Goal: Task Accomplishment & Management: Use online tool/utility

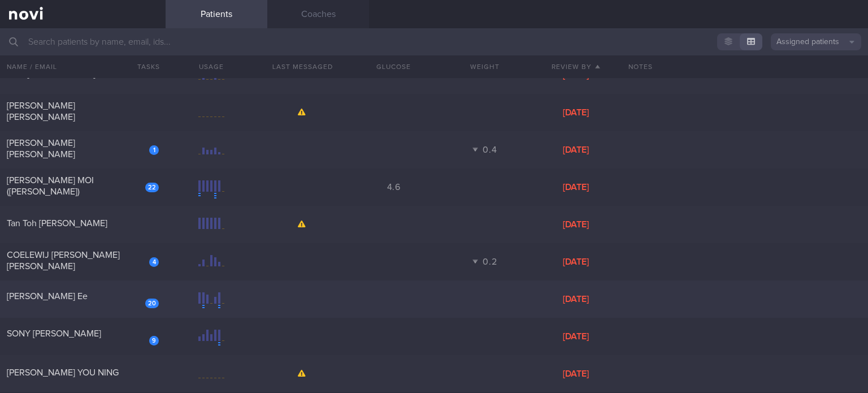
scroll to position [319, 0]
click at [115, 185] on div "[PERSON_NAME] MOI ([PERSON_NAME])" at bounding box center [81, 187] width 149 height 23
select select "7"
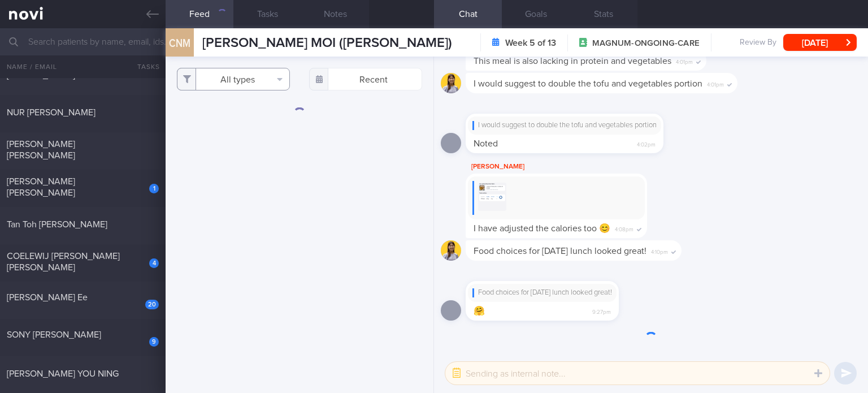
click at [251, 82] on button "All types" at bounding box center [233, 79] width 113 height 23
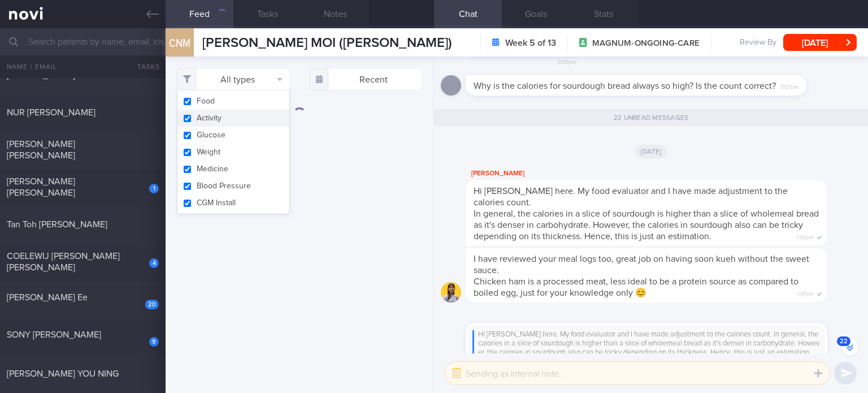
click at [245, 118] on button "Activity" at bounding box center [233, 118] width 112 height 17
checkbox input "false"
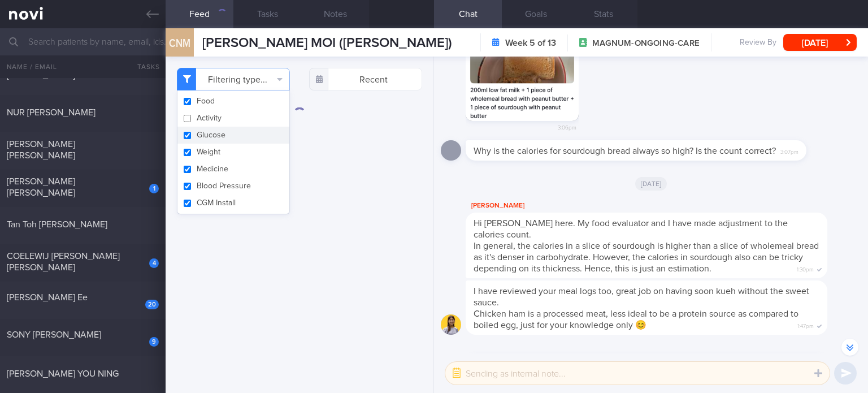
click at [241, 135] on button "Glucose" at bounding box center [233, 135] width 112 height 17
checkbox input "false"
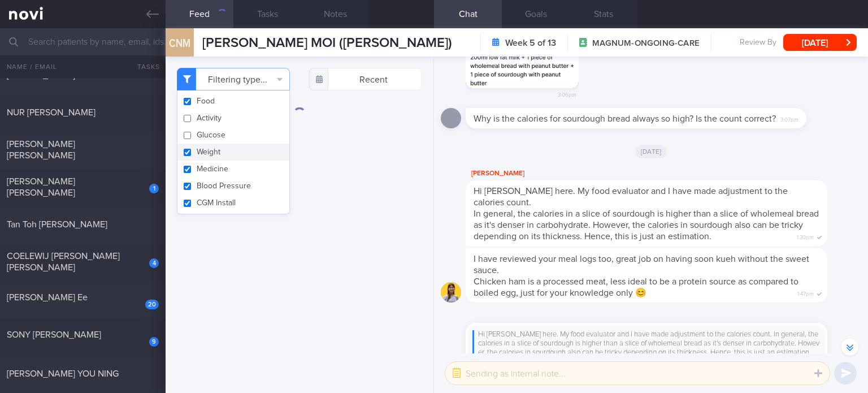
click at [237, 149] on button "Weight" at bounding box center [233, 151] width 112 height 17
checkbox input "false"
click at [235, 164] on button "Medicine" at bounding box center [233, 168] width 112 height 17
checkbox input "false"
click at [233, 182] on button "Blood Pressure" at bounding box center [233, 185] width 112 height 17
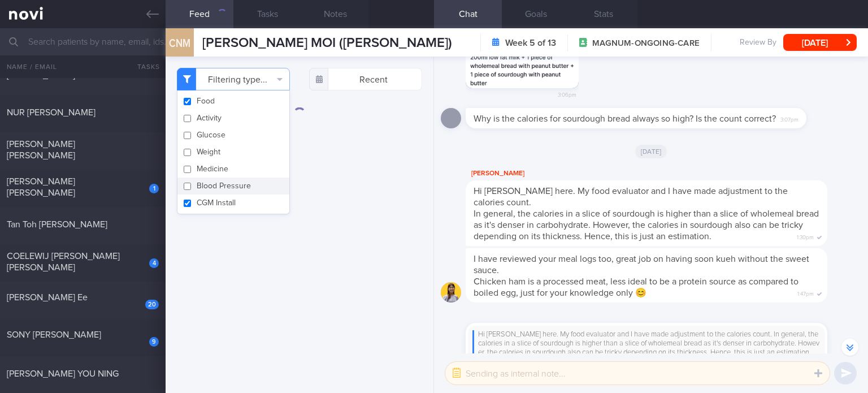
checkbox input "false"
click at [222, 211] on button "CGM Install" at bounding box center [233, 202] width 112 height 17
checkbox input "false"
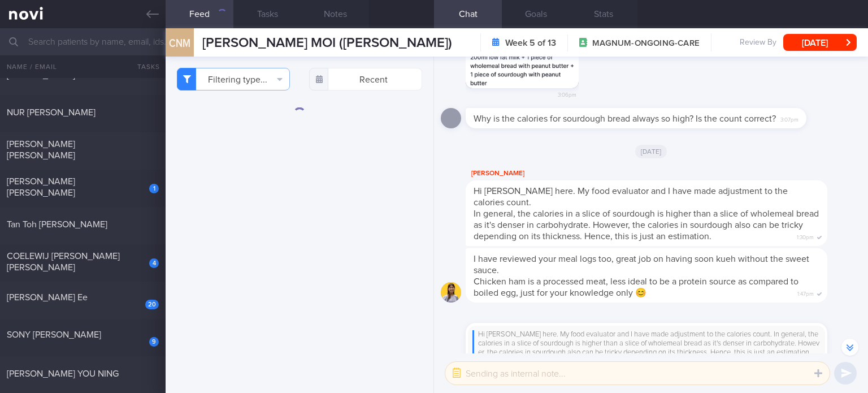
click at [264, 273] on div "Filtering type... Food Activity Glucose Weight Medicine Blood Pressure [MEDICAL…" at bounding box center [300, 224] width 268 height 336
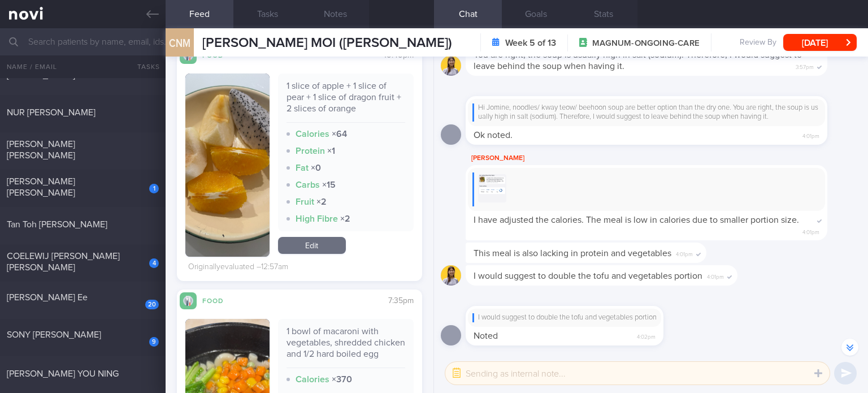
scroll to position [571, 0]
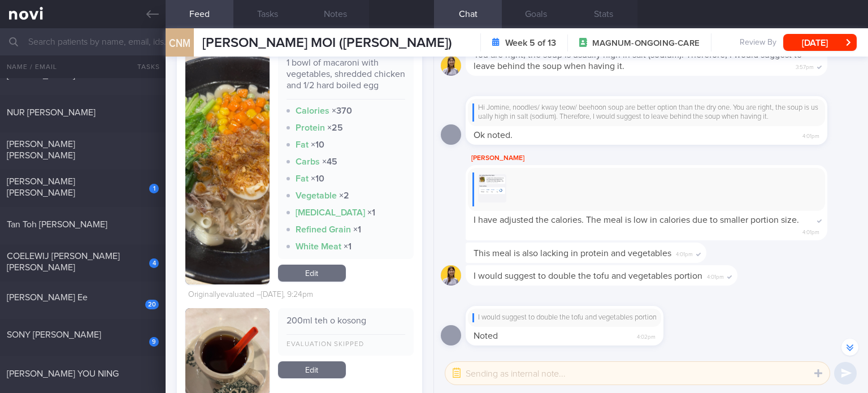
click at [328, 281] on link "Edit" at bounding box center [312, 272] width 68 height 17
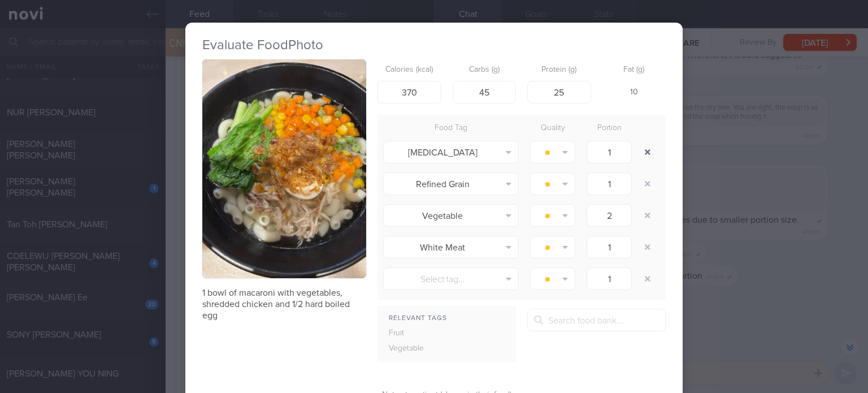
click at [647, 145] on button "button" at bounding box center [647, 152] width 20 height 20
type input "2"
type input "1"
click at [647, 145] on button "button" at bounding box center [647, 152] width 20 height 20
type input "2"
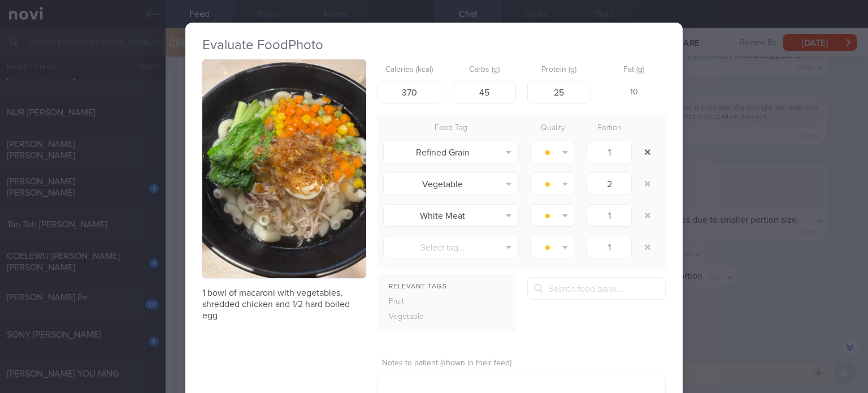
type input "1"
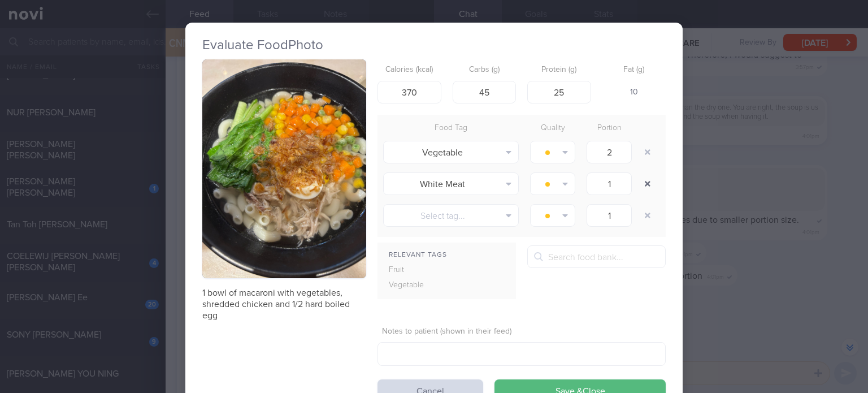
click at [649, 176] on button "button" at bounding box center [647, 183] width 20 height 20
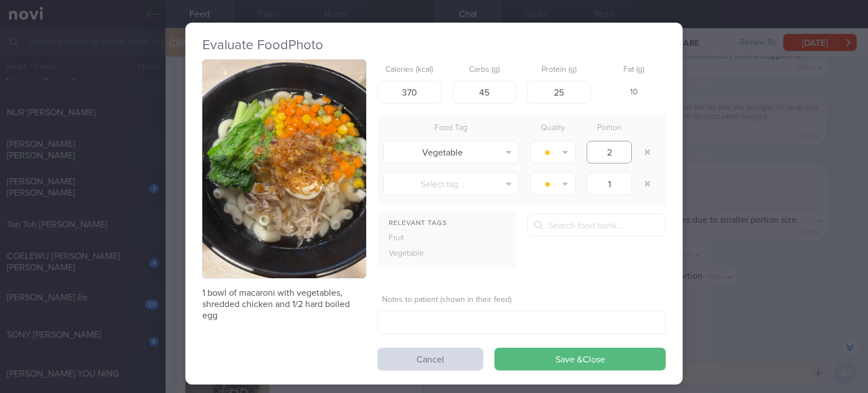
click at [614, 155] on input "2" at bounding box center [608, 152] width 45 height 23
type input "1"
click at [497, 88] on input "45" at bounding box center [485, 92] width 64 height 23
type input "4"
type input "50"
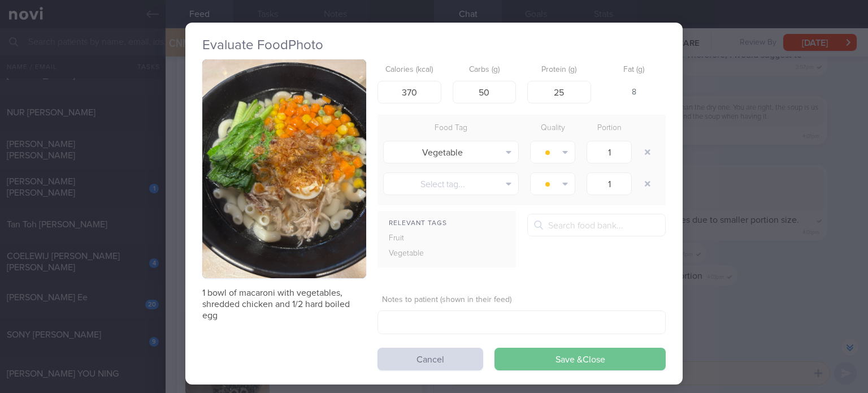
click at [592, 355] on button "Save & Close" at bounding box center [579, 358] width 171 height 23
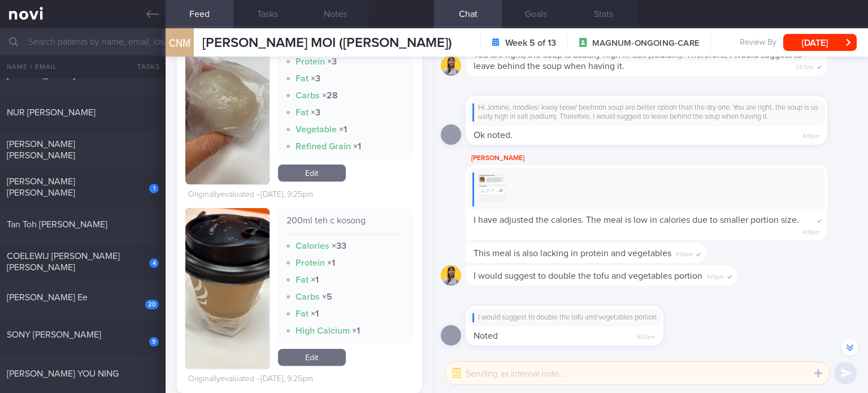
scroll to position [969, 0]
click at [307, 180] on link "Edit" at bounding box center [312, 174] width 68 height 17
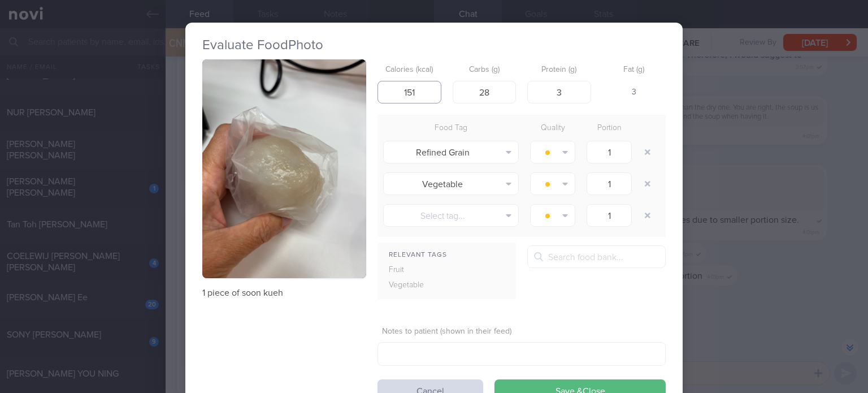
drag, startPoint x: 414, startPoint y: 88, endPoint x: 299, endPoint y: 92, distance: 114.8
click at [299, 92] on div "1 piece of soon kueh Calories (kcal) 151 Carbs (g) 28 Protein (g) 3 Fat (g) 3 F…" at bounding box center [433, 230] width 463 height 342
type input "71"
drag, startPoint x: 499, startPoint y: 94, endPoint x: 364, endPoint y: 133, distance: 141.1
click at [364, 133] on div "1 piece of soon kueh Calories (kcal) 71 Carbs (g) 28 Protein (g) 3 Fat (g) - Fo…" at bounding box center [433, 230] width 463 height 342
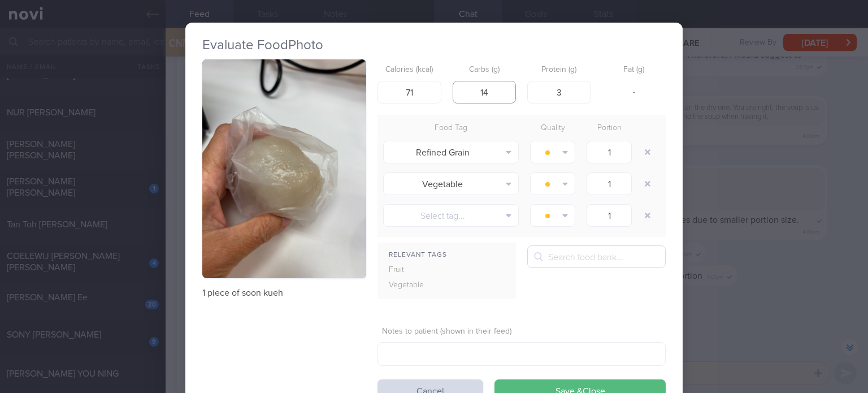
type input "14"
click at [566, 260] on input "text" at bounding box center [596, 256] width 138 height 23
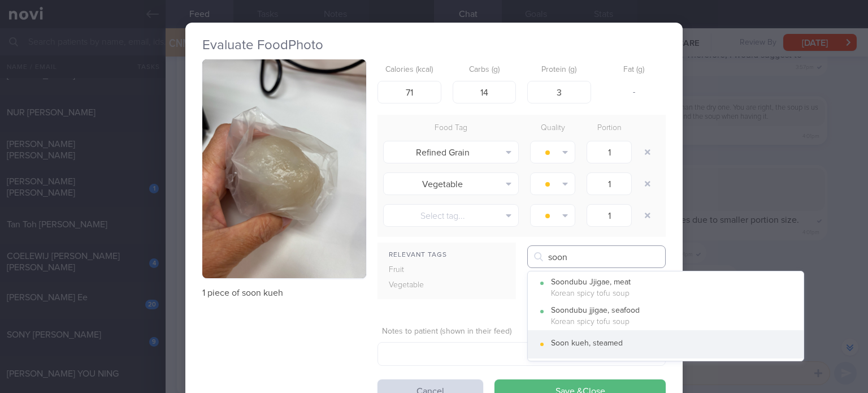
type input "soon"
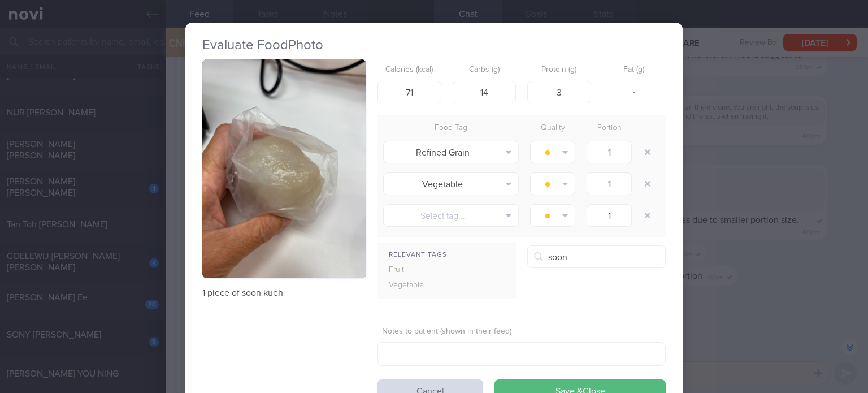
click at [610, 345] on button "Soon kueh, steamed" at bounding box center [666, 344] width 276 height 28
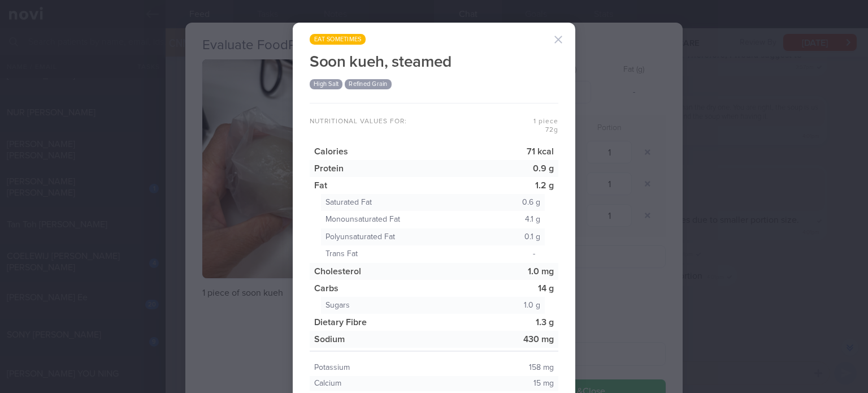
click at [554, 40] on button "button" at bounding box center [558, 39] width 23 height 23
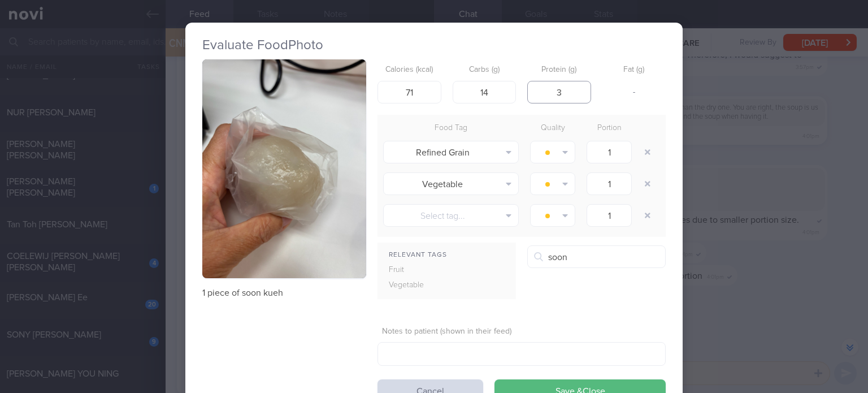
drag, startPoint x: 557, startPoint y: 90, endPoint x: 517, endPoint y: 90, distance: 39.5
click at [517, 90] on div "Calories (kcal) 71 Carbs (g) 14 Protein (g) 3 Fat (g) -" at bounding box center [521, 81] width 288 height 45
type input "1"
click at [648, 153] on button "button" at bounding box center [647, 152] width 20 height 20
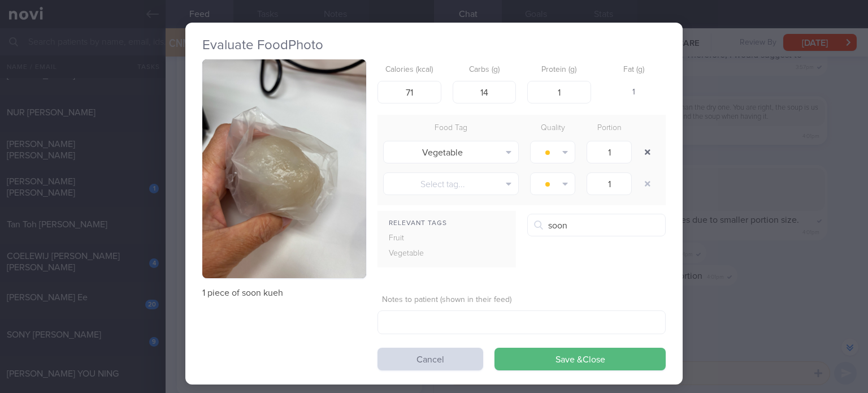
click at [648, 153] on button "button" at bounding box center [647, 152] width 20 height 20
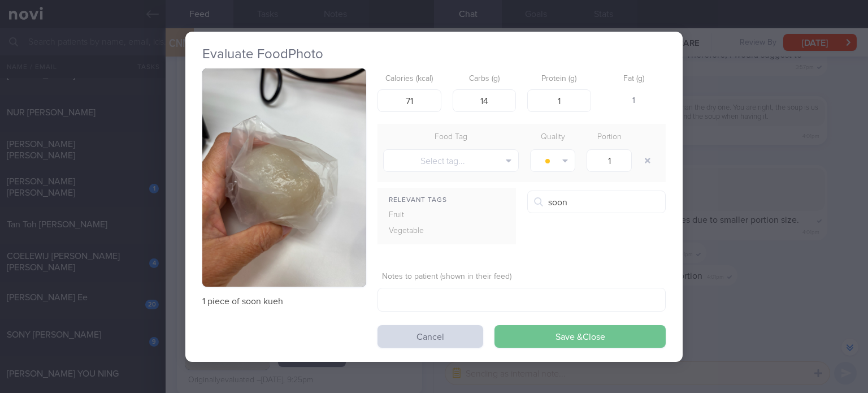
click at [599, 341] on button "Save & Close" at bounding box center [579, 336] width 171 height 23
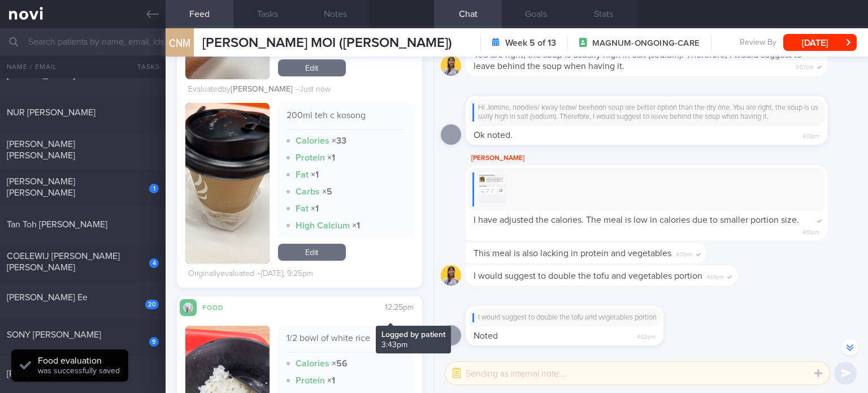
scroll to position [1043, 0]
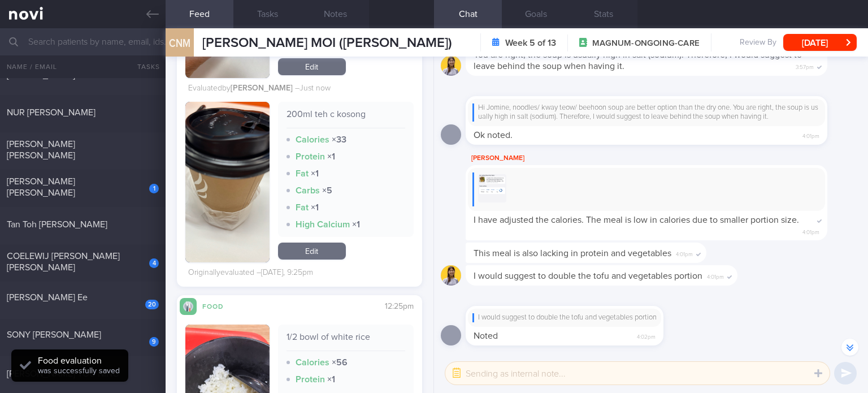
click at [309, 259] on link "Edit" at bounding box center [312, 250] width 68 height 17
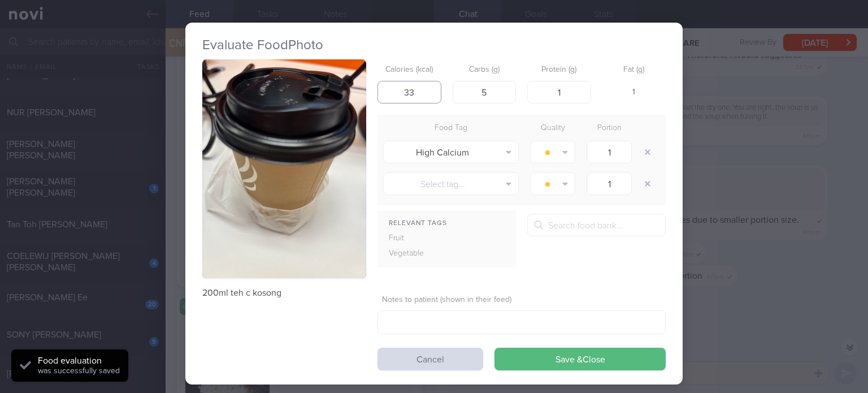
drag, startPoint x: 416, startPoint y: 89, endPoint x: 345, endPoint y: 108, distance: 73.2
click at [345, 108] on div "200ml teh c kosong Calories (kcal) 33 Carbs (g) 5 Protein (g) 1 Fat (g) 1 Food …" at bounding box center [433, 214] width 463 height 311
type input "45"
click at [481, 90] on input "5" at bounding box center [485, 92] width 64 height 23
type input "3"
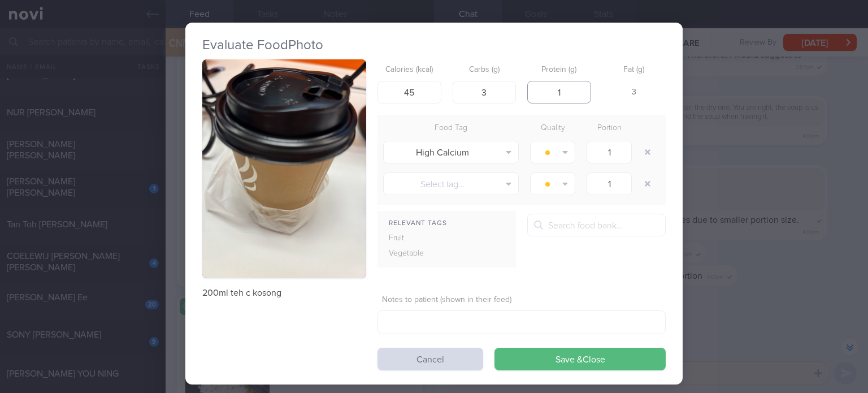
click at [578, 97] on input "1" at bounding box center [559, 92] width 64 height 23
type input "3"
click at [643, 158] on button "button" at bounding box center [647, 152] width 20 height 20
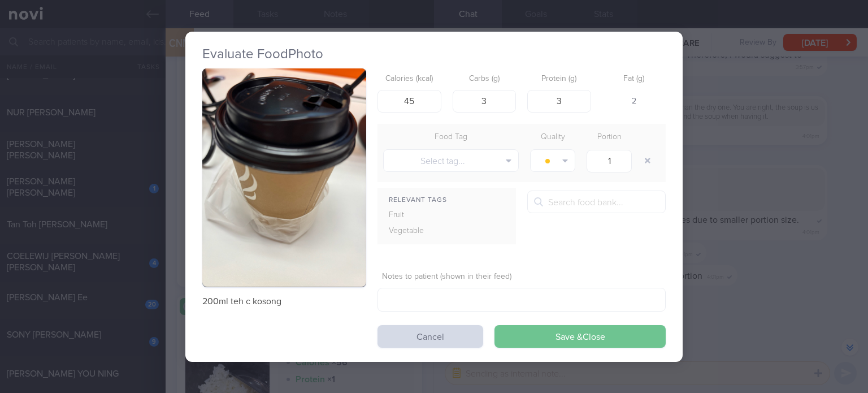
click at [541, 335] on button "Save & Close" at bounding box center [579, 336] width 171 height 23
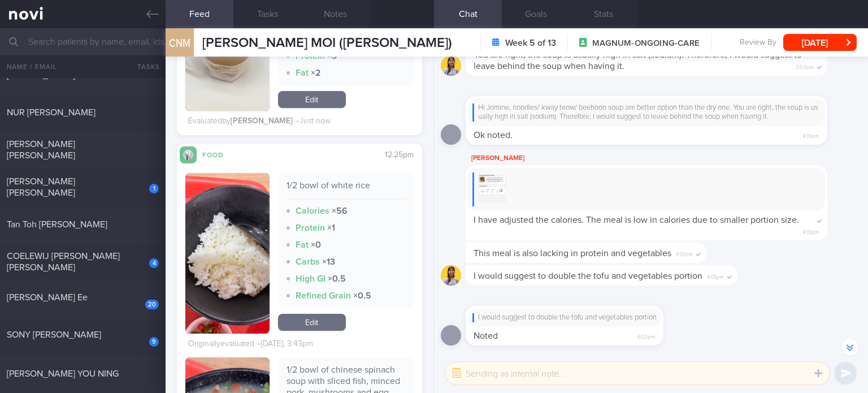
scroll to position [1195, 0]
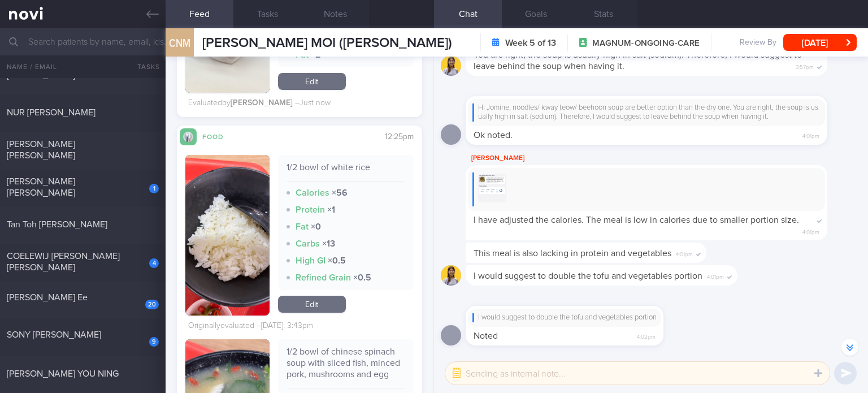
click at [308, 307] on link "Edit" at bounding box center [312, 303] width 68 height 17
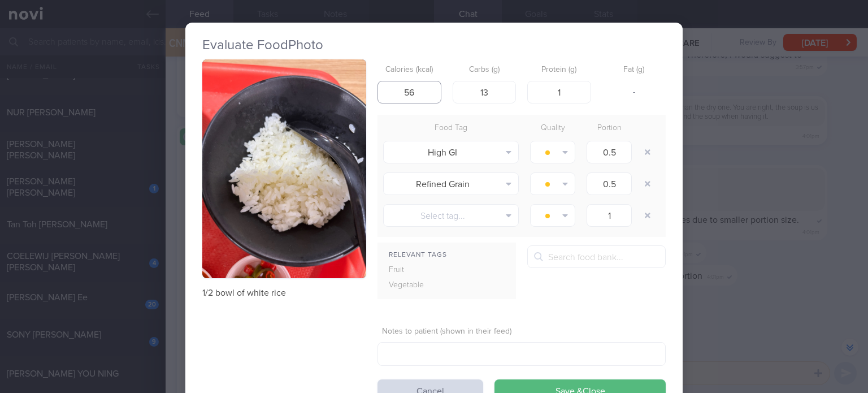
drag, startPoint x: 421, startPoint y: 90, endPoint x: 368, endPoint y: 104, distance: 54.9
click at [368, 104] on div "1/2 bowl of white rice Calories (kcal) 56 Carbs (g) 13 Protein (g) 1 Fat (g) - …" at bounding box center [433, 230] width 463 height 342
type input "126"
drag, startPoint x: 488, startPoint y: 95, endPoint x: 446, endPoint y: 115, distance: 46.5
click at [446, 115] on form "Calories (kcal) 126 Carbs (g) 13 Protein (g) 1 Fat (g) 8 Food Tag Quality Porti…" at bounding box center [521, 230] width 288 height 342
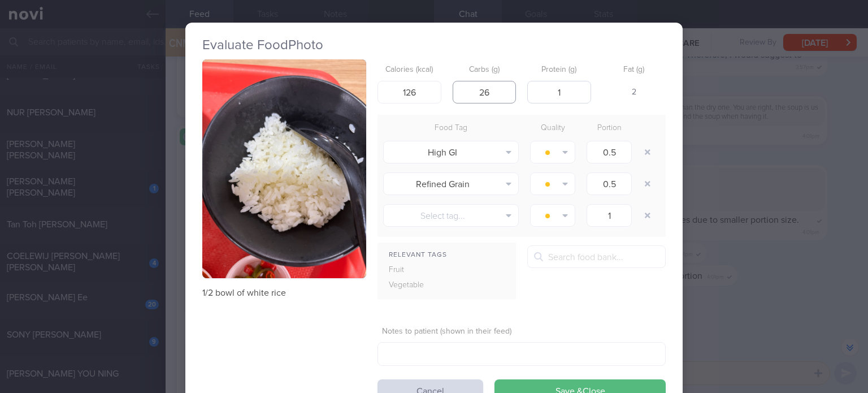
type input "26"
drag, startPoint x: 569, startPoint y: 93, endPoint x: 547, endPoint y: 111, distance: 28.9
click at [547, 111] on form "Calories (kcal) 126 Carbs (g) 26 Protein (g) 1 Fat (g) 2 Food Tag Quality Porti…" at bounding box center [521, 230] width 288 height 342
type input "2"
type input "3"
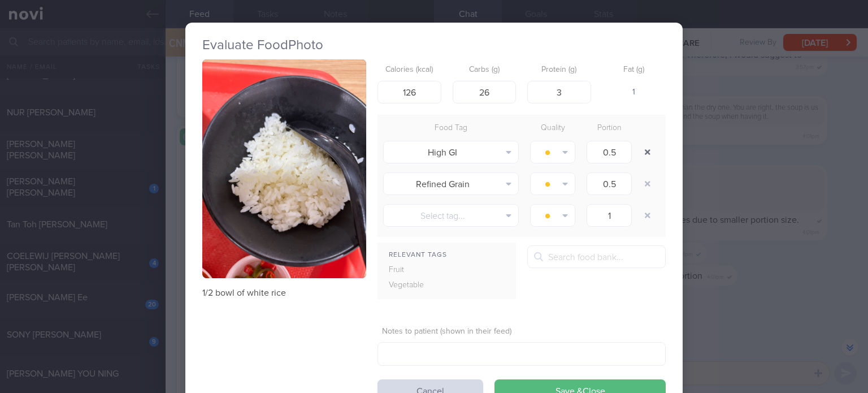
click at [645, 153] on button "button" at bounding box center [647, 152] width 20 height 20
type input "1"
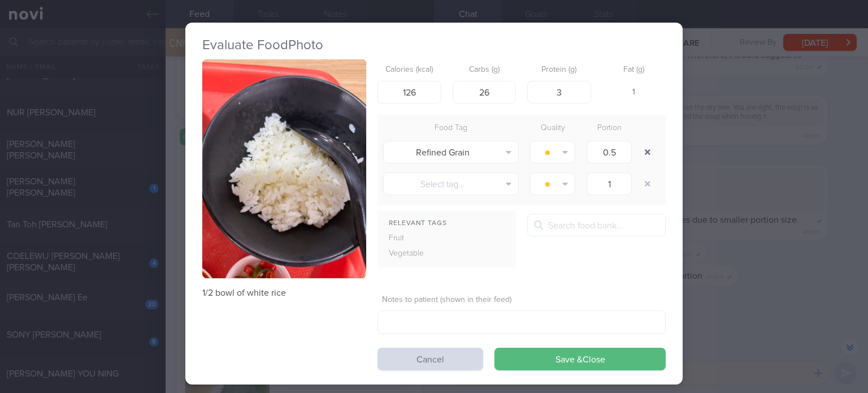
click at [645, 153] on button "button" at bounding box center [647, 152] width 20 height 20
type input "1"
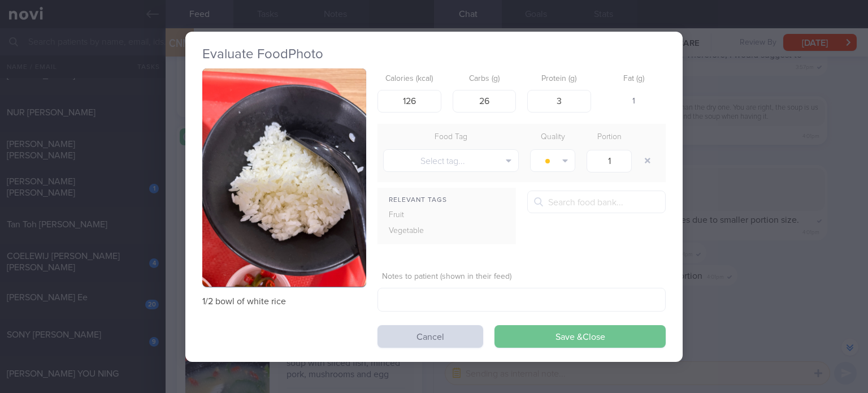
click at [572, 341] on button "Save & Close" at bounding box center [579, 336] width 171 height 23
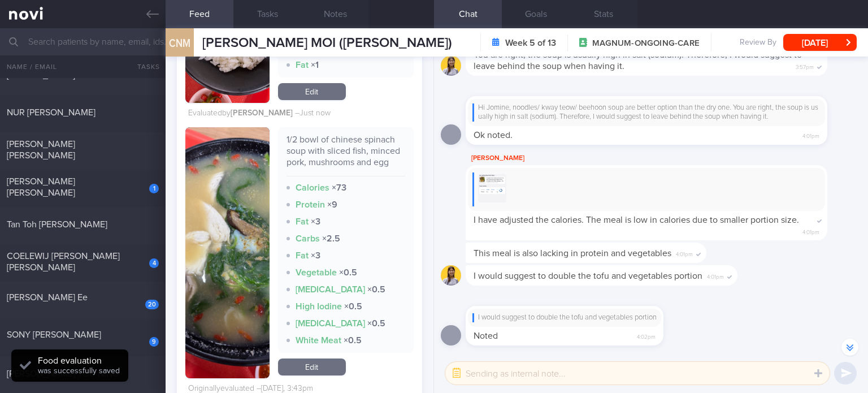
scroll to position [1381, 0]
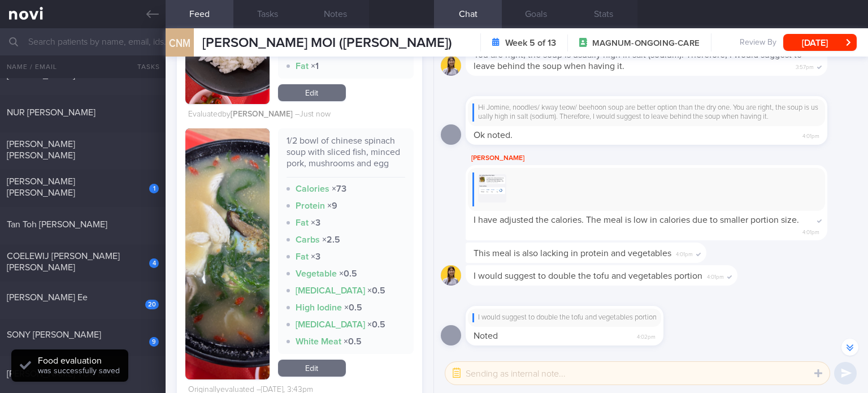
click at [329, 371] on link "Edit" at bounding box center [312, 367] width 68 height 17
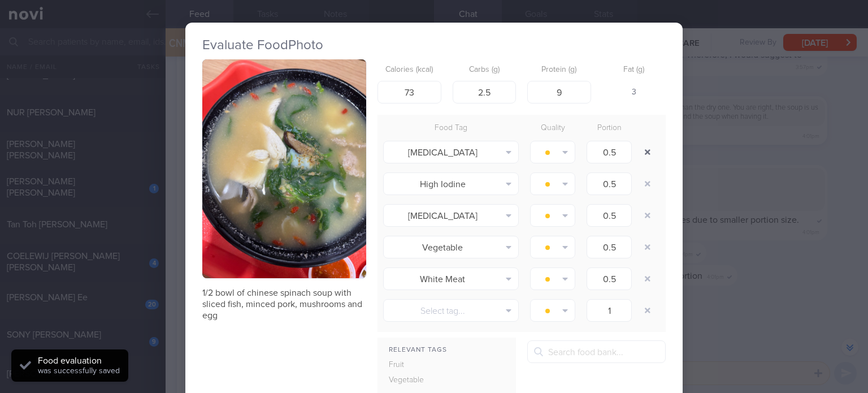
click at [641, 150] on button "button" at bounding box center [647, 152] width 20 height 20
type input "1"
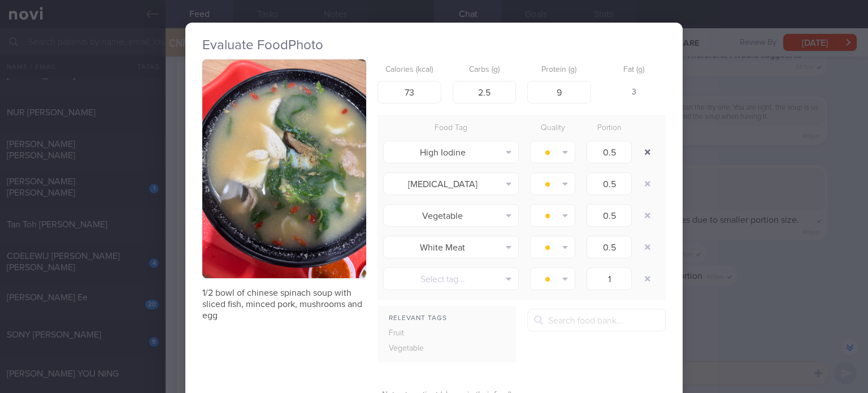
click at [641, 150] on button "button" at bounding box center [647, 152] width 20 height 20
type input "1"
click at [641, 150] on button "button" at bounding box center [647, 152] width 20 height 20
type input "1"
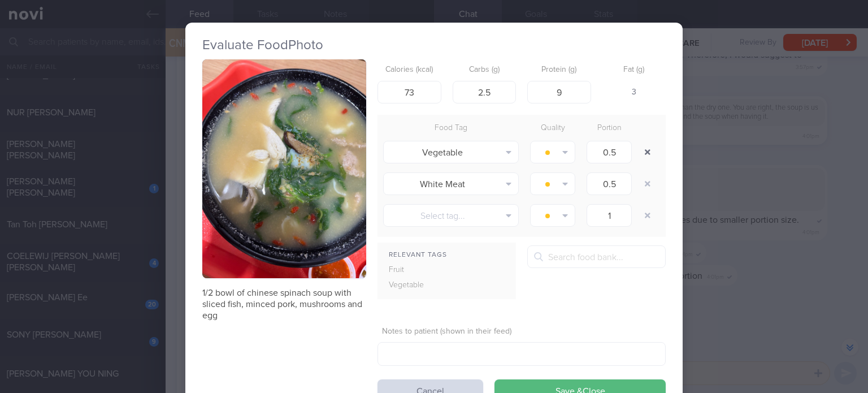
click at [641, 150] on button "button" at bounding box center [647, 152] width 20 height 20
type input "1"
click at [641, 150] on button "button" at bounding box center [647, 152] width 20 height 20
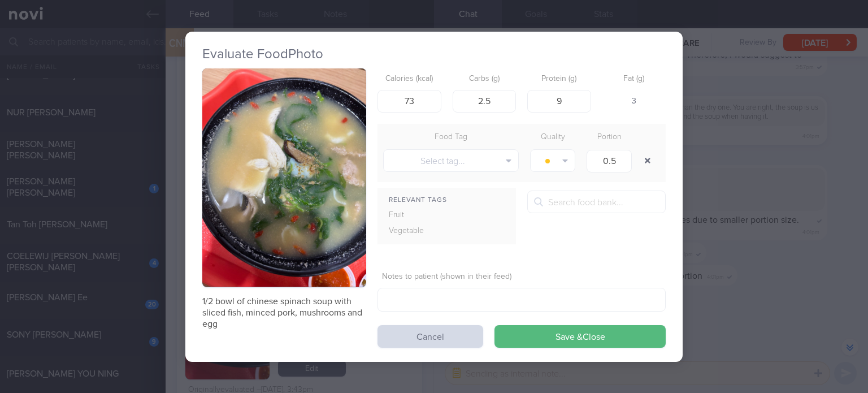
type input "1"
drag, startPoint x: 498, startPoint y: 100, endPoint x: 462, endPoint y: 103, distance: 35.8
click at [462, 103] on input "2.5" at bounding box center [485, 100] width 64 height 23
type input "3"
click at [576, 106] on input "9" at bounding box center [559, 100] width 64 height 23
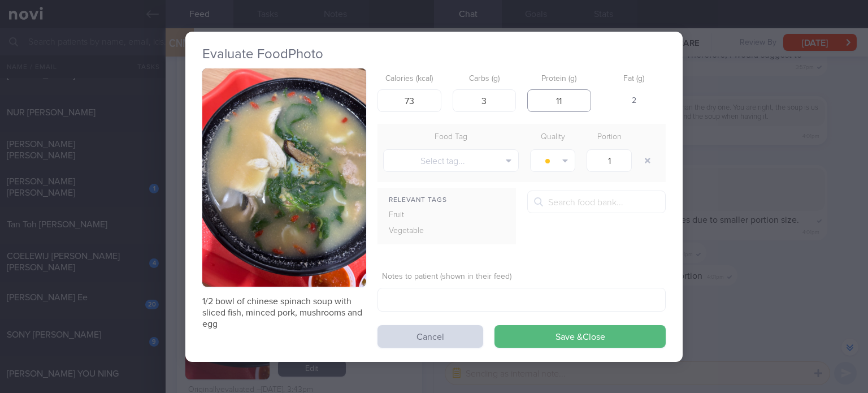
type input "10"
click at [441, 105] on div "Calories (kcal) 73 Carbs (g) 3 Protein (g) 10 Fat (g) 2" at bounding box center [521, 90] width 288 height 45
click at [412, 103] on input "73" at bounding box center [409, 100] width 64 height 23
type input "85"
click at [570, 103] on input "10" at bounding box center [559, 100] width 64 height 23
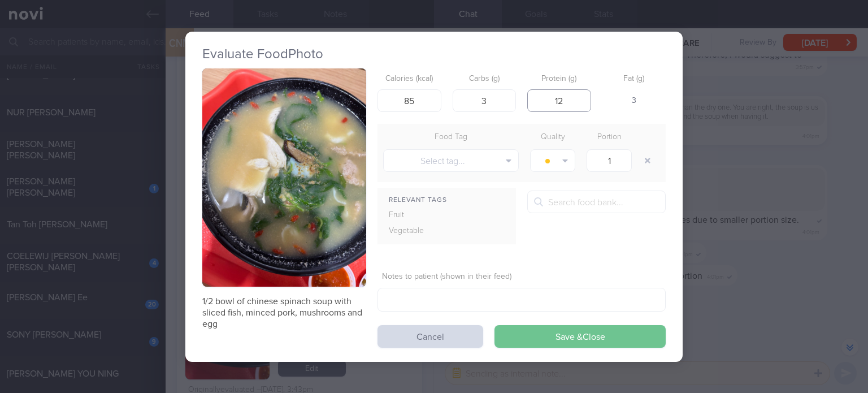
type input "12"
click at [561, 326] on button "Save & Close" at bounding box center [579, 336] width 171 height 23
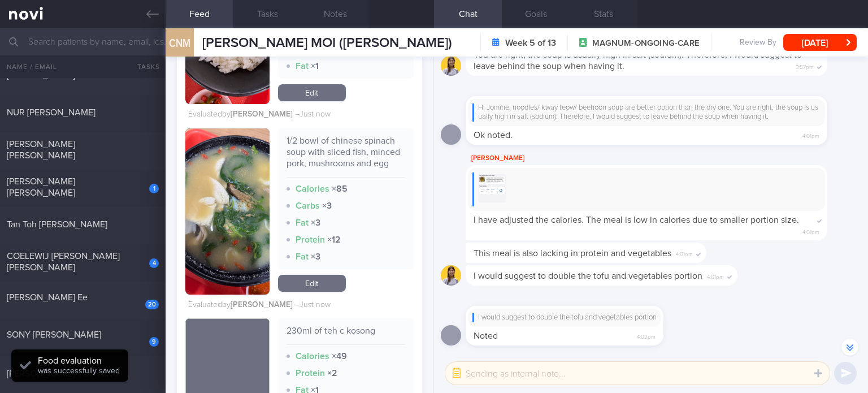
scroll to position [1596, 0]
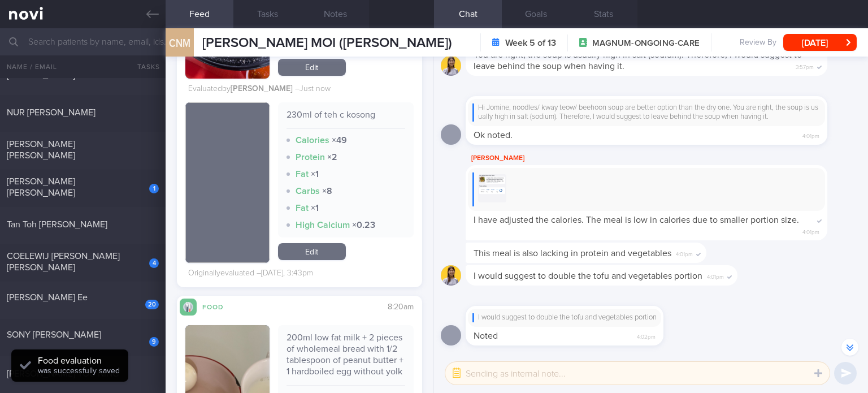
click at [300, 258] on link "Edit" at bounding box center [312, 251] width 68 height 17
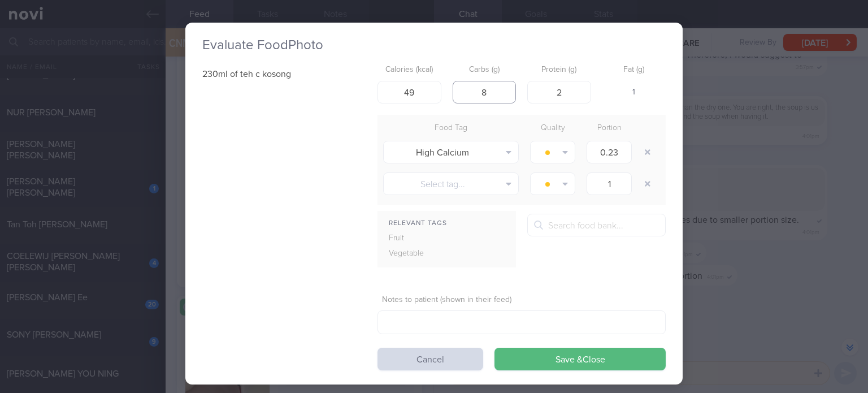
click at [494, 89] on input "8" at bounding box center [485, 92] width 64 height 23
type input "3"
click at [558, 95] on input "2" at bounding box center [559, 92] width 64 height 23
type input "3"
click at [495, 88] on input "3" at bounding box center [485, 92] width 64 height 23
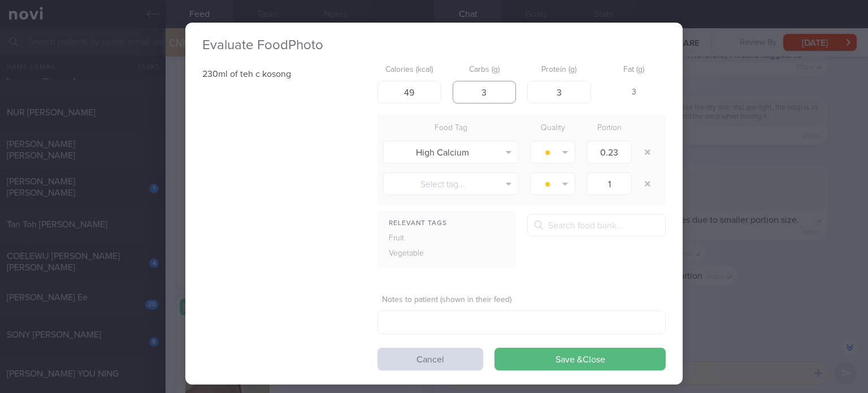
type input "4"
click at [637, 153] on button "button" at bounding box center [647, 152] width 20 height 20
type input "1"
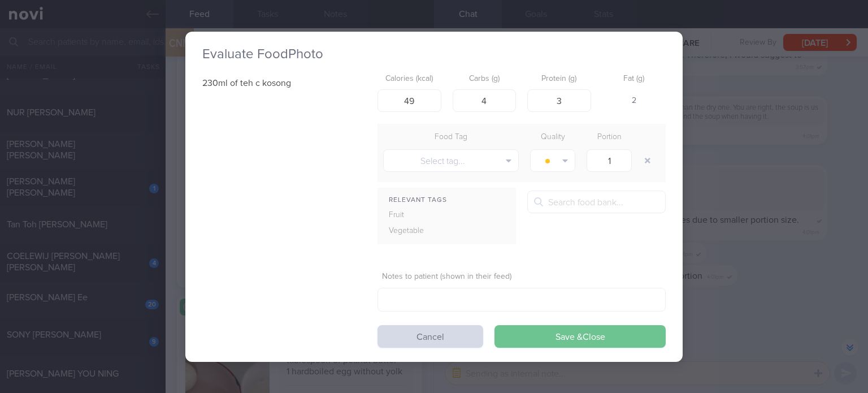
drag, startPoint x: 551, startPoint y: 323, endPoint x: 545, endPoint y: 330, distance: 10.1
click at [545, 330] on form "Calories (kcal) 49 Carbs (g) 4 Protein (g) 3 Fat (g) 2 Food Tag Quality Portion…" at bounding box center [521, 207] width 288 height 279
click at [545, 330] on button "Save & Close" at bounding box center [579, 336] width 171 height 23
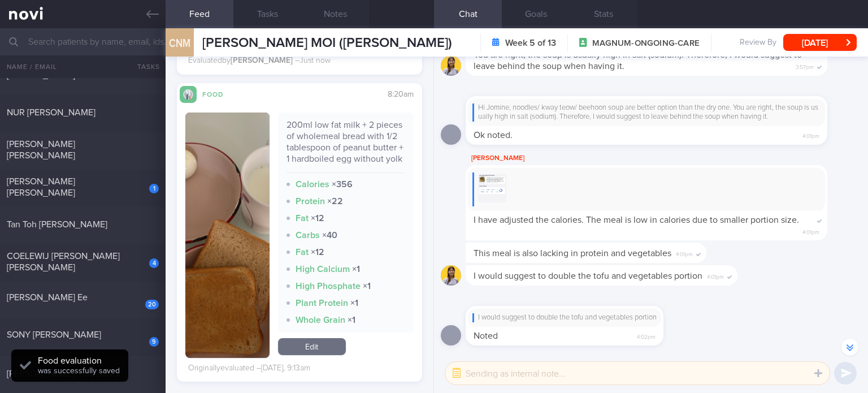
scroll to position [1807, 0]
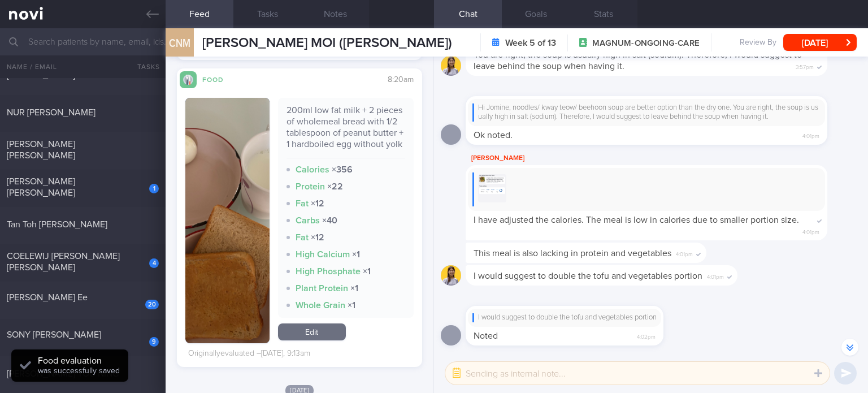
click at [303, 341] on div "200ml low fat milk + 2 pieces of wholemeal bread with 1/2 tablespoon of peanut …" at bounding box center [346, 220] width 136 height 245
click at [325, 340] on link "Edit" at bounding box center [312, 331] width 68 height 17
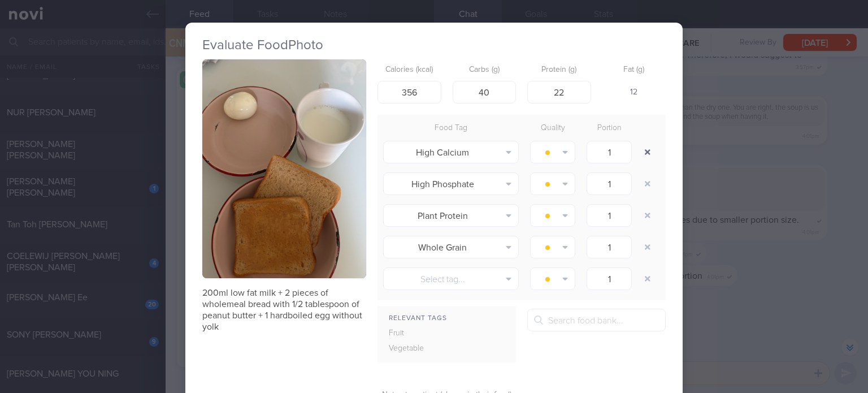
click at [641, 148] on button "button" at bounding box center [647, 152] width 20 height 20
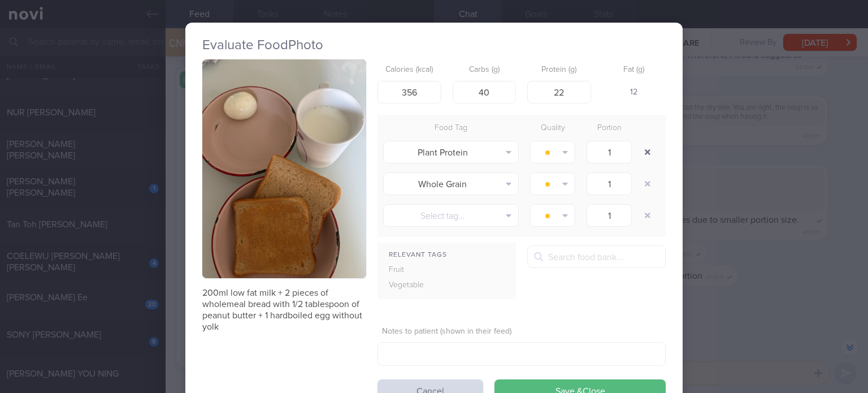
click at [641, 148] on button "button" at bounding box center [647, 152] width 20 height 20
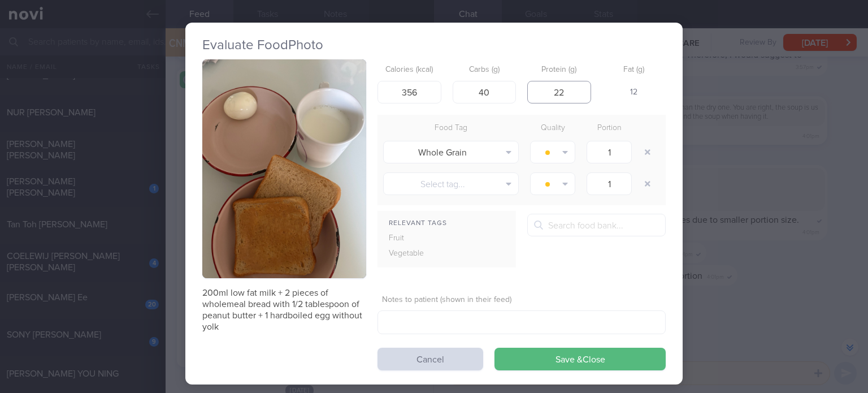
click at [574, 90] on input "22" at bounding box center [559, 92] width 64 height 23
type input "20"
click at [488, 86] on input "40" at bounding box center [485, 92] width 64 height 23
type input "37"
click at [418, 97] on input "356" at bounding box center [409, 92] width 64 height 23
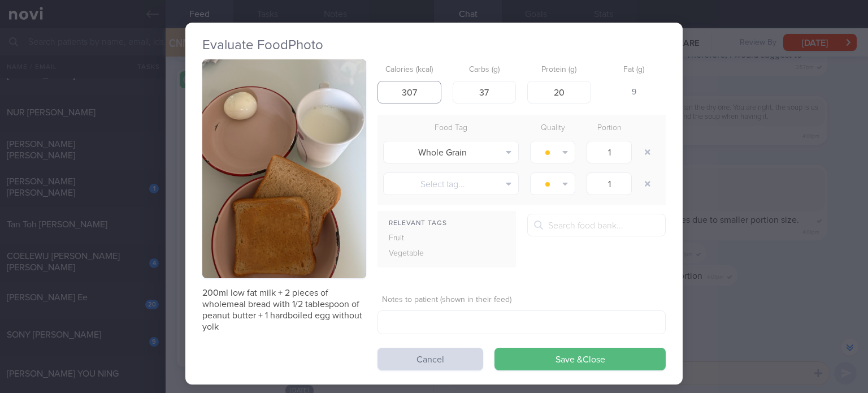
type input "306"
click at [556, 363] on button "Save & Close" at bounding box center [579, 358] width 171 height 23
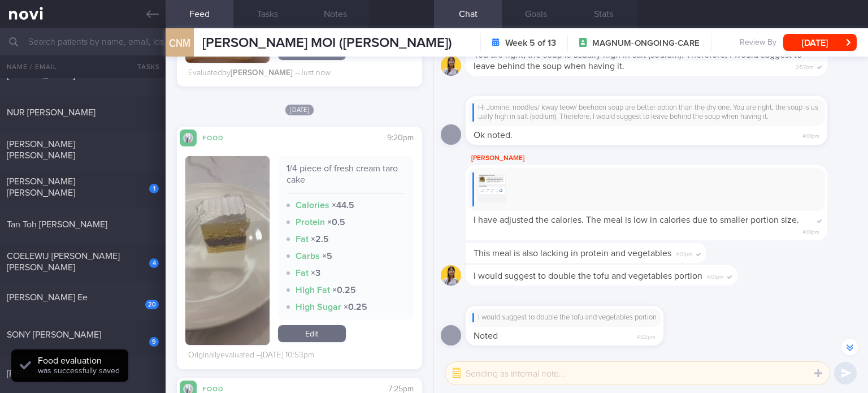
scroll to position [2126, 0]
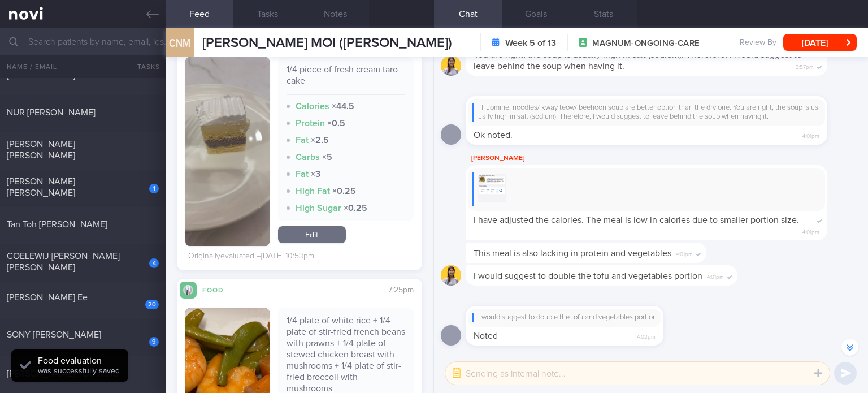
click at [331, 243] on link "Edit" at bounding box center [312, 234] width 68 height 17
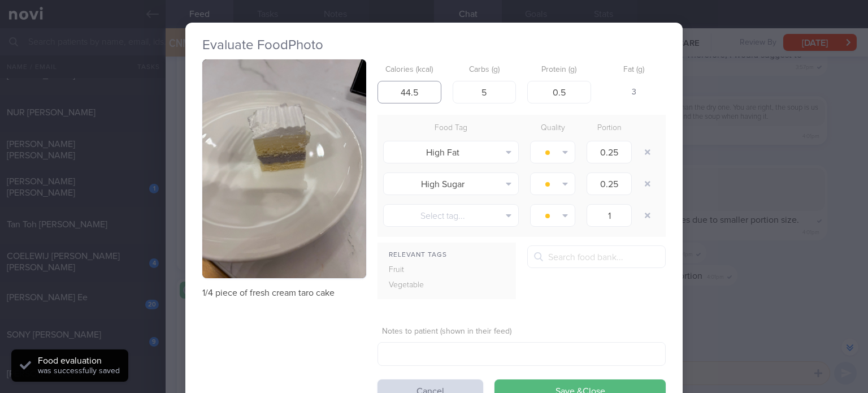
click at [426, 102] on input "44.5" at bounding box center [409, 92] width 64 height 23
type input "47"
click at [507, 86] on input "5" at bounding box center [485, 92] width 64 height 23
click at [576, 101] on input "0.5" at bounding box center [559, 92] width 64 height 23
type input "1"
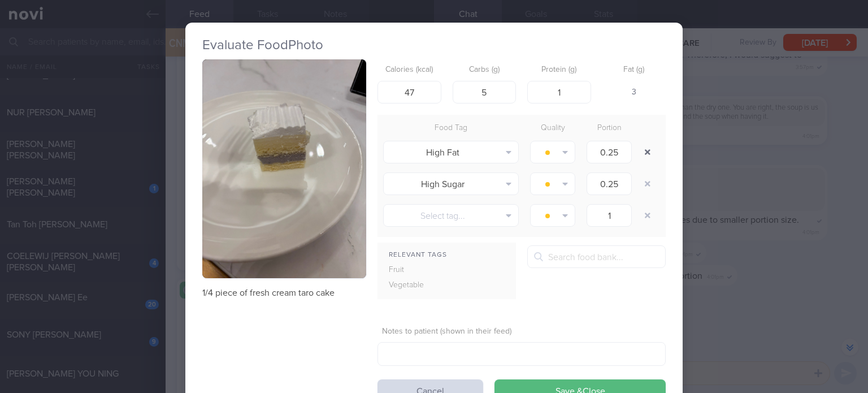
click at [647, 149] on button "button" at bounding box center [647, 152] width 20 height 20
type input "1"
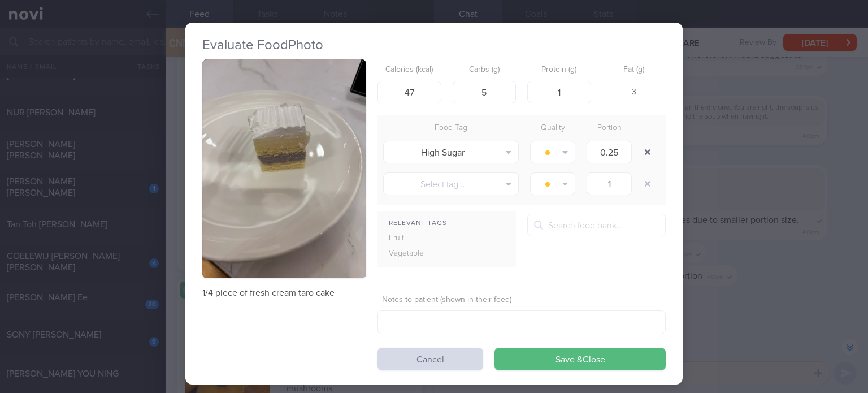
click at [647, 149] on button "button" at bounding box center [647, 152] width 20 height 20
type input "1"
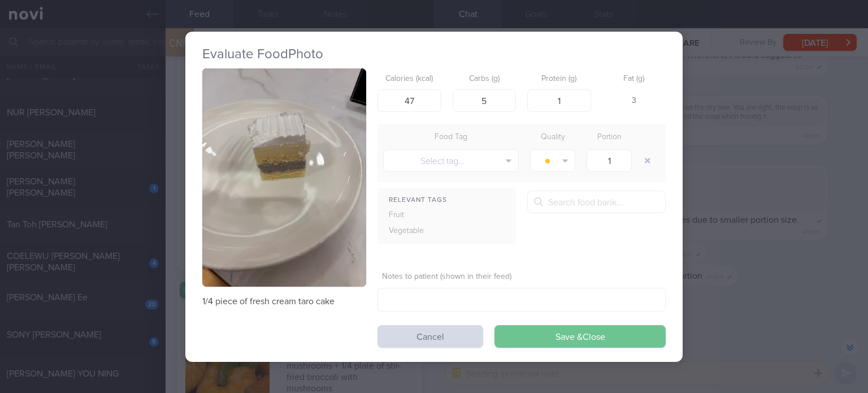
click at [529, 340] on button "Save & Close" at bounding box center [579, 336] width 171 height 23
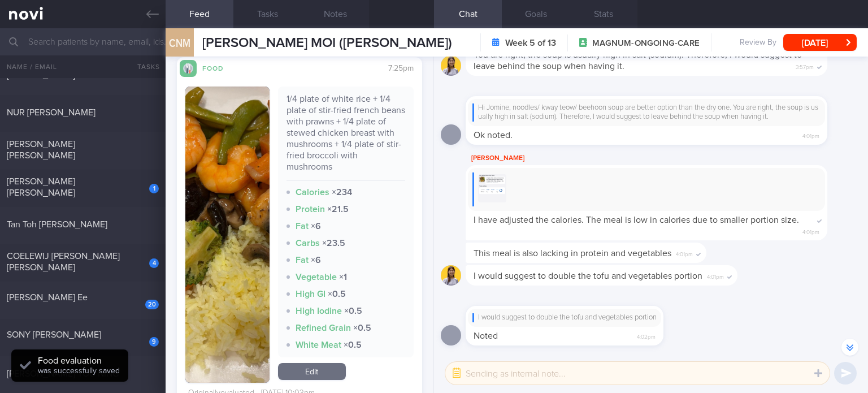
scroll to position [2314, 0]
click at [321, 379] on link "Edit" at bounding box center [312, 371] width 68 height 17
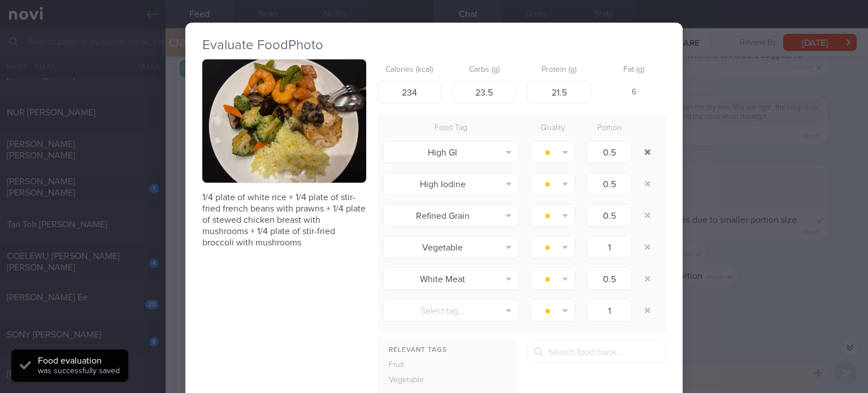
click at [642, 147] on button "button" at bounding box center [647, 152] width 20 height 20
type input "1"
type input "0.5"
click at [642, 147] on button "button" at bounding box center [647, 152] width 20 height 20
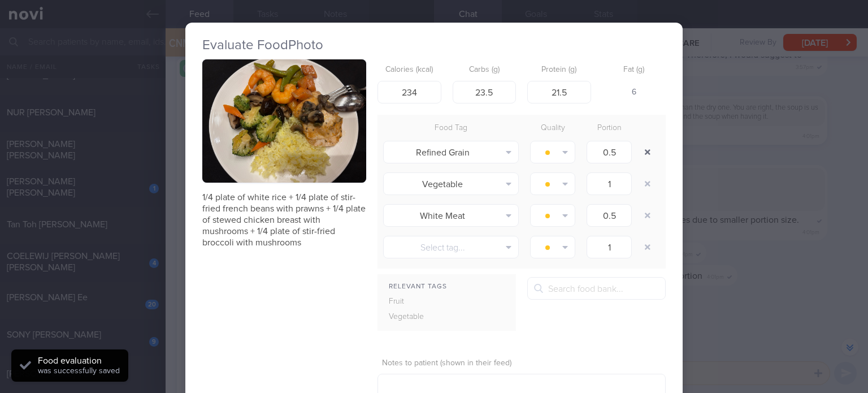
type input "1"
type input "0.5"
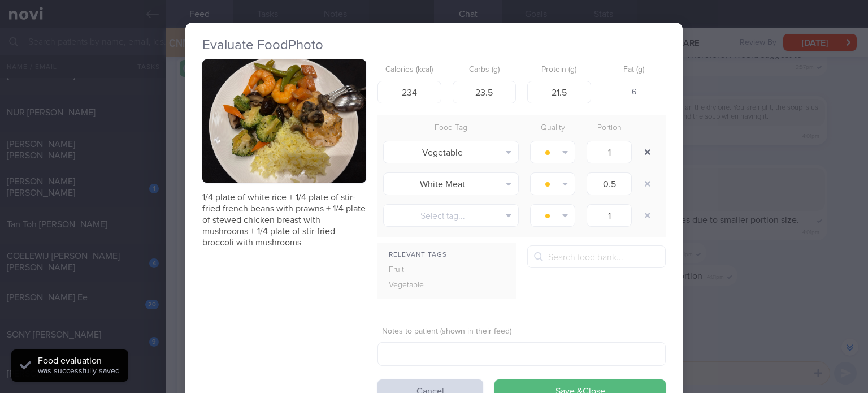
click at [642, 147] on button "button" at bounding box center [647, 152] width 20 height 20
type input "1"
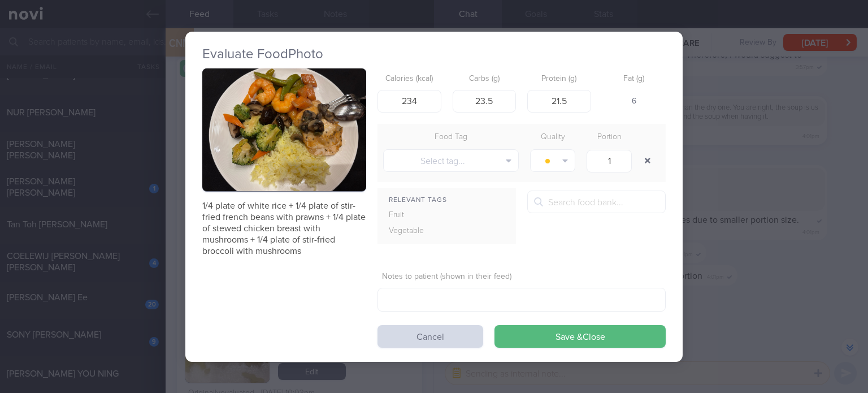
click at [642, 147] on div at bounding box center [648, 161] width 23 height 32
click at [499, 103] on input "23.5" at bounding box center [485, 100] width 64 height 23
type input "25"
click at [581, 108] on input "21.5" at bounding box center [559, 100] width 64 height 23
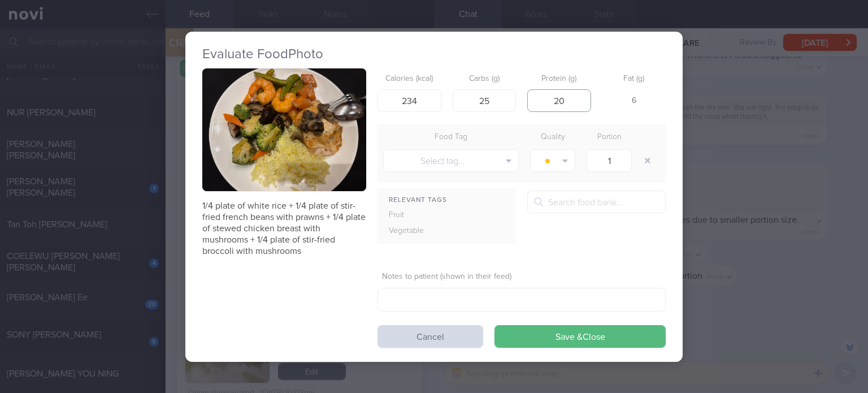
type input "19"
click at [494, 325] on button "Save & Close" at bounding box center [579, 336] width 171 height 23
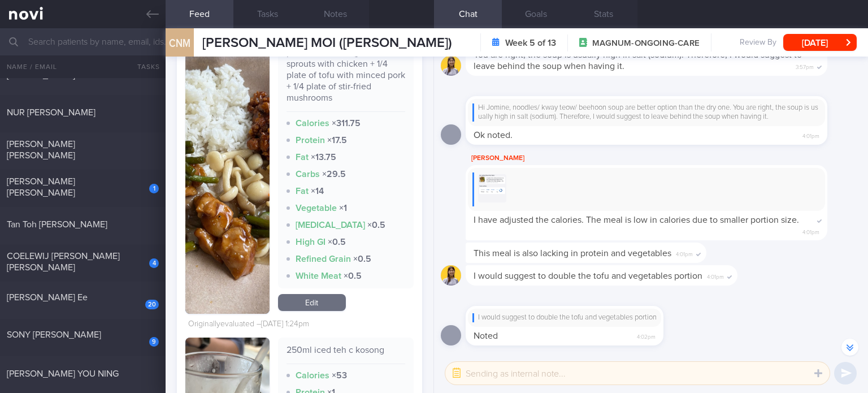
scroll to position [2763, 0]
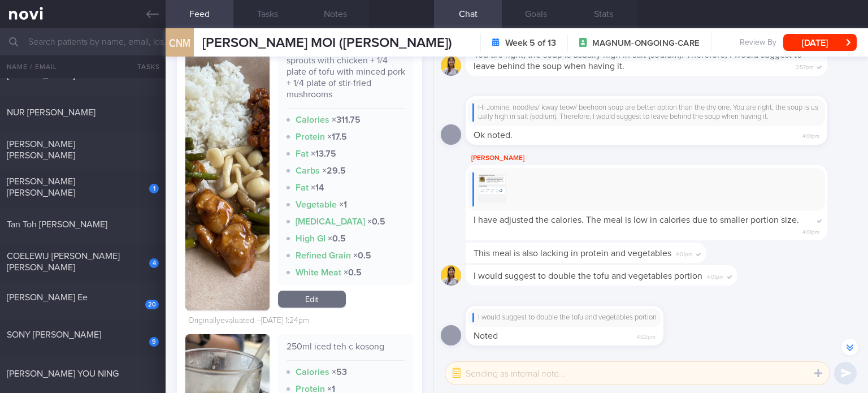
click at [324, 304] on link "Edit" at bounding box center [312, 298] width 68 height 17
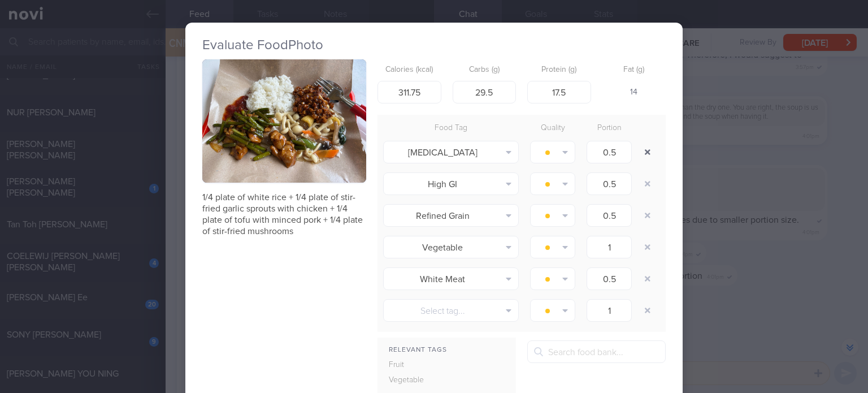
click at [644, 148] on button "button" at bounding box center [647, 152] width 20 height 20
type input "1"
type input "0.5"
type input "1"
click at [644, 148] on button "button" at bounding box center [647, 152] width 20 height 20
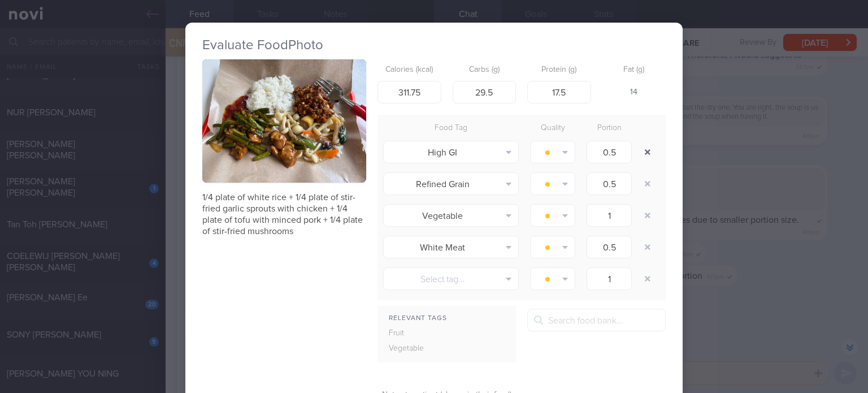
type input "1"
type input "0.5"
type input "1"
click at [644, 148] on button "button" at bounding box center [647, 152] width 20 height 20
type input "1"
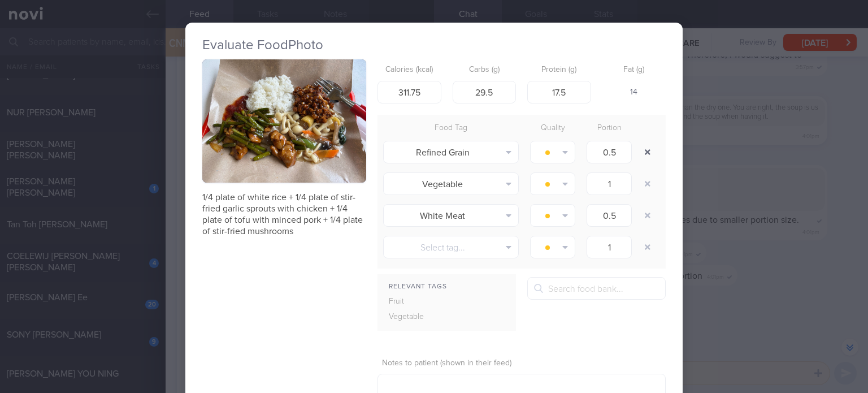
type input "0.5"
type input "1"
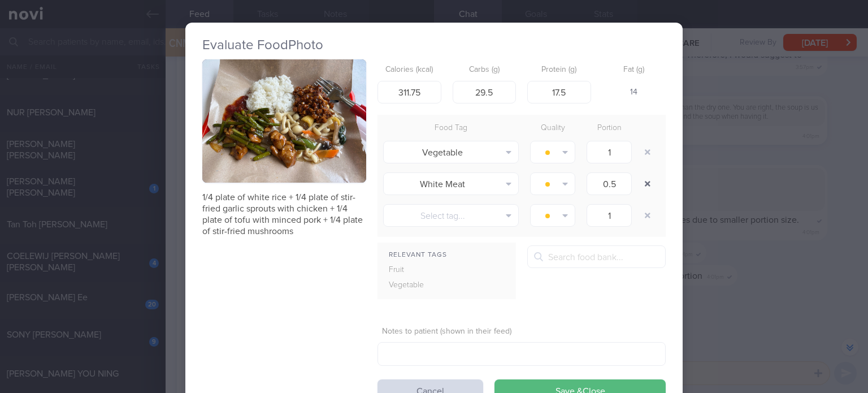
click at [642, 184] on button "button" at bounding box center [647, 183] width 20 height 20
type input "1"
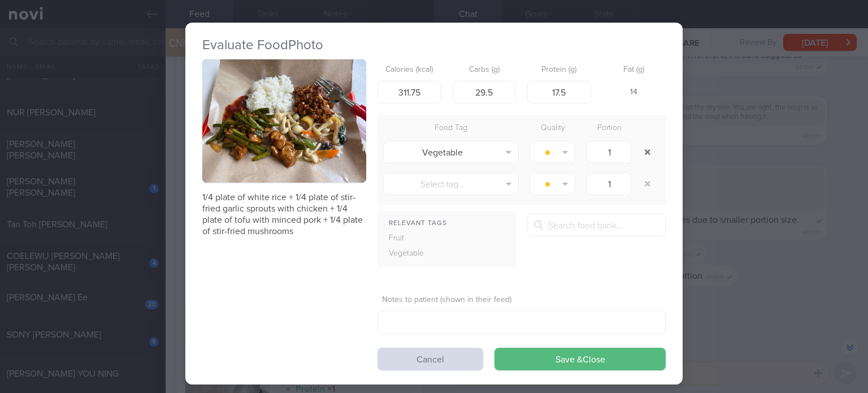
click at [650, 155] on button "button" at bounding box center [647, 152] width 20 height 20
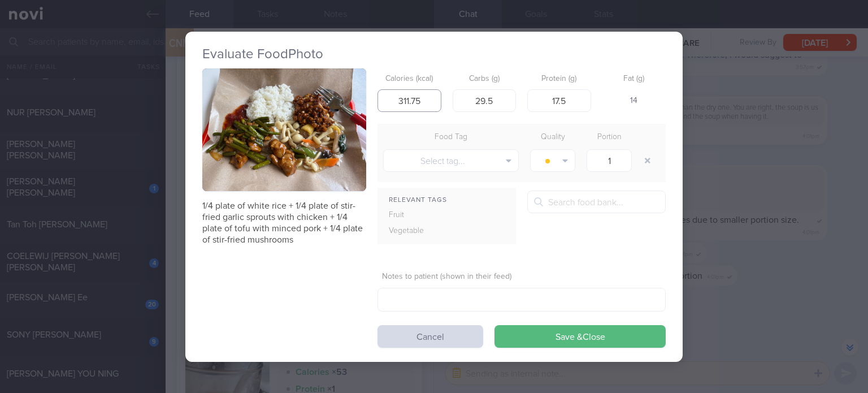
click at [428, 100] on input "311.75" at bounding box center [409, 100] width 64 height 23
type input "241"
click at [503, 96] on input "29.5" at bounding box center [485, 100] width 64 height 23
type input "27"
click at [580, 105] on input "17.5" at bounding box center [559, 100] width 64 height 23
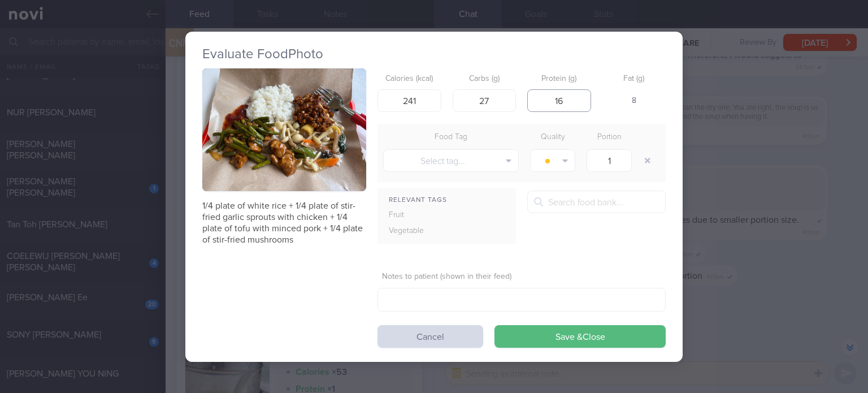
type input "15"
click at [566, 329] on button "Save & Close" at bounding box center [579, 336] width 171 height 23
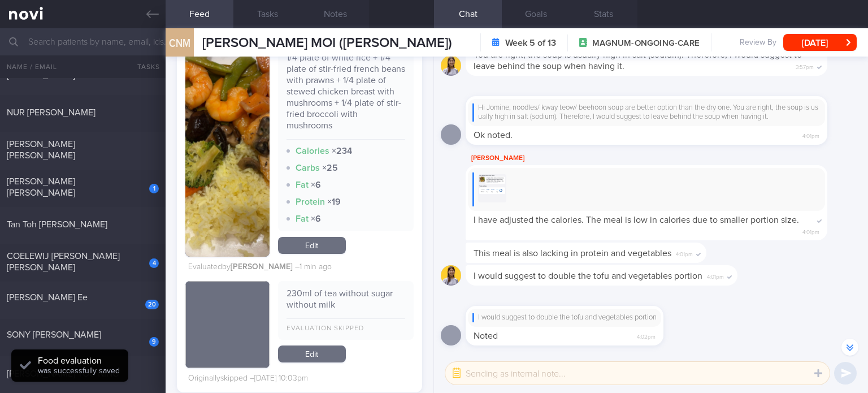
scroll to position [2332, 0]
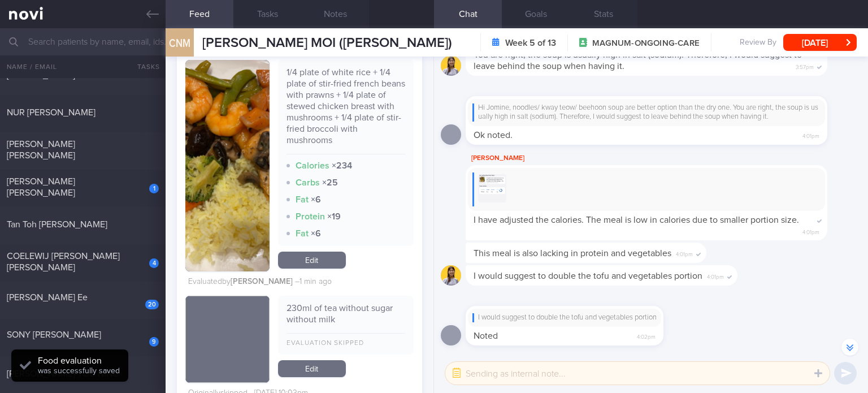
click at [325, 264] on link "Edit" at bounding box center [312, 259] width 68 height 17
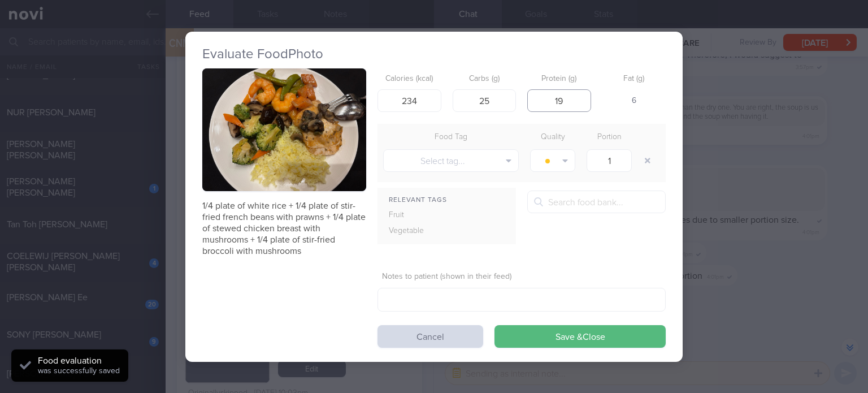
click at [573, 97] on input "19" at bounding box center [559, 100] width 64 height 23
type input "17"
click at [494, 325] on button "Save & Close" at bounding box center [579, 336] width 171 height 23
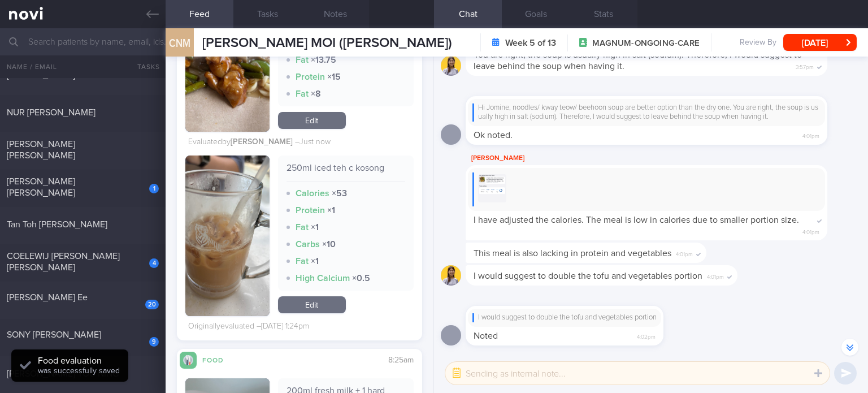
scroll to position [2899, 0]
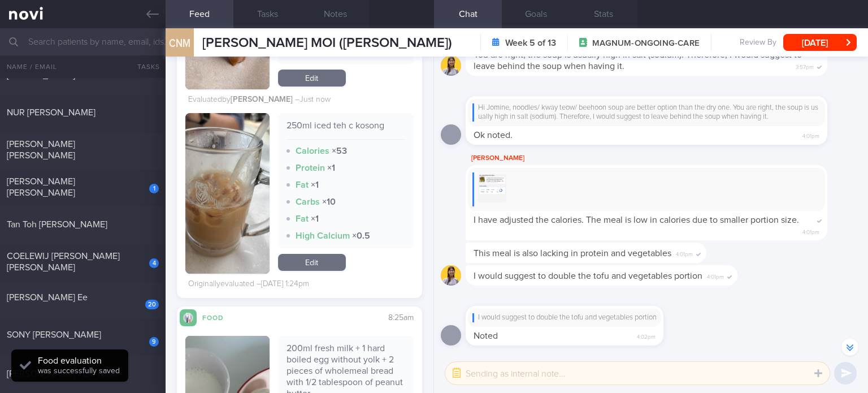
click at [321, 255] on link "Edit" at bounding box center [312, 262] width 68 height 17
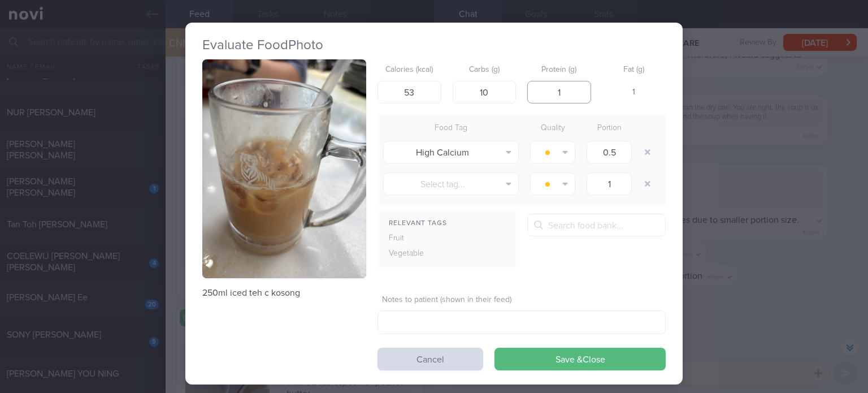
click at [569, 89] on input "1" at bounding box center [559, 92] width 64 height 23
type input "3"
click at [497, 99] on input "10" at bounding box center [485, 92] width 64 height 23
type input "6"
click at [494, 347] on button "Save & Close" at bounding box center [579, 358] width 171 height 23
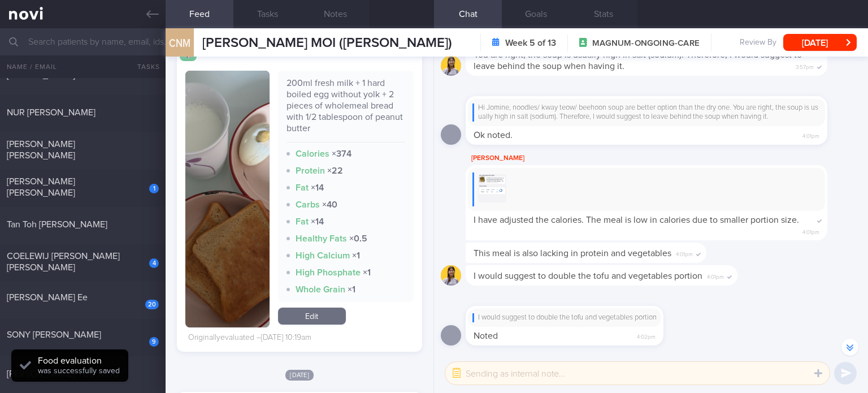
scroll to position [3153, 0]
click at [319, 309] on link "Edit" at bounding box center [312, 316] width 68 height 17
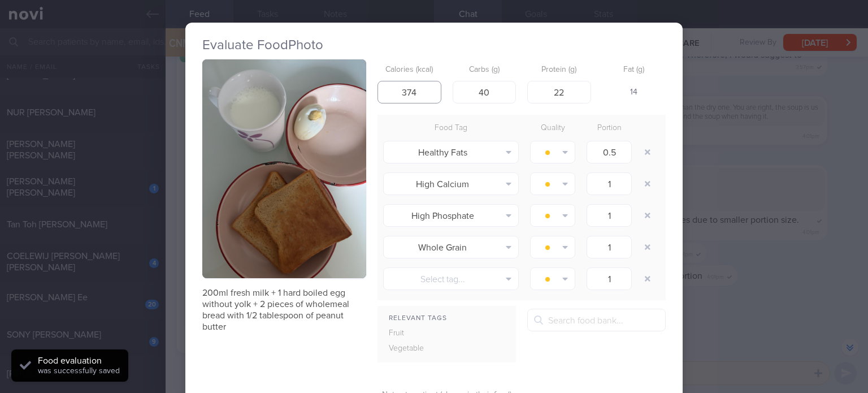
click at [412, 101] on input "374" at bounding box center [409, 92] width 64 height 23
type input "306"
click at [488, 84] on input "40" at bounding box center [485, 92] width 64 height 23
type input "37"
click at [563, 92] on input "22" at bounding box center [559, 92] width 64 height 23
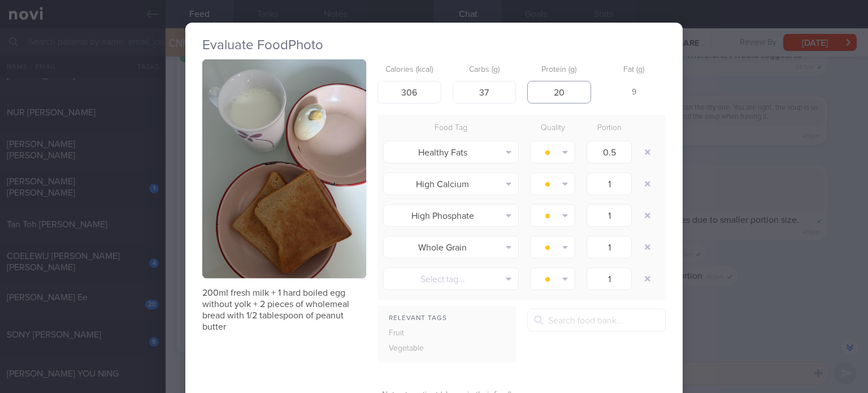
type input "19"
click at [645, 147] on button "button" at bounding box center [647, 152] width 20 height 20
type input "1"
click at [645, 147] on button "button" at bounding box center [647, 152] width 20 height 20
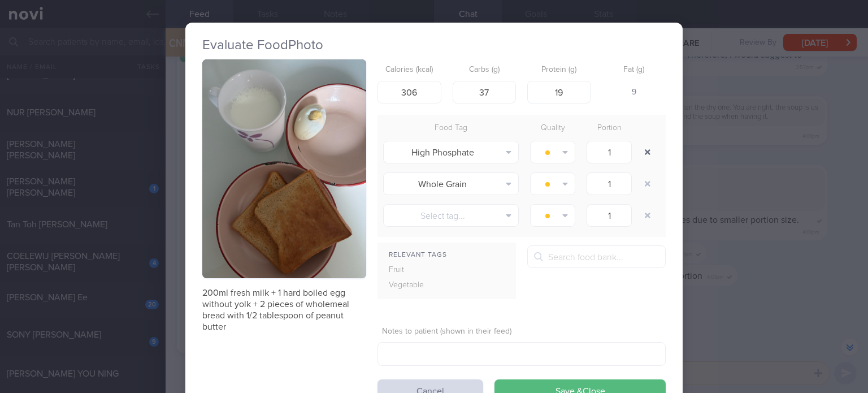
click at [645, 147] on button "button" at bounding box center [647, 152] width 20 height 20
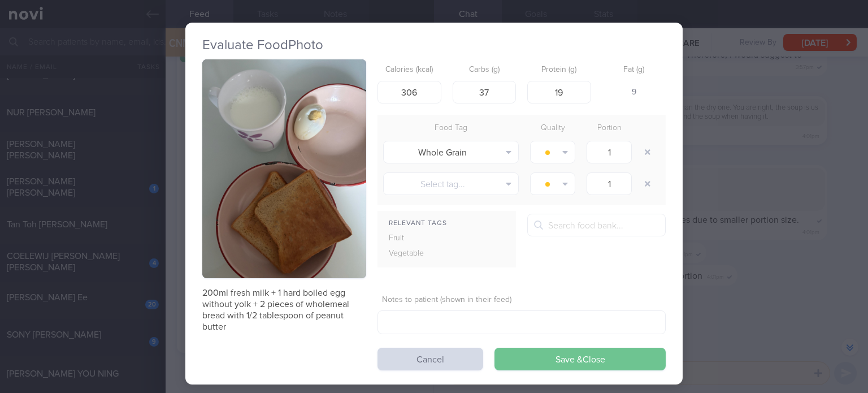
click at [554, 350] on button "Save & Close" at bounding box center [579, 358] width 171 height 23
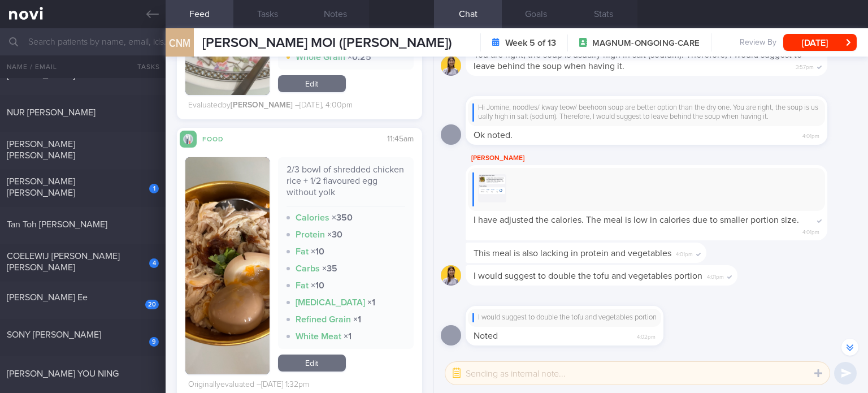
scroll to position [4016, 0]
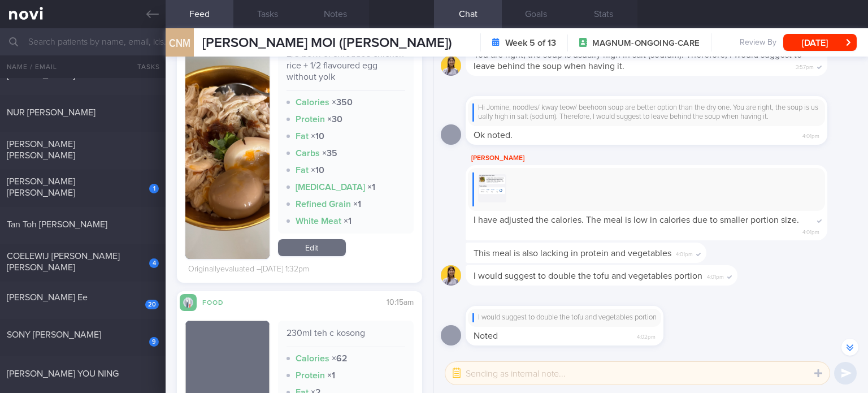
click at [317, 250] on link "Edit" at bounding box center [312, 247] width 68 height 17
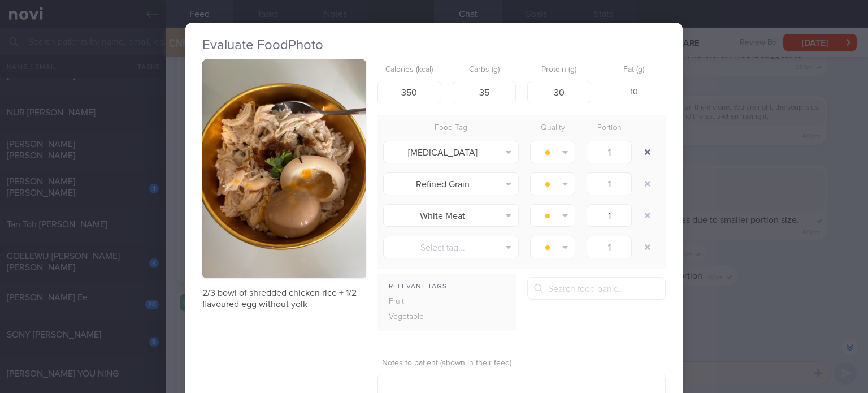
click at [640, 153] on button "button" at bounding box center [647, 152] width 20 height 20
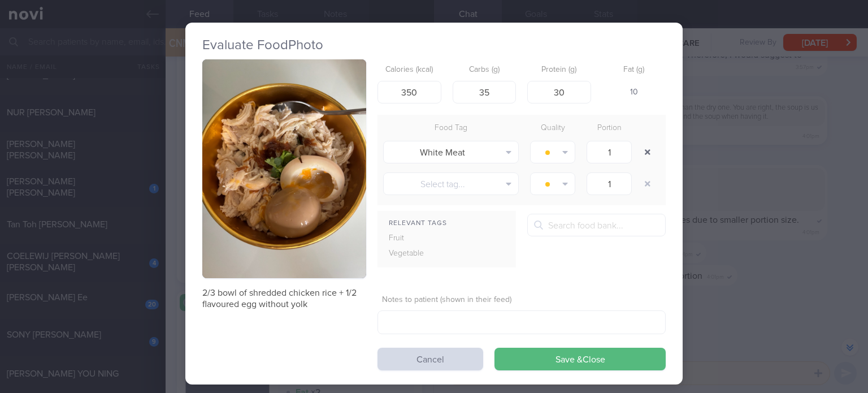
click at [640, 153] on button "button" at bounding box center [647, 152] width 20 height 20
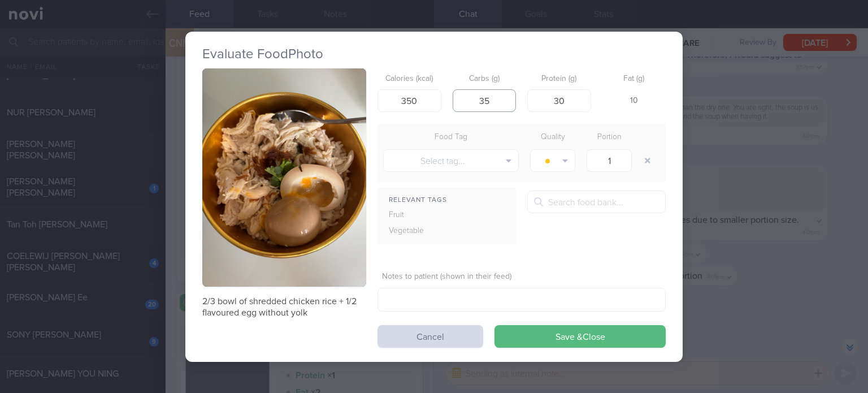
click at [502, 98] on input "35" at bounding box center [485, 100] width 64 height 23
type input "38"
click at [428, 99] on input "350" at bounding box center [409, 100] width 64 height 23
type input "412"
click at [498, 99] on input "38" at bounding box center [485, 100] width 64 height 23
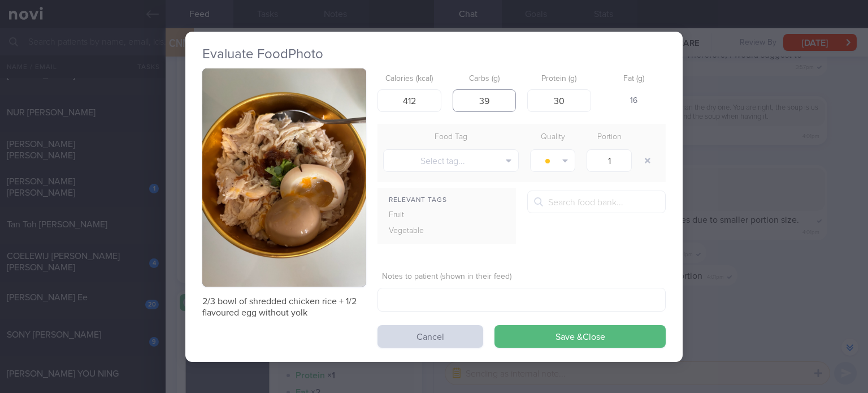
type input "40"
click at [494, 325] on button "Save & Close" at bounding box center [579, 336] width 171 height 23
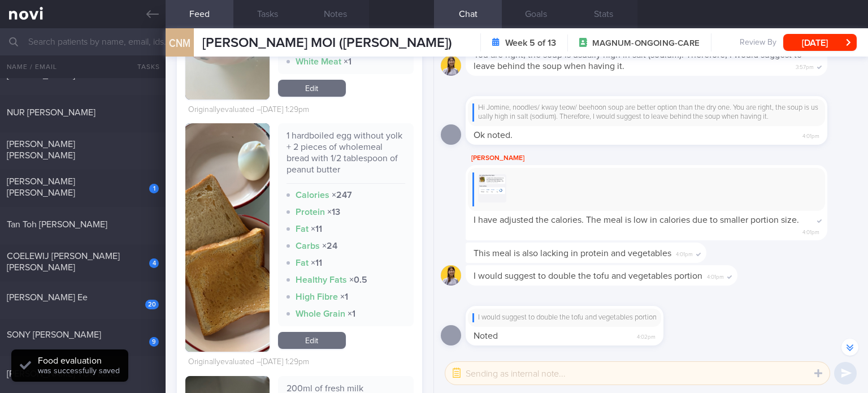
scroll to position [4535, 0]
click at [311, 333] on link "Edit" at bounding box center [312, 340] width 68 height 17
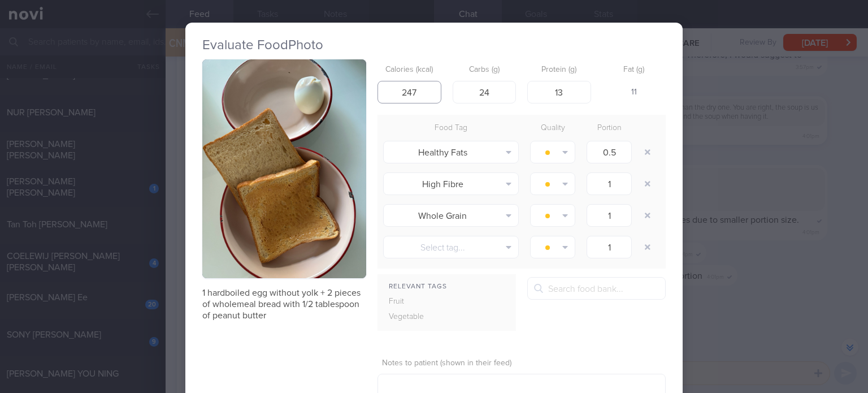
click at [425, 96] on input "247" at bounding box center [409, 92] width 64 height 23
type input "211"
click at [493, 97] on input "24" at bounding box center [485, 92] width 64 height 23
type input "28"
click at [580, 90] on input "13" at bounding box center [559, 92] width 64 height 23
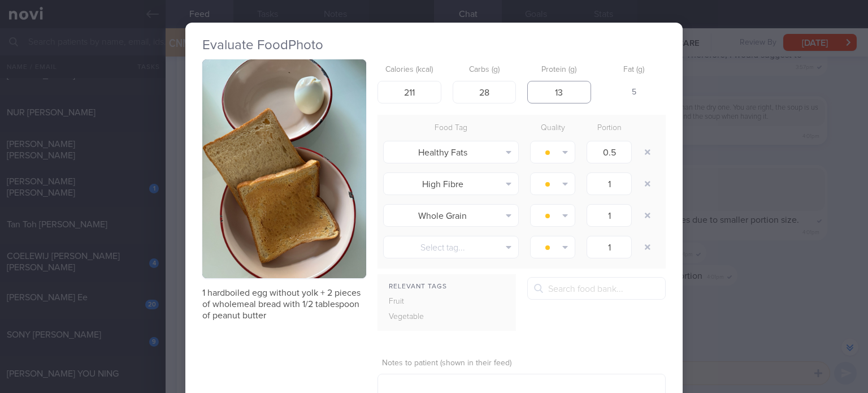
type input "12"
click at [642, 151] on button "button" at bounding box center [647, 152] width 20 height 20
type input "1"
click at [642, 151] on button "button" at bounding box center [647, 152] width 20 height 20
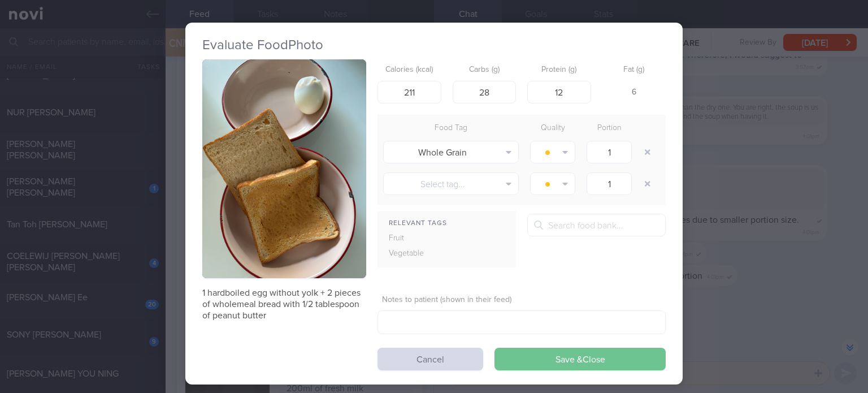
click at [547, 366] on button "Save & Close" at bounding box center [579, 358] width 171 height 23
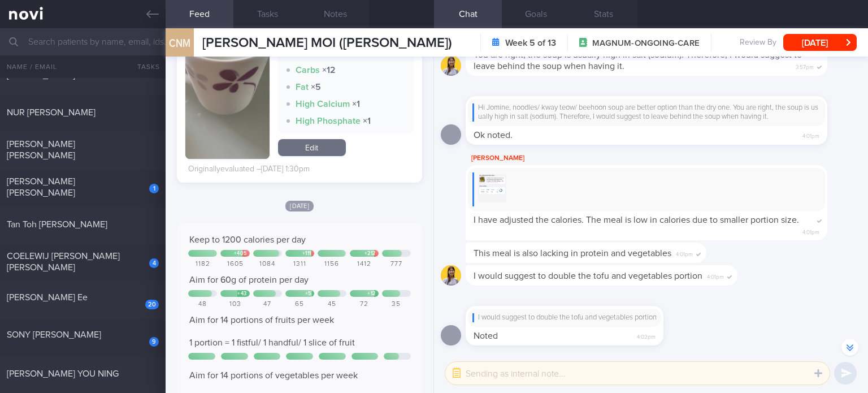
scroll to position [4903, 0]
click at [325, 144] on link "Edit" at bounding box center [312, 148] width 68 height 17
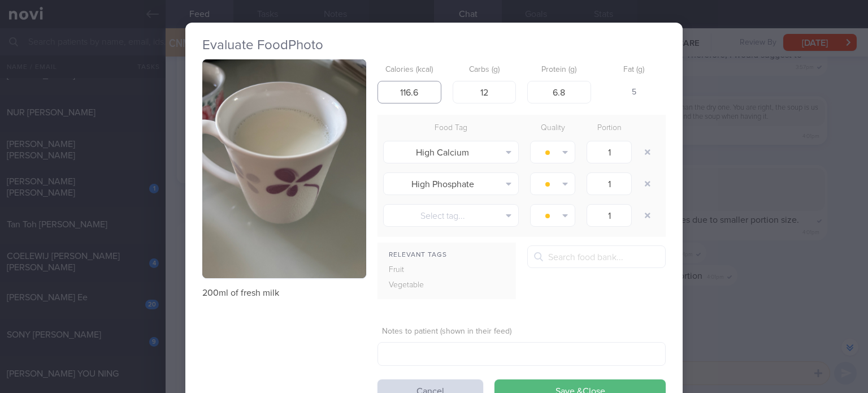
click at [428, 90] on input "116.6" at bounding box center [409, 92] width 64 height 23
type input "101"
click at [494, 88] on input "12" at bounding box center [485, 92] width 64 height 23
type input "10"
click at [576, 96] on input "6.8" at bounding box center [559, 92] width 64 height 23
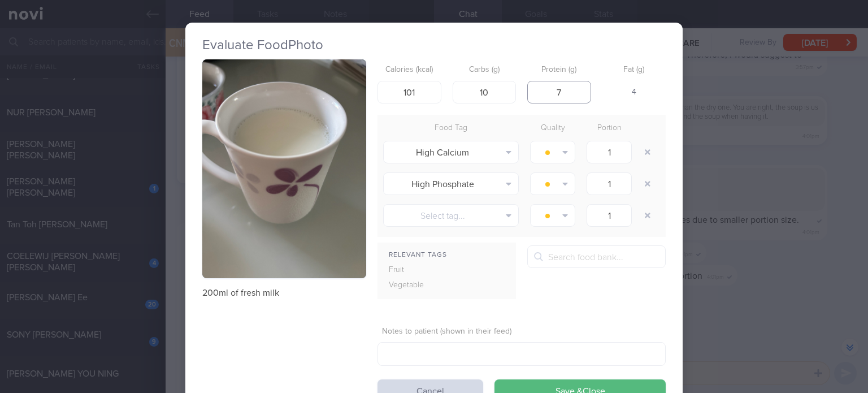
type input "8"
click at [646, 149] on button "button" at bounding box center [647, 152] width 20 height 20
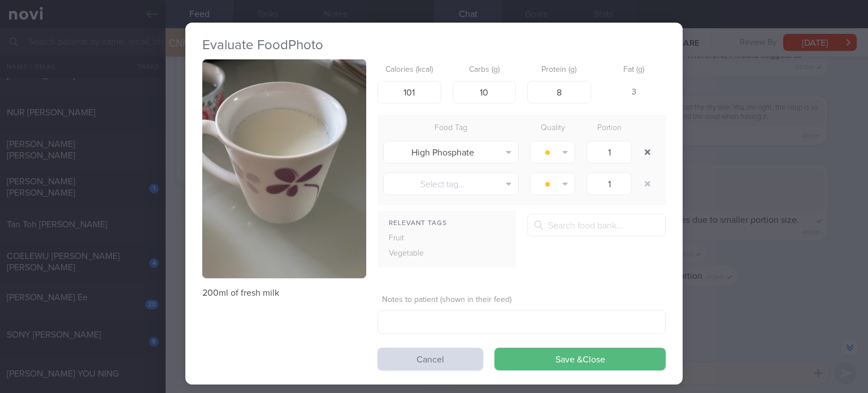
click at [646, 149] on button "button" at bounding box center [647, 152] width 20 height 20
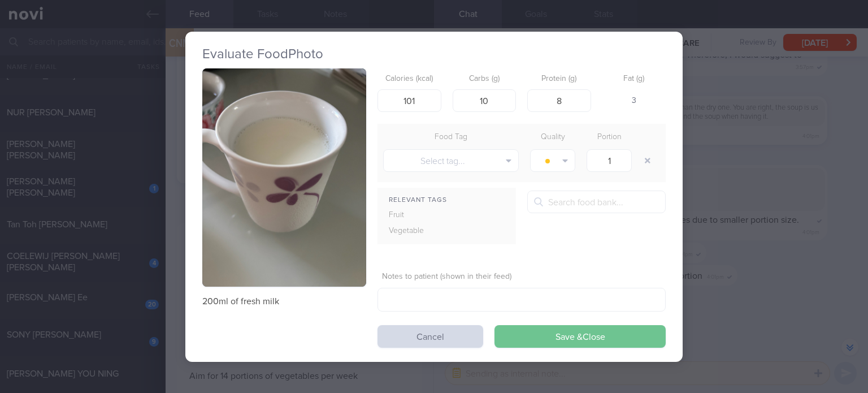
click at [588, 338] on button "Save & Close" at bounding box center [579, 336] width 171 height 23
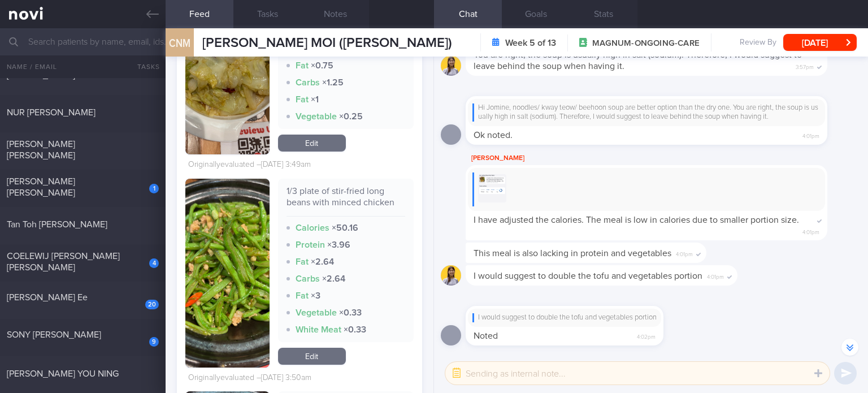
scroll to position [5737, 0]
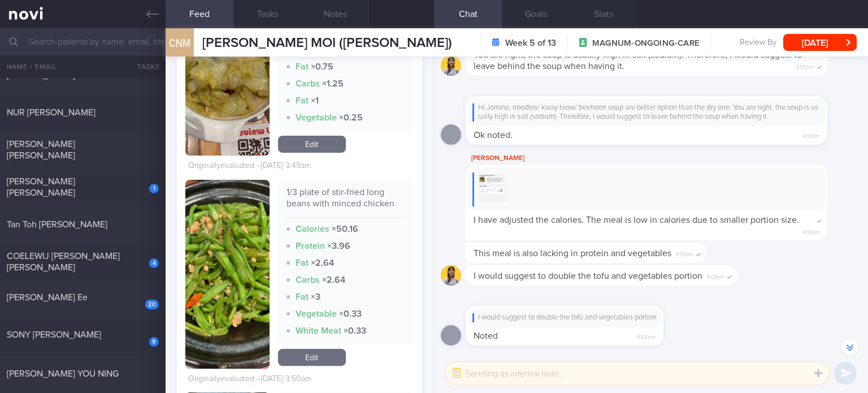
click at [319, 359] on link "Edit" at bounding box center [312, 357] width 68 height 17
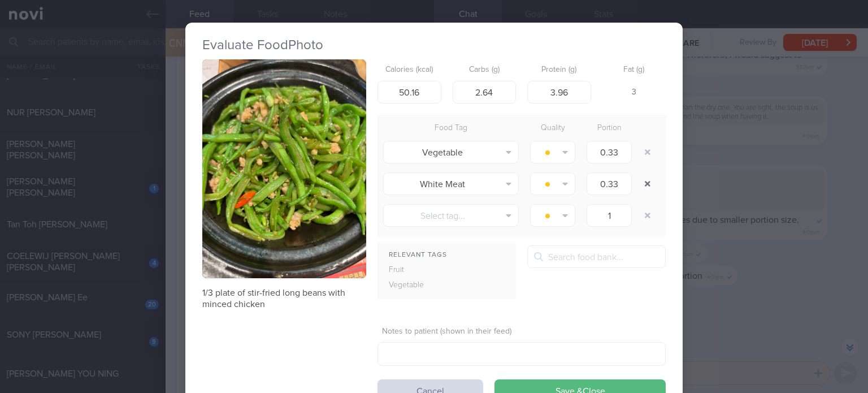
click at [643, 176] on button "button" at bounding box center [647, 183] width 20 height 20
type input "1"
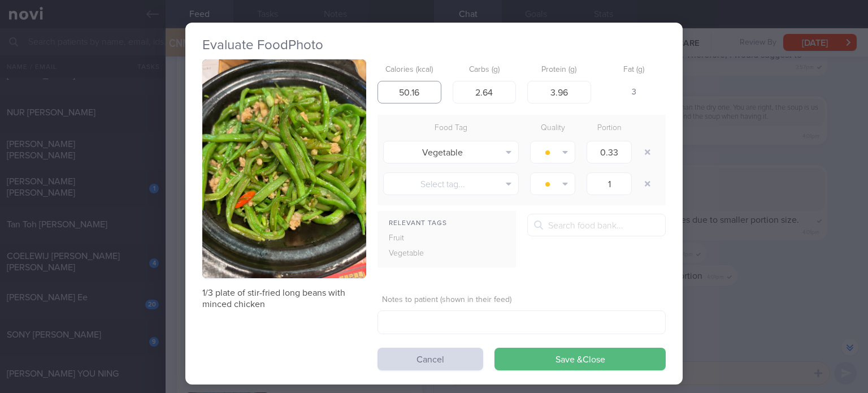
click at [422, 83] on input "50.16" at bounding box center [409, 92] width 64 height 23
type input "54"
click at [493, 90] on input "2.64" at bounding box center [485, 92] width 64 height 23
type input "5"
click at [580, 99] on input "3.96" at bounding box center [559, 92] width 64 height 23
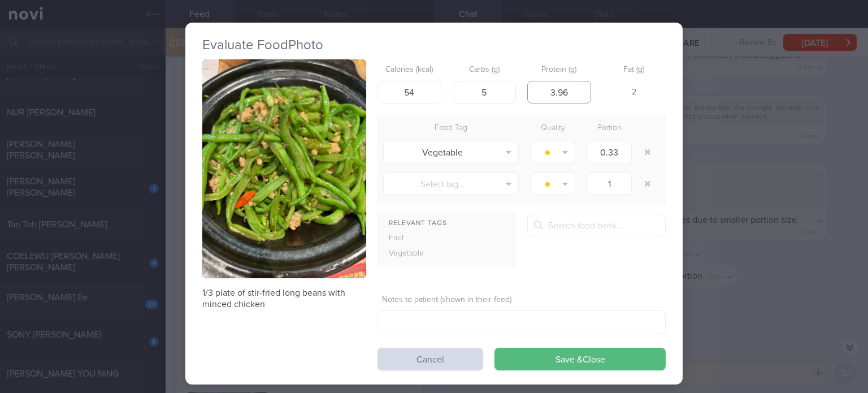
type input "4"
click at [409, 83] on input "54" at bounding box center [409, 92] width 64 height 23
type input "59"
click at [494, 347] on button "Save & Close" at bounding box center [579, 358] width 171 height 23
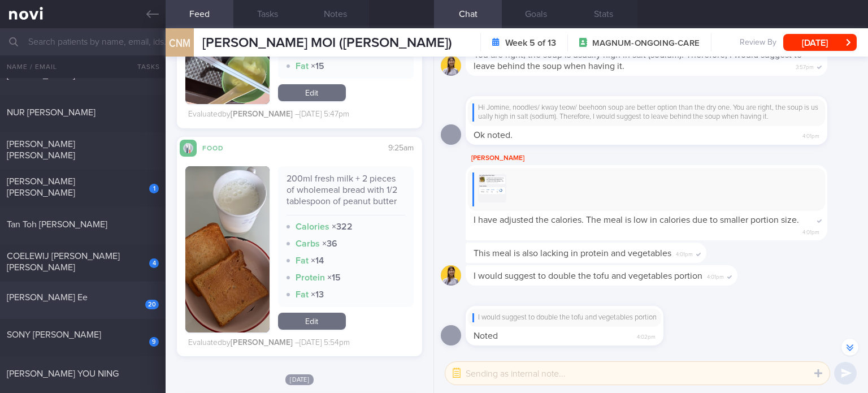
scroll to position [482, 0]
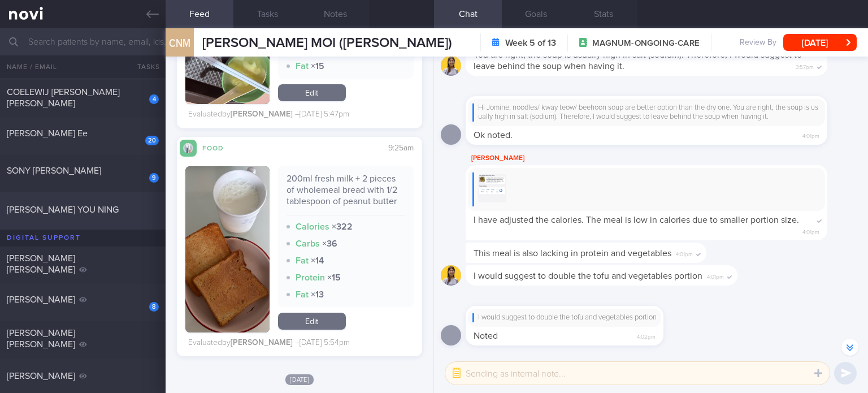
click at [115, 214] on div "[PERSON_NAME] YOU NING" at bounding box center [81, 209] width 149 height 11
checkbox input "true"
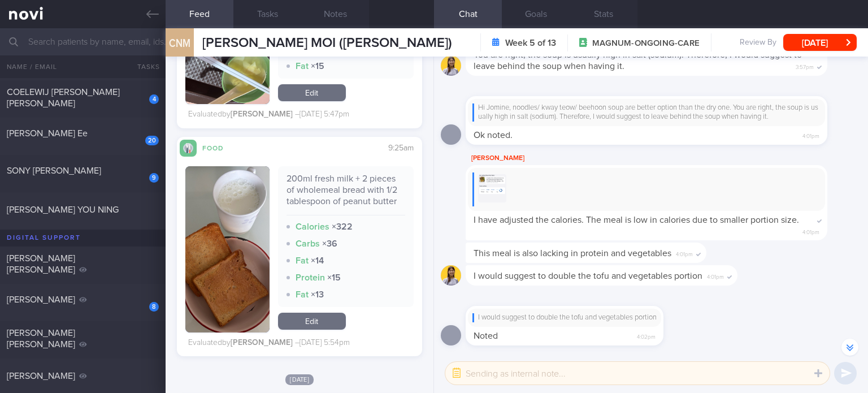
checkbox input "true"
select select "8"
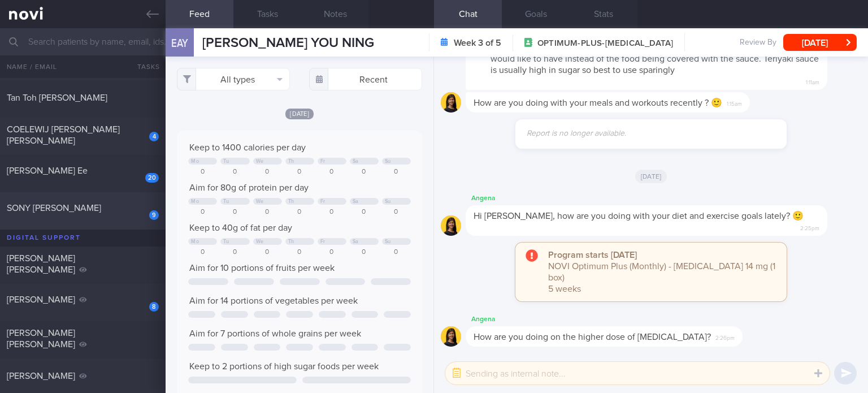
click at [125, 216] on div "9 SONY [PERSON_NAME]" at bounding box center [83, 211] width 166 height 18
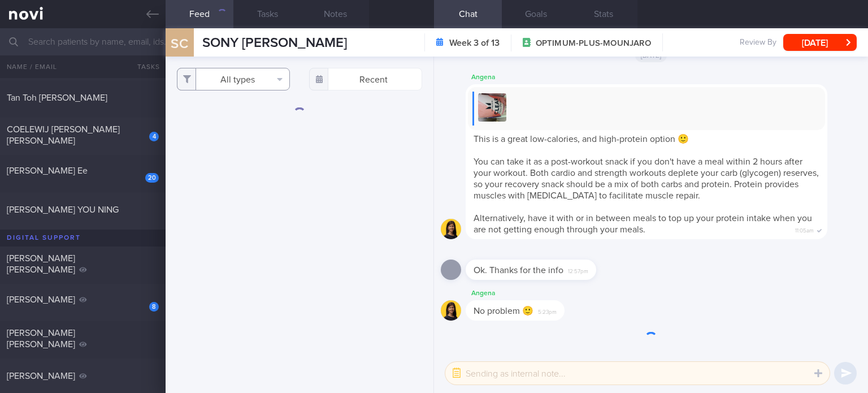
click at [257, 79] on button "All types" at bounding box center [233, 79] width 113 height 23
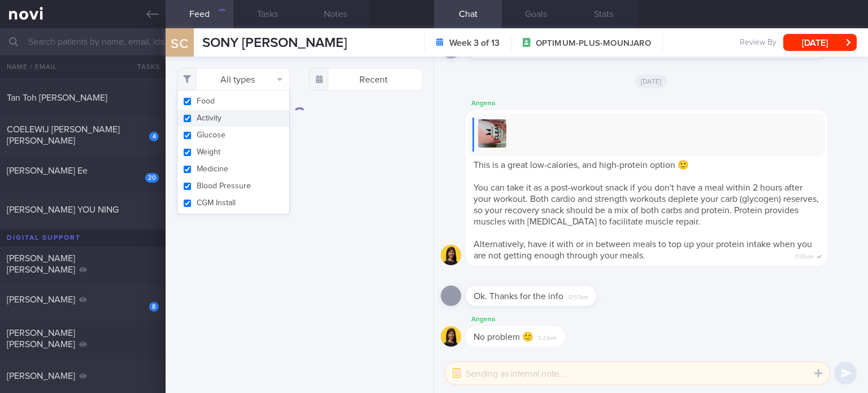
click at [243, 116] on button "Activity" at bounding box center [233, 118] width 112 height 17
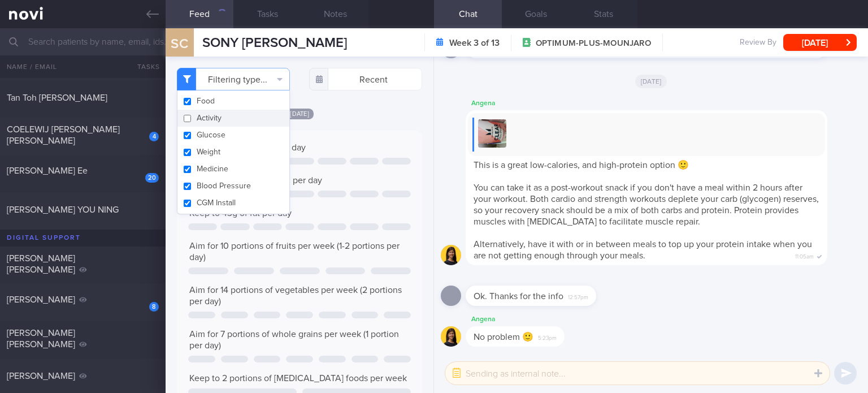
checkbox input "false"
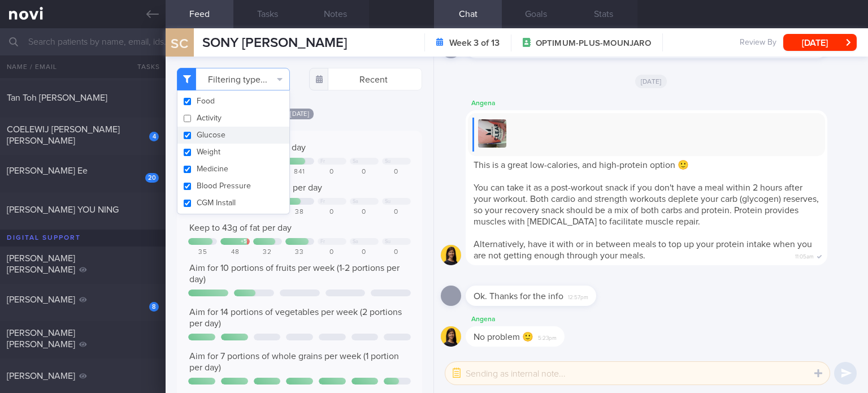
click at [240, 140] on button "Glucose" at bounding box center [233, 135] width 112 height 17
checkbox input "false"
click at [237, 159] on button "Weight" at bounding box center [233, 151] width 112 height 17
checkbox input "false"
click at [240, 179] on button "Blood Pressure" at bounding box center [233, 185] width 112 height 17
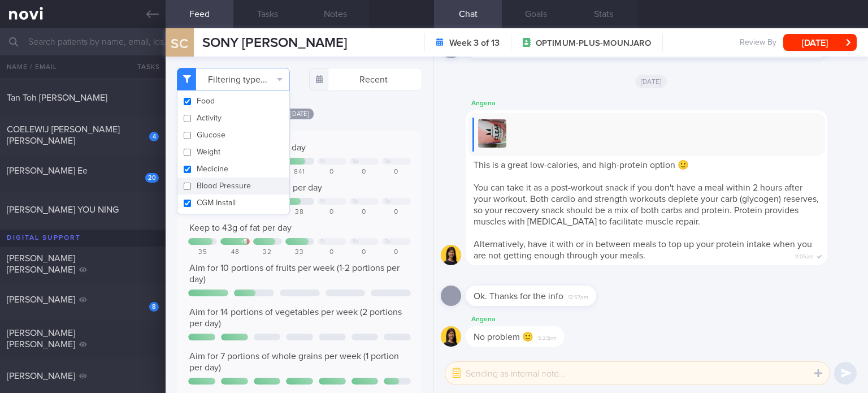
checkbox input "false"
click at [238, 198] on button "CGM Install" at bounding box center [233, 202] width 112 height 17
checkbox input "false"
click at [240, 166] on button "Medicine" at bounding box center [233, 168] width 112 height 17
checkbox input "false"
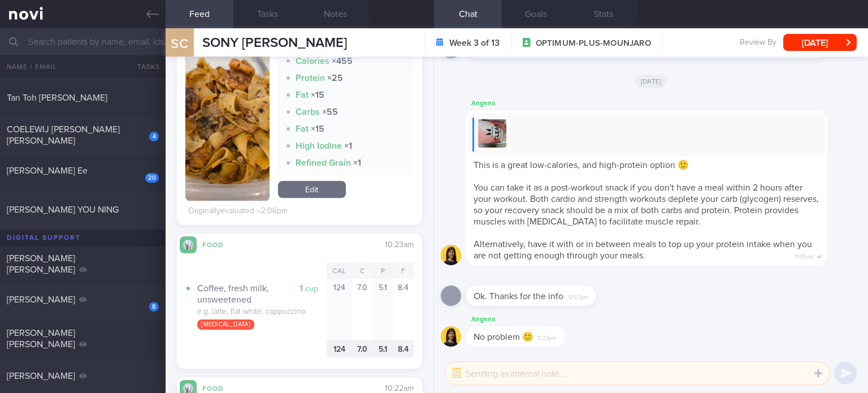
scroll to position [517, 0]
click at [320, 187] on link "Edit" at bounding box center [312, 189] width 68 height 17
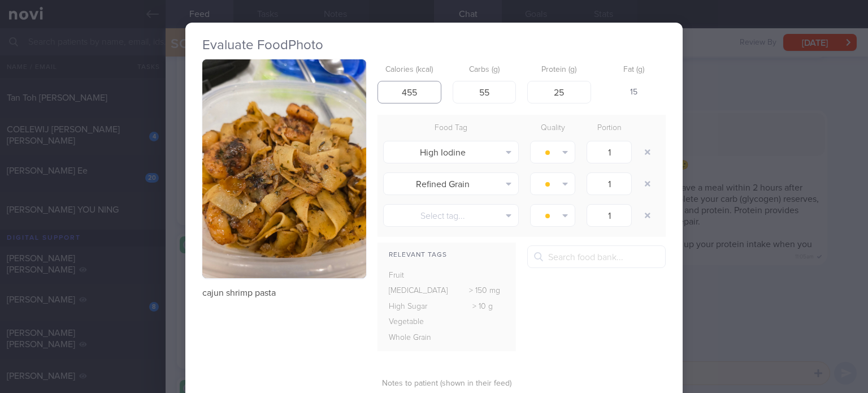
click at [411, 93] on input "455" at bounding box center [409, 92] width 64 height 23
click at [405, 93] on input "455" at bounding box center [409, 92] width 64 height 23
type input "485"
drag, startPoint x: 495, startPoint y: 97, endPoint x: 436, endPoint y: 101, distance: 60.0
click at [436, 101] on div "Calories (kcal) 485 Carbs (g) 55 Protein (g) 25 Fat (g) 18" at bounding box center [521, 81] width 288 height 45
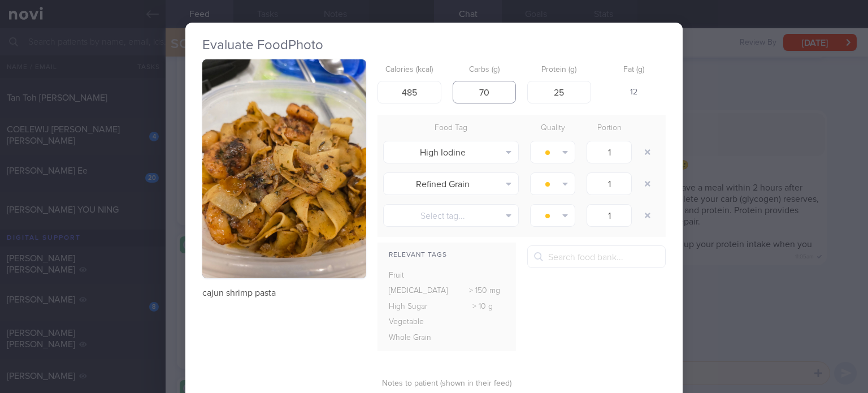
type input "7"
type input "63"
drag, startPoint x: 523, startPoint y: 97, endPoint x: 578, endPoint y: 88, distance: 56.1
click at [578, 88] on input "25" at bounding box center [559, 92] width 64 height 23
type input "25"
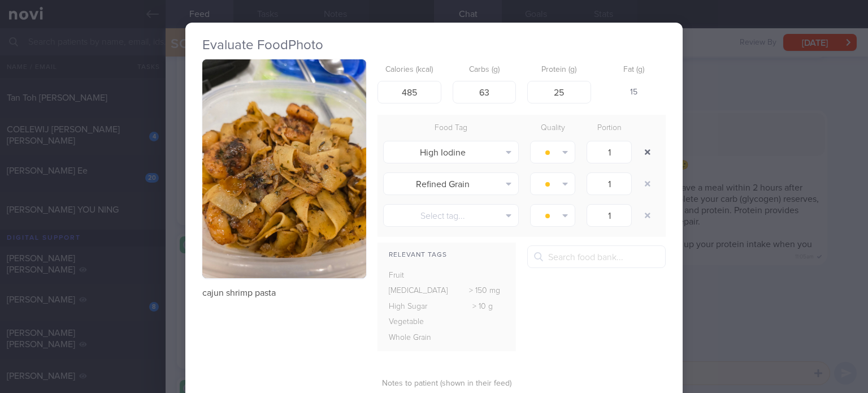
click at [640, 147] on button "button" at bounding box center [647, 152] width 20 height 20
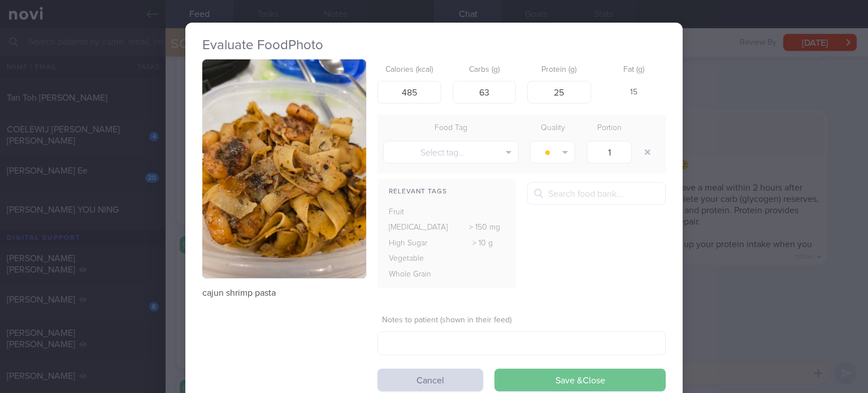
click at [549, 372] on button "Save & Close" at bounding box center [579, 379] width 171 height 23
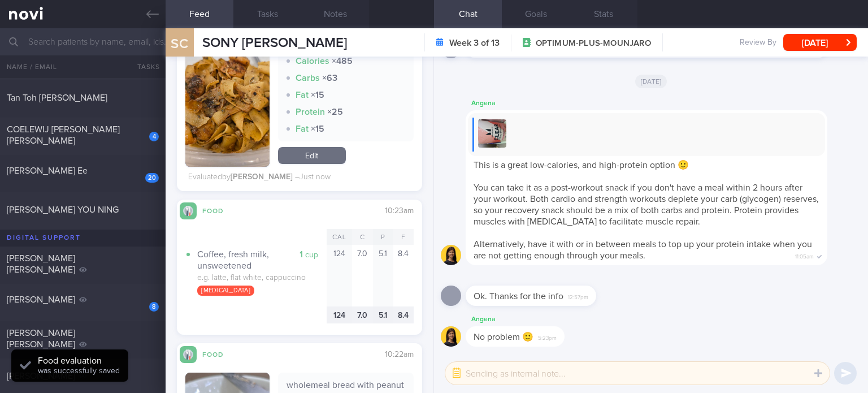
scroll to position [747, 0]
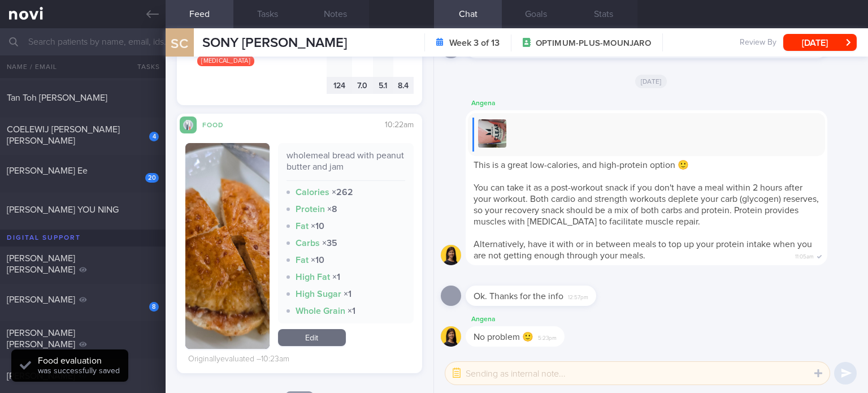
click at [308, 337] on link "Edit" at bounding box center [312, 337] width 68 height 17
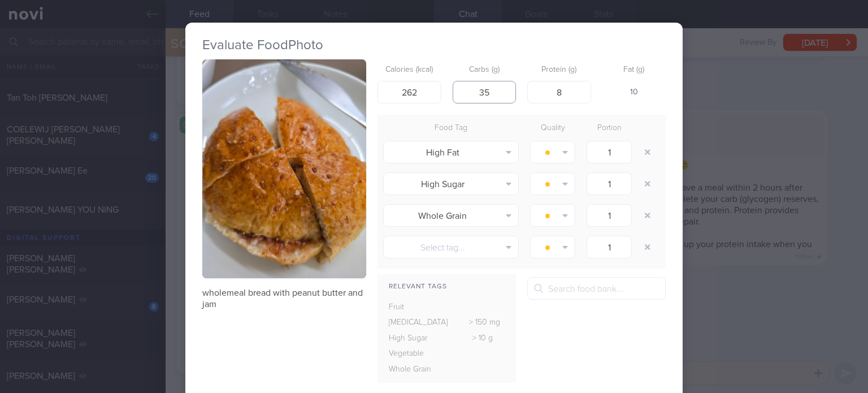
click at [490, 88] on input "35" at bounding box center [485, 92] width 64 height 23
type input "39"
click at [565, 98] on input "8" at bounding box center [559, 92] width 64 height 23
click at [419, 102] on input "262" at bounding box center [409, 92] width 64 height 23
type input "268"
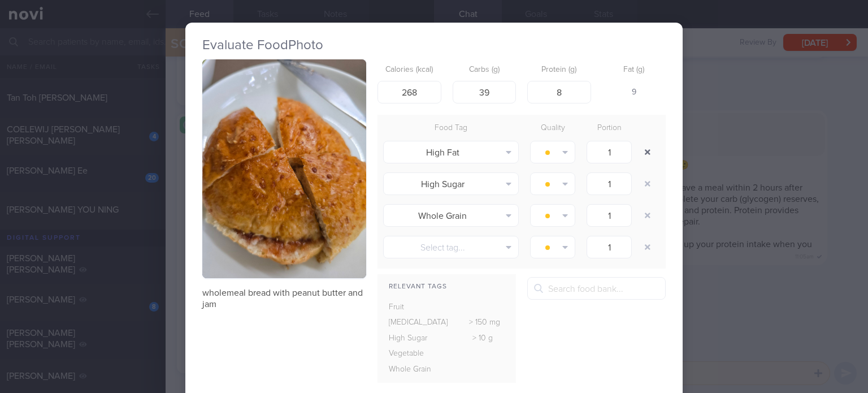
click at [640, 156] on button "button" at bounding box center [647, 152] width 20 height 20
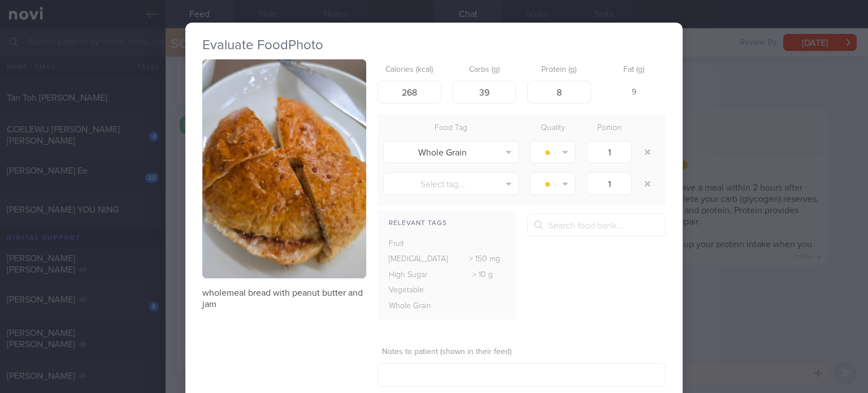
scroll to position [66, 0]
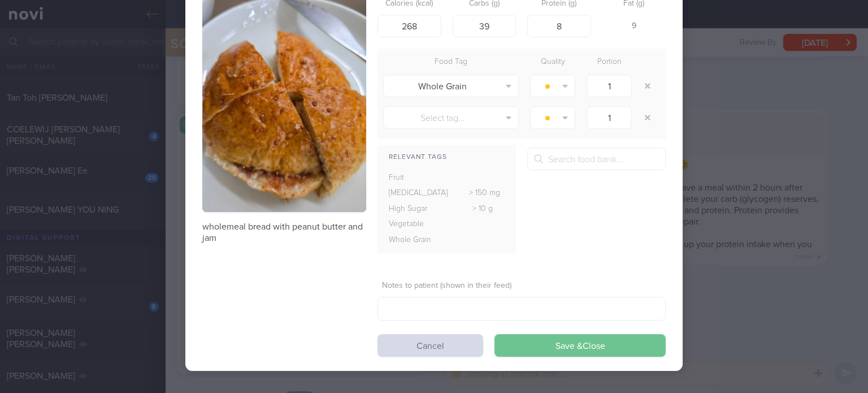
click at [538, 347] on button "Save & Close" at bounding box center [579, 345] width 171 height 23
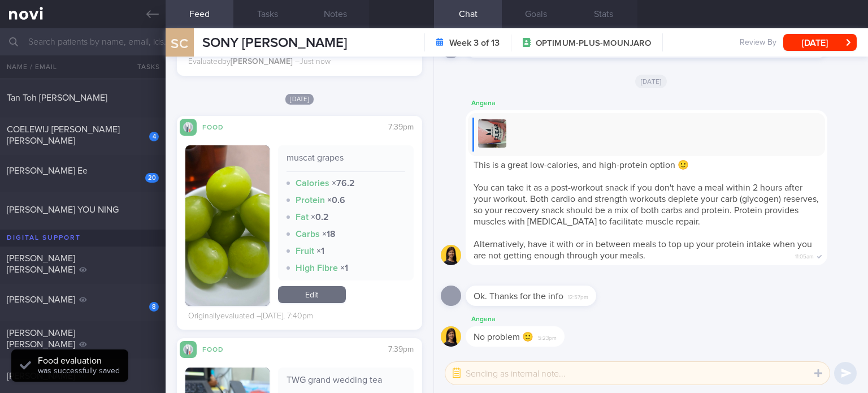
scroll to position [1015, 0]
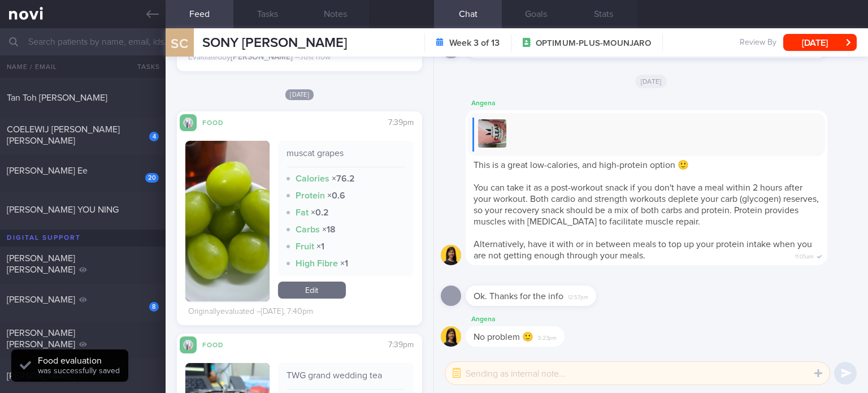
click at [314, 290] on link "Edit" at bounding box center [312, 289] width 68 height 17
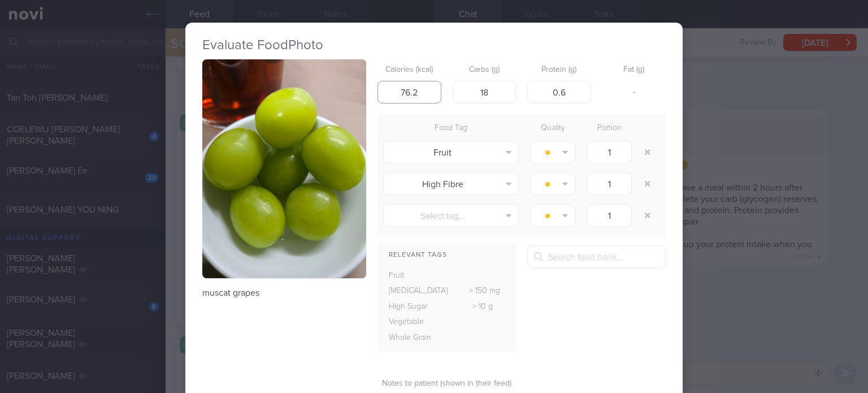
click at [416, 90] on input "76.2" at bounding box center [409, 92] width 64 height 23
type input "61"
click at [480, 89] on input "18" at bounding box center [485, 92] width 64 height 23
click at [489, 91] on input "18" at bounding box center [485, 92] width 64 height 23
type input "16"
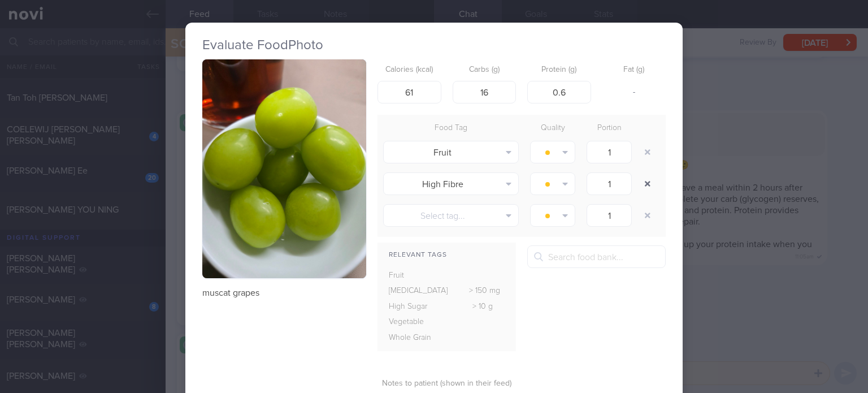
click at [646, 175] on button "button" at bounding box center [647, 183] width 20 height 20
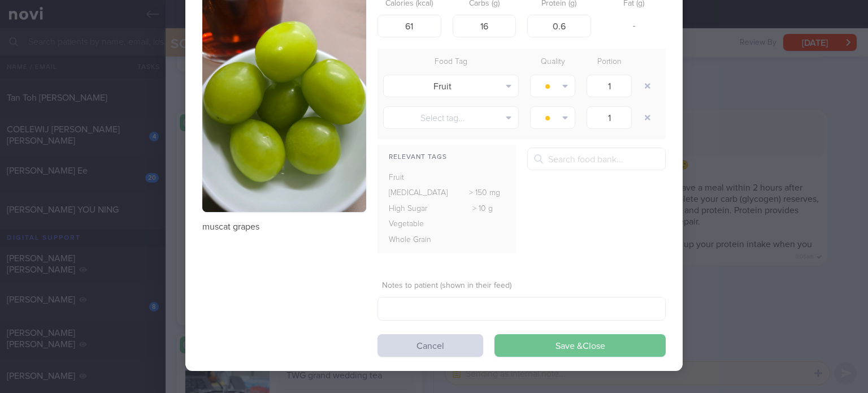
click at [534, 341] on button "Save & Close" at bounding box center [579, 345] width 171 height 23
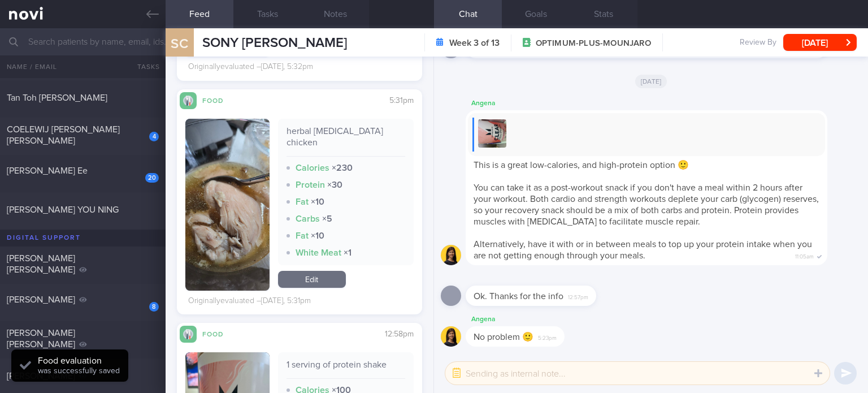
scroll to position [1612, 0]
click at [321, 272] on link "Edit" at bounding box center [312, 279] width 68 height 17
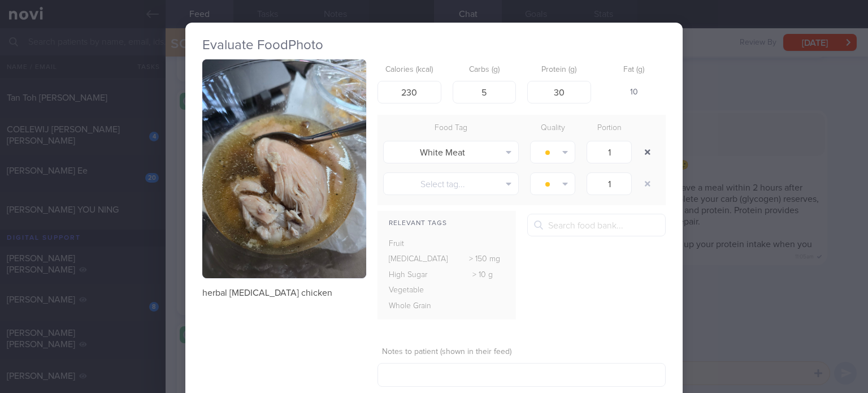
click at [651, 151] on button "button" at bounding box center [647, 152] width 20 height 20
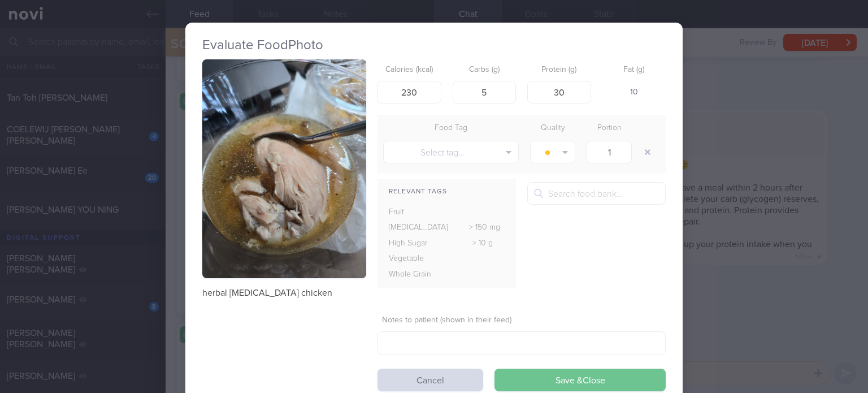
click at [555, 373] on button "Save & Close" at bounding box center [579, 379] width 171 height 23
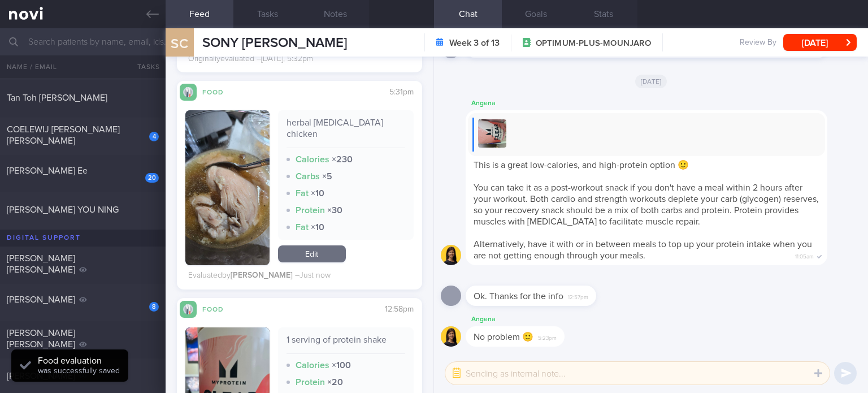
scroll to position [1817, 0]
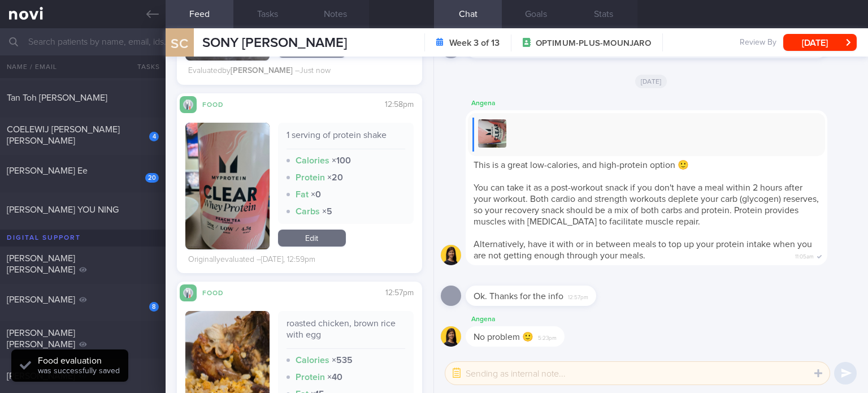
click at [316, 229] on link "Edit" at bounding box center [312, 237] width 68 height 17
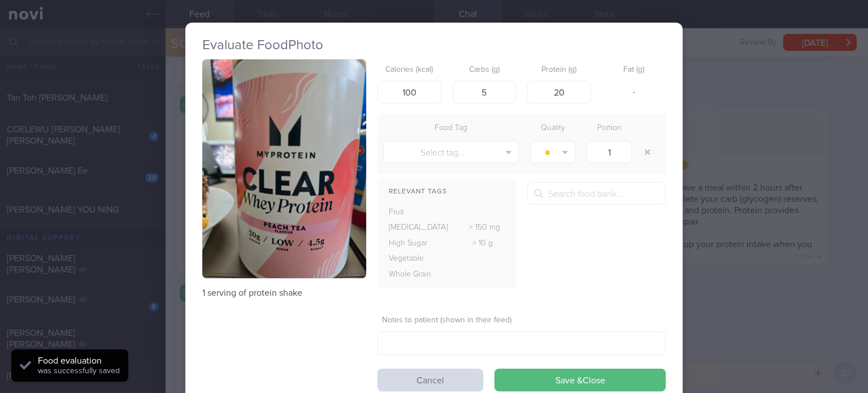
click at [279, 221] on button "button" at bounding box center [284, 168] width 164 height 219
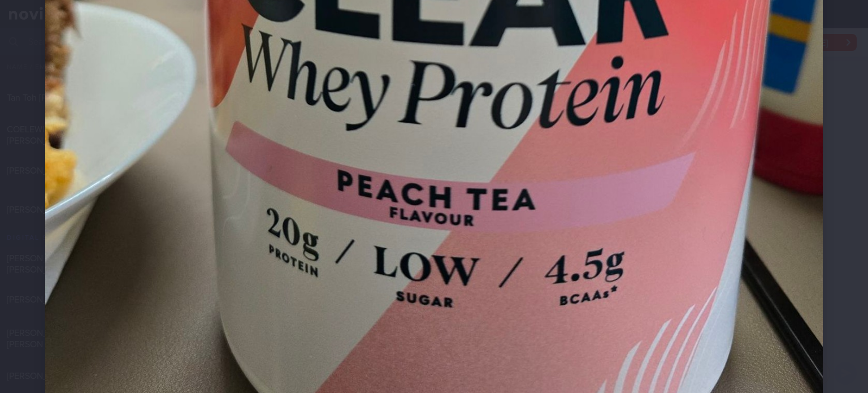
scroll to position [670, 0]
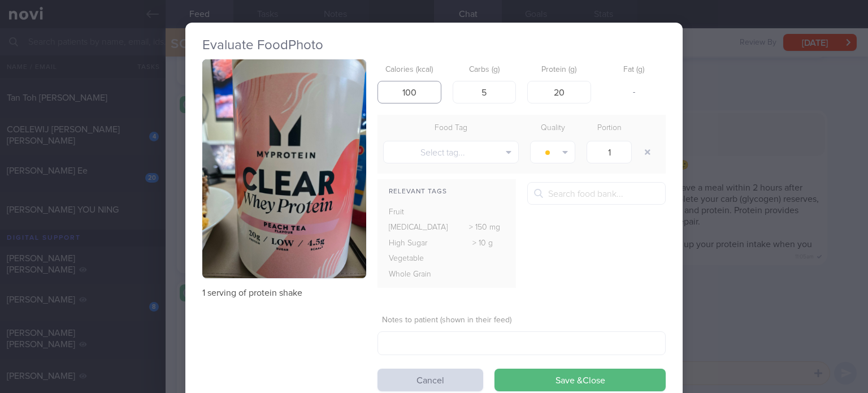
drag, startPoint x: 421, startPoint y: 98, endPoint x: 324, endPoint y: 116, distance: 98.9
click at [324, 116] on div "1 serving of protein shake Calories (kcal) 100 Carbs (g) 5 Protein (g) 20 Fat (…" at bounding box center [433, 225] width 463 height 332
type input "85"
click at [479, 96] on input "5" at bounding box center [485, 92] width 64 height 23
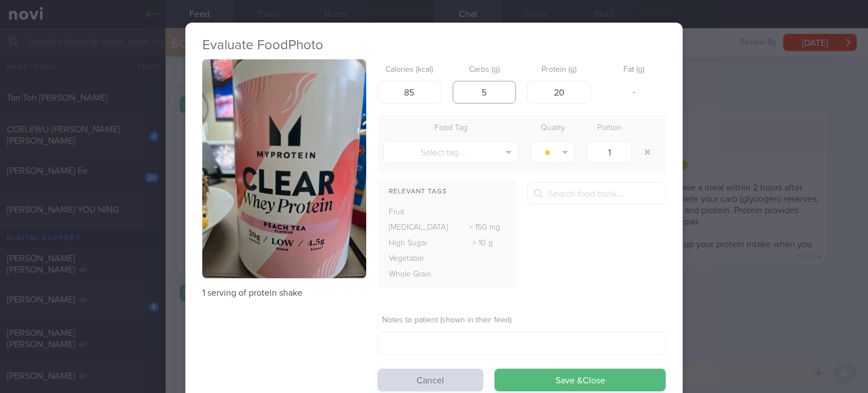
click at [479, 96] on input "5" at bounding box center [485, 92] width 64 height 23
type input "1.6"
click at [494, 368] on button "Save & Close" at bounding box center [579, 379] width 171 height 23
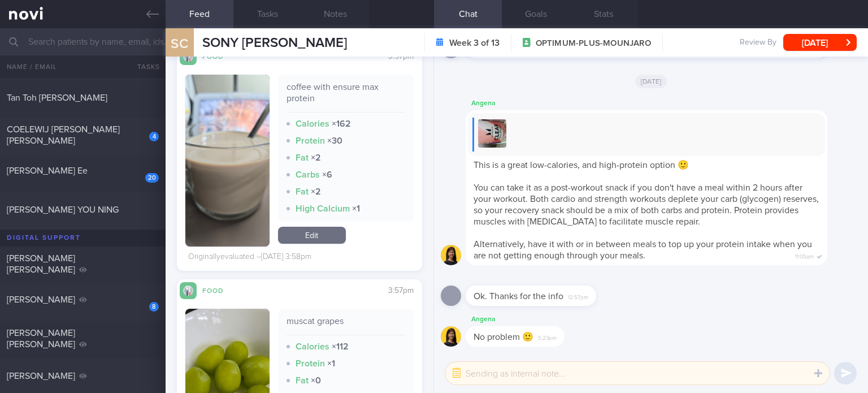
scroll to position [2729, 0]
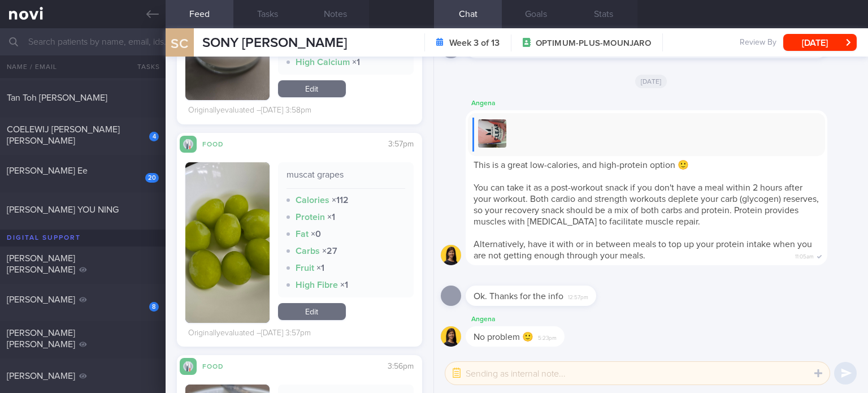
click at [325, 312] on link "Edit" at bounding box center [312, 311] width 68 height 17
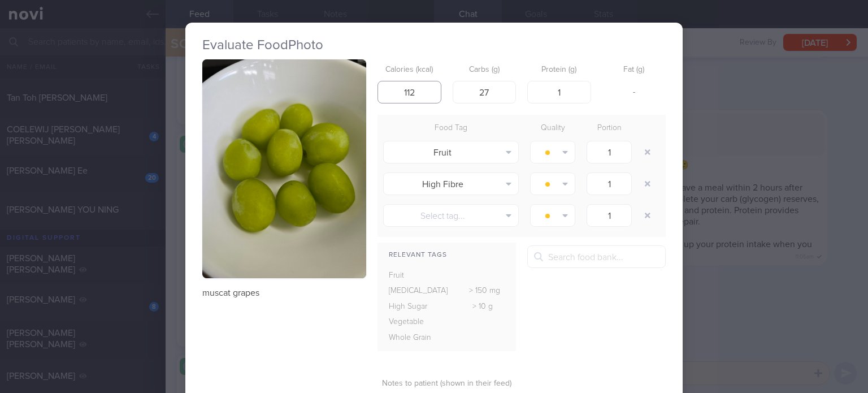
click at [420, 99] on input "112" at bounding box center [409, 92] width 64 height 23
type input "81"
click at [502, 99] on input "27" at bounding box center [485, 92] width 64 height 23
type input "20"
click at [572, 97] on input "1" at bounding box center [559, 92] width 64 height 23
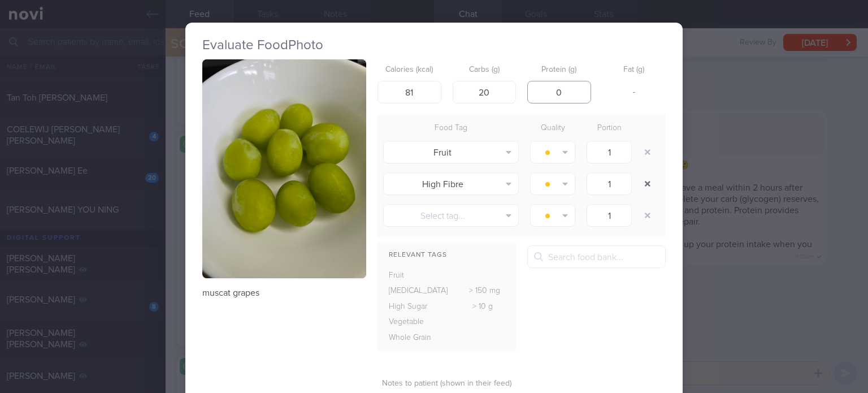
type input "0"
click at [641, 180] on button "button" at bounding box center [647, 183] width 20 height 20
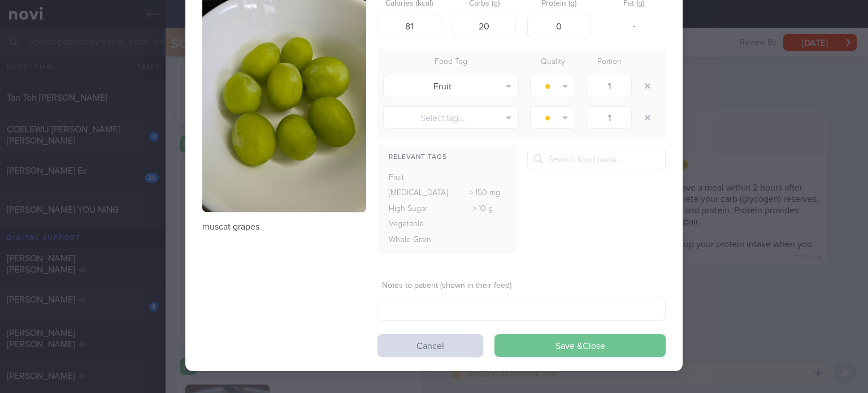
click at [563, 347] on button "Save & Close" at bounding box center [579, 345] width 171 height 23
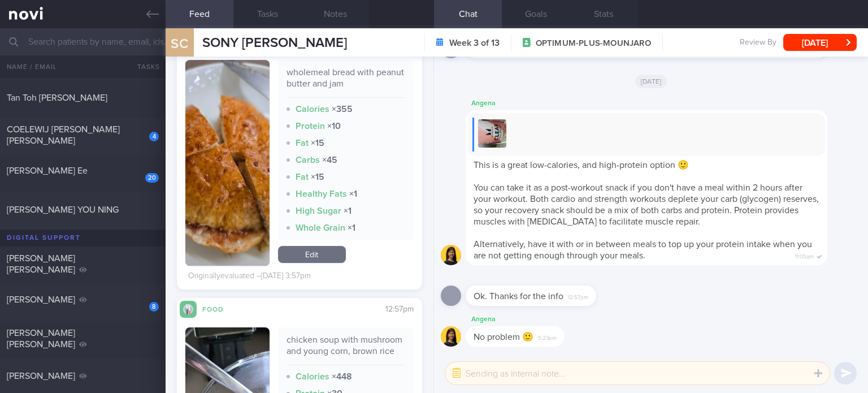
scroll to position [3089, 0]
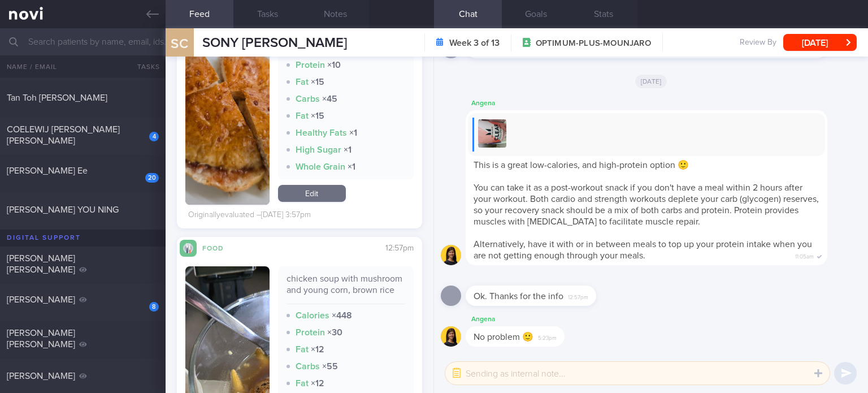
click at [311, 207] on div "wholemeal bread with peanut butter and jam Calories × 355 Protein × 10 Fat × 15…" at bounding box center [299, 106] width 228 height 234
click at [312, 193] on link "Edit" at bounding box center [312, 193] width 68 height 17
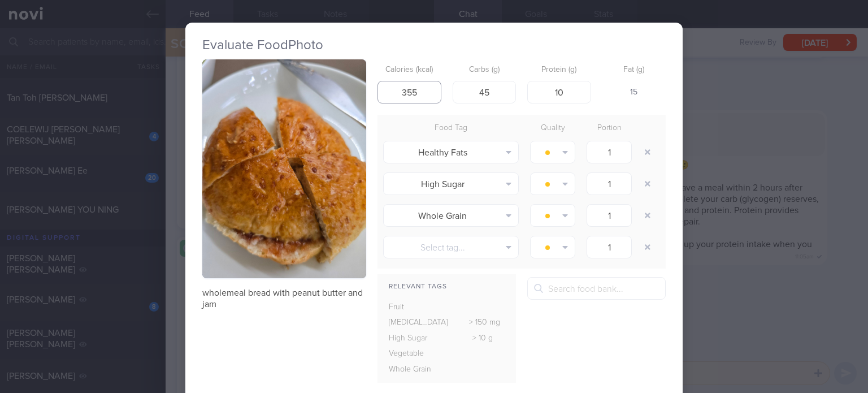
drag, startPoint x: 412, startPoint y: 85, endPoint x: 379, endPoint y: 89, distance: 33.5
click at [379, 89] on input "355" at bounding box center [409, 92] width 64 height 23
type input "269"
drag, startPoint x: 492, startPoint y: 90, endPoint x: 402, endPoint y: 99, distance: 90.9
click at [402, 99] on div "Calories (kcal) 269 Carbs (g) 45 Protein (g) 10 Fat (g) 5" at bounding box center [521, 81] width 288 height 45
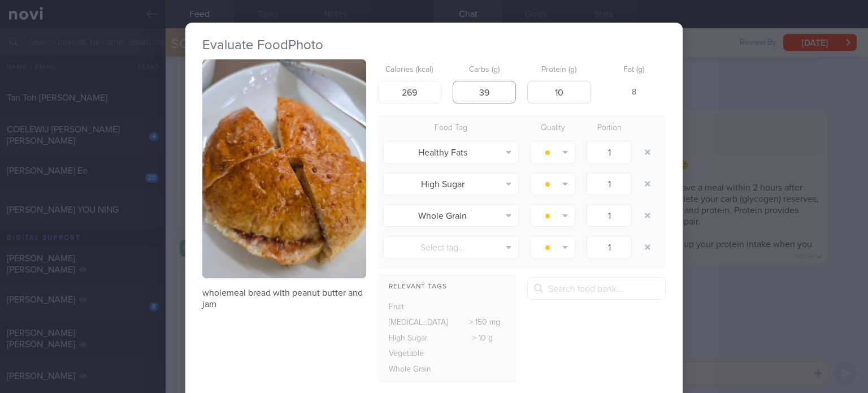
type input "39"
click at [568, 95] on input "10" at bounding box center [559, 92] width 64 height 23
type input "8"
click at [637, 155] on button "button" at bounding box center [647, 152] width 20 height 20
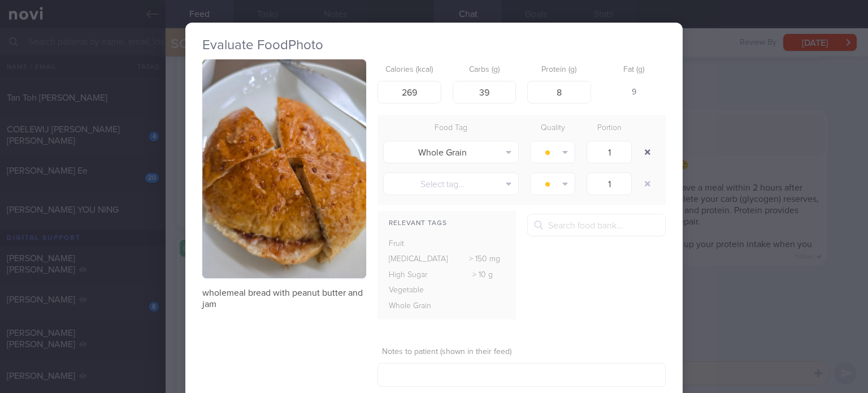
click at [637, 155] on button "button" at bounding box center [647, 152] width 20 height 20
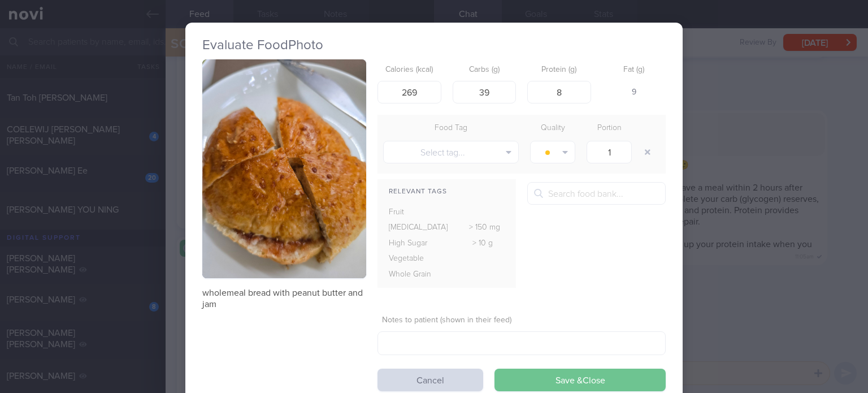
click at [554, 389] on button "Save & Close" at bounding box center [579, 379] width 171 height 23
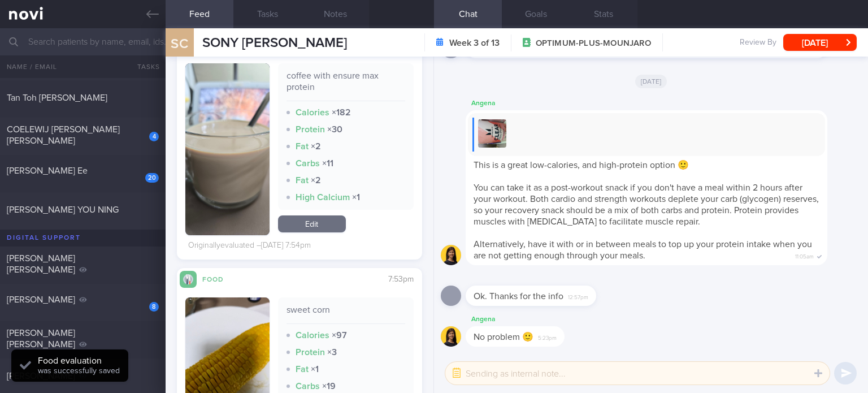
scroll to position [3927, 0]
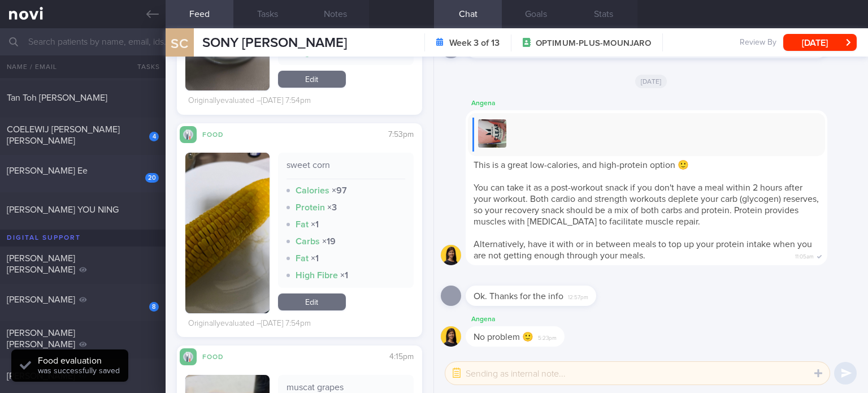
click at [140, 185] on div "20 [PERSON_NAME] Ee [DATE]" at bounding box center [434, 173] width 868 height 37
checkbox input "true"
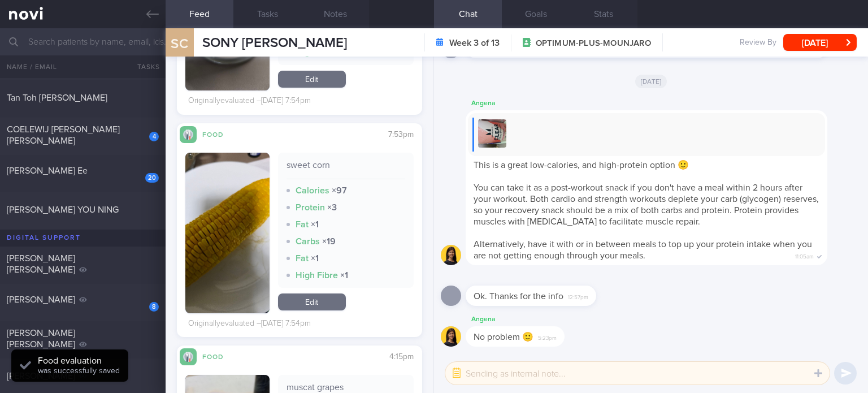
checkbox input "true"
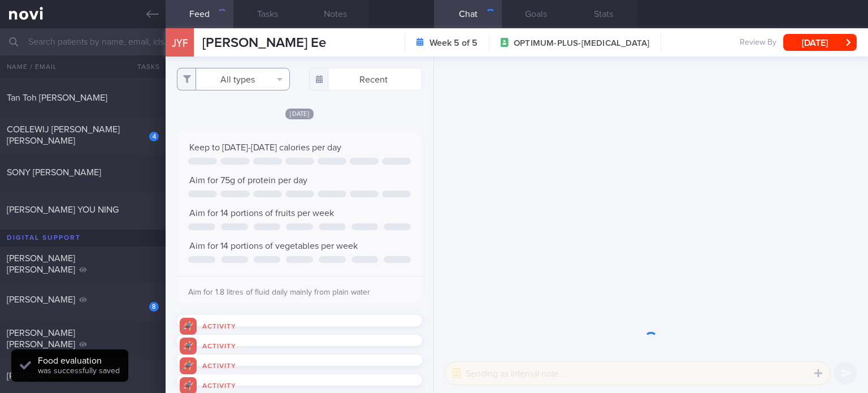
click at [259, 82] on button "All types" at bounding box center [233, 79] width 113 height 23
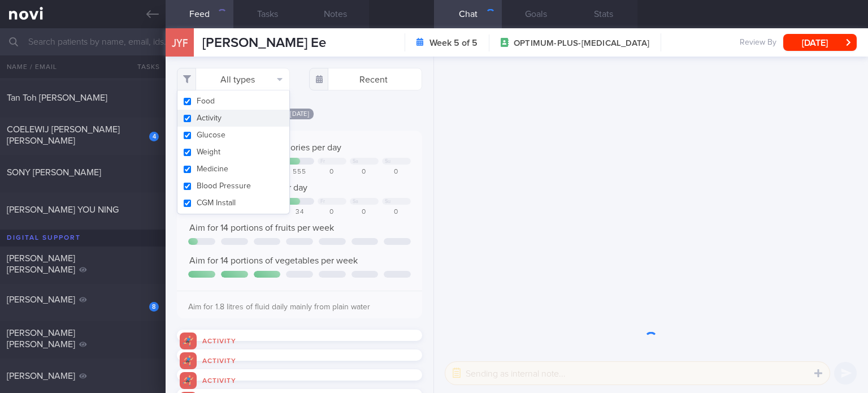
click at [259, 114] on button "Activity" at bounding box center [233, 118] width 112 height 17
checkbox input "false"
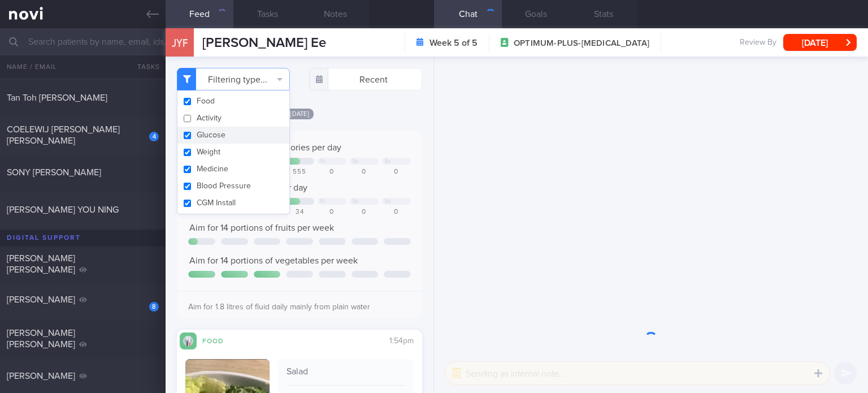
click at [255, 134] on button "Glucose" at bounding box center [233, 135] width 112 height 17
checkbox input "false"
click at [251, 153] on button "Weight" at bounding box center [233, 151] width 112 height 17
checkbox input "false"
click at [244, 171] on button "Medicine" at bounding box center [233, 168] width 112 height 17
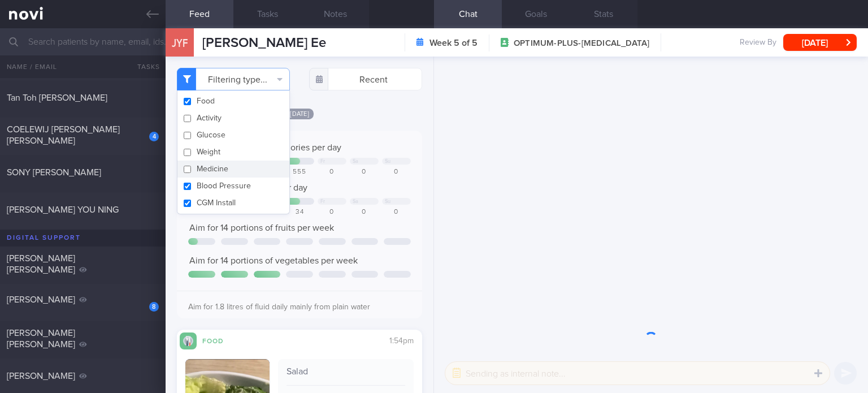
checkbox input "false"
click at [238, 196] on button "CGM Install" at bounding box center [233, 202] width 112 height 17
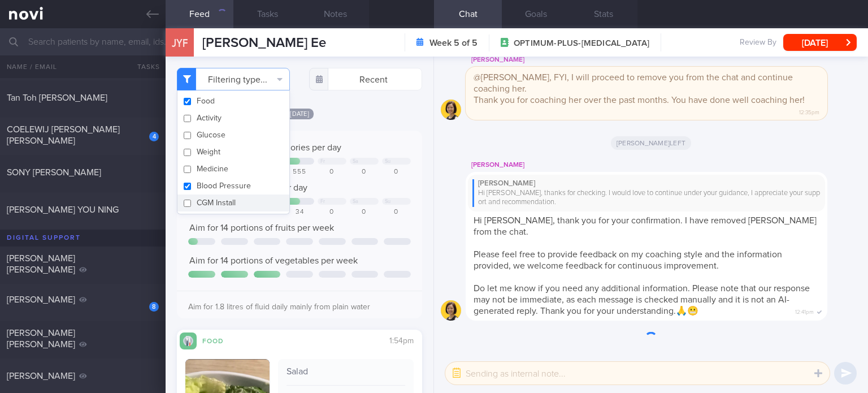
checkbox input "false"
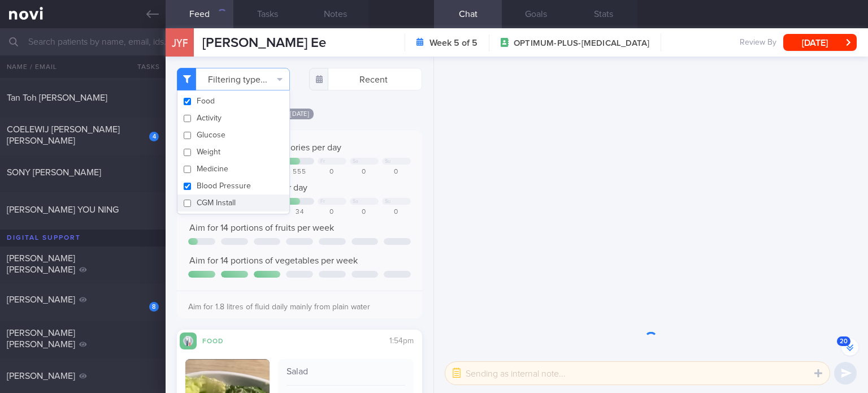
click at [236, 184] on button "Blood Pressure" at bounding box center [233, 185] width 112 height 17
checkbox input "false"
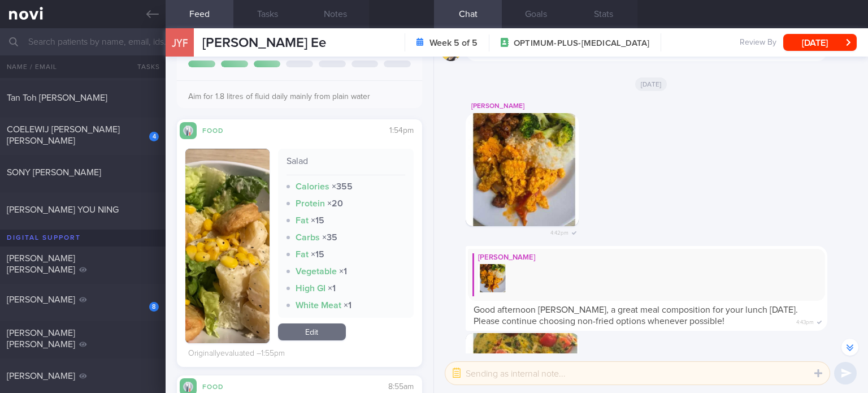
scroll to position [296, 0]
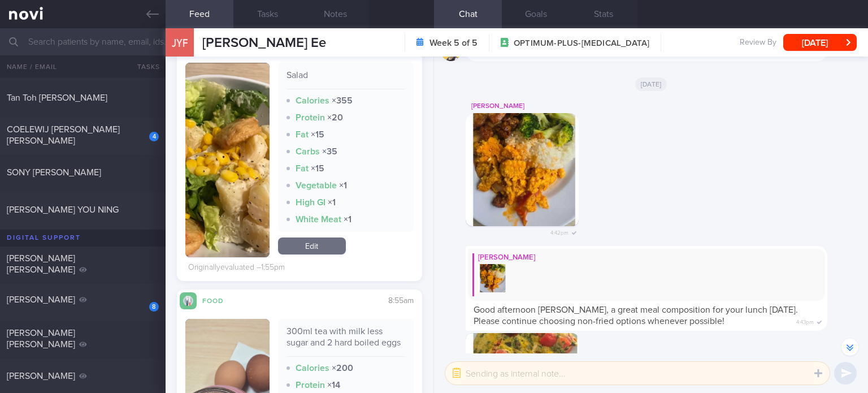
click at [319, 249] on link "Edit" at bounding box center [312, 245] width 68 height 17
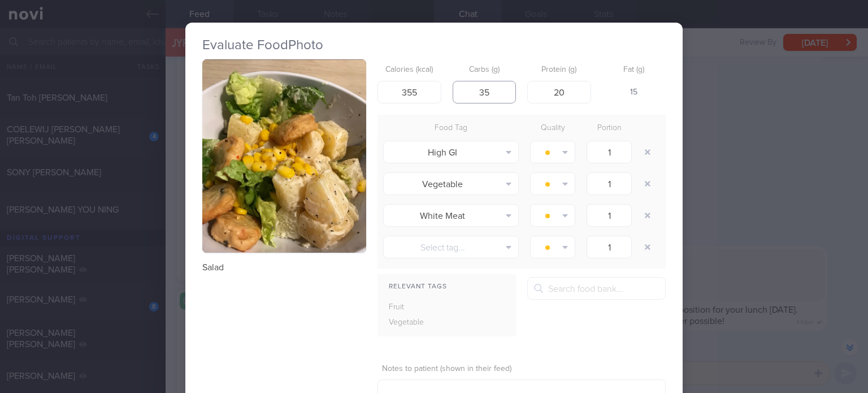
click at [485, 95] on input "35" at bounding box center [485, 92] width 64 height 23
type input "37"
click at [426, 89] on input "355" at bounding box center [409, 92] width 64 height 23
click at [409, 94] on input "355" at bounding box center [409, 92] width 64 height 23
type input "335"
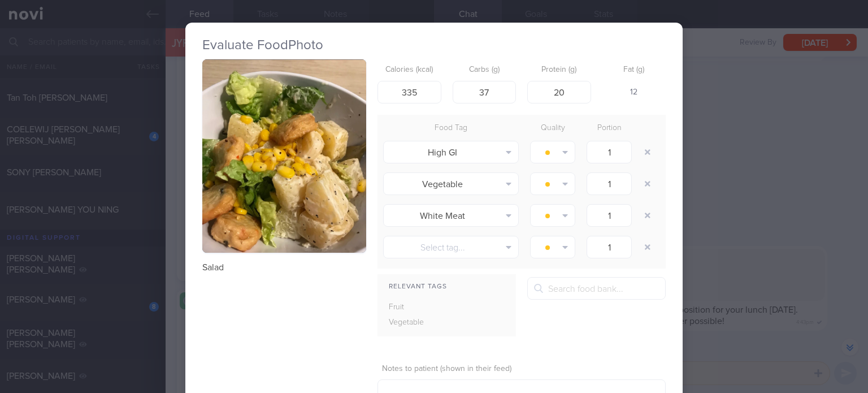
click at [273, 185] on button "button" at bounding box center [284, 155] width 164 height 193
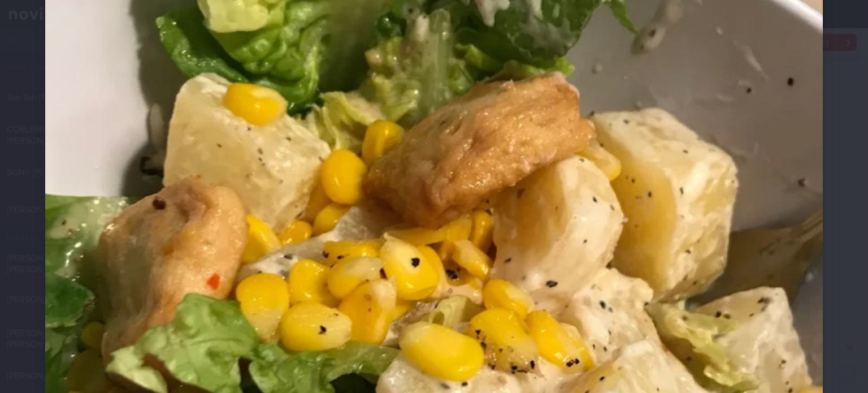
scroll to position [220, 0]
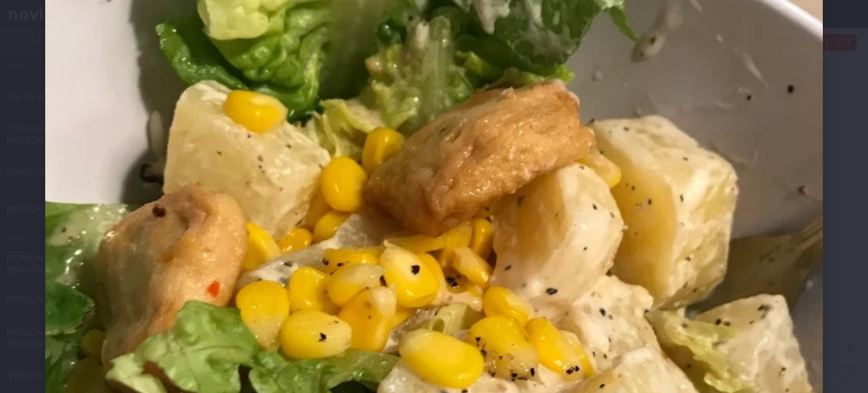
click at [379, 241] on img at bounding box center [433, 283] width 777 height 917
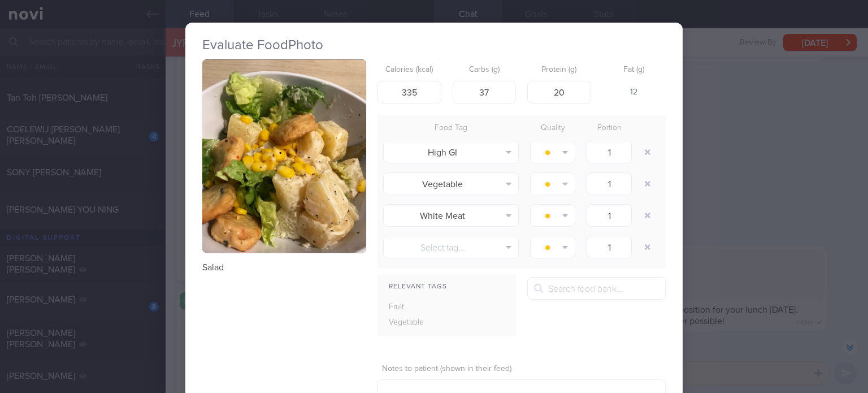
scroll to position [83, 0]
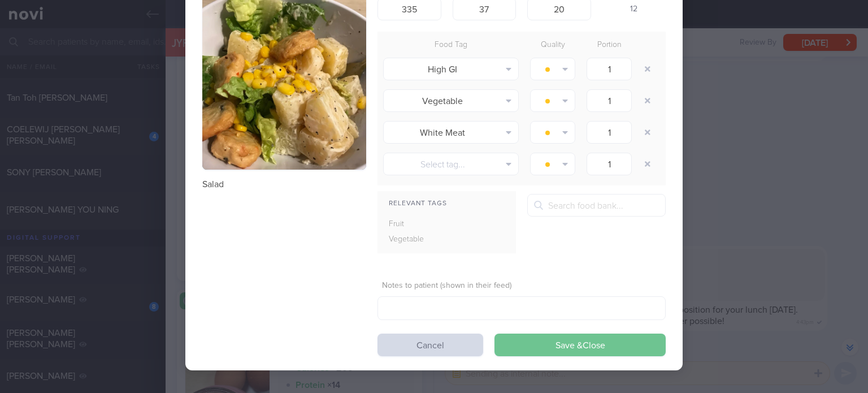
click at [515, 338] on button "Save & Close" at bounding box center [579, 344] width 171 height 23
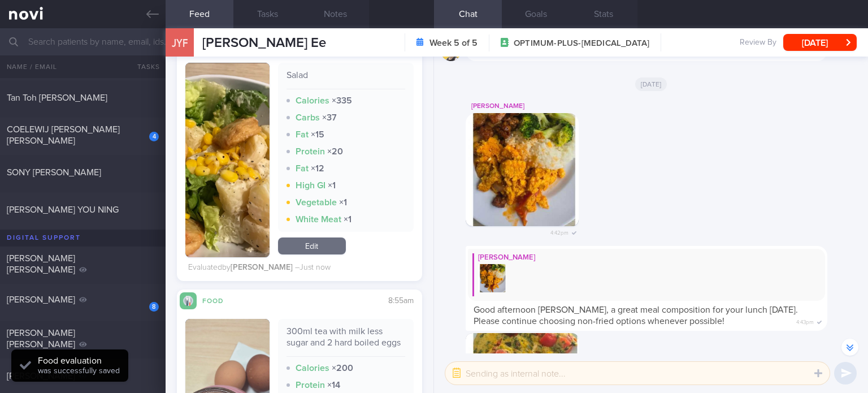
scroll to position [436, 0]
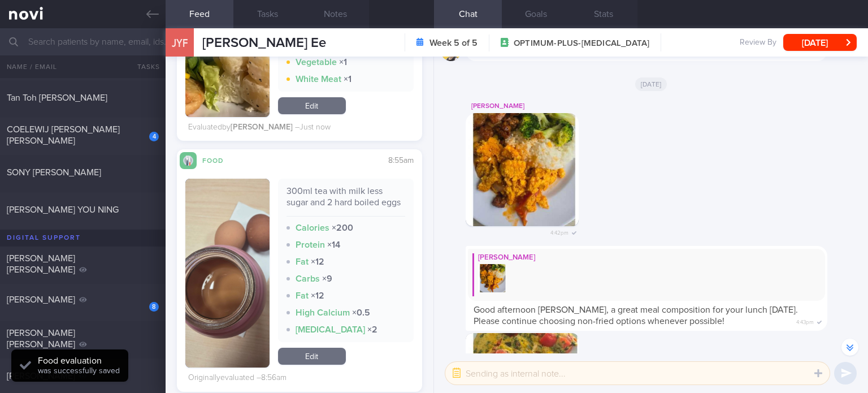
click at [324, 359] on link "Edit" at bounding box center [312, 355] width 68 height 17
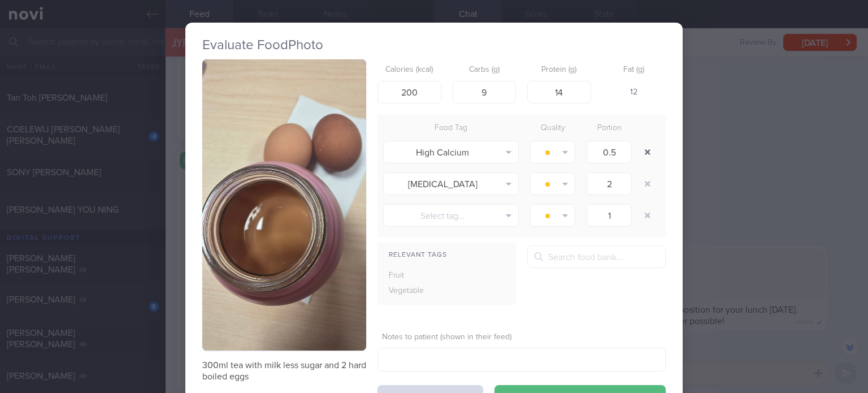
click at [645, 150] on button "button" at bounding box center [647, 152] width 20 height 20
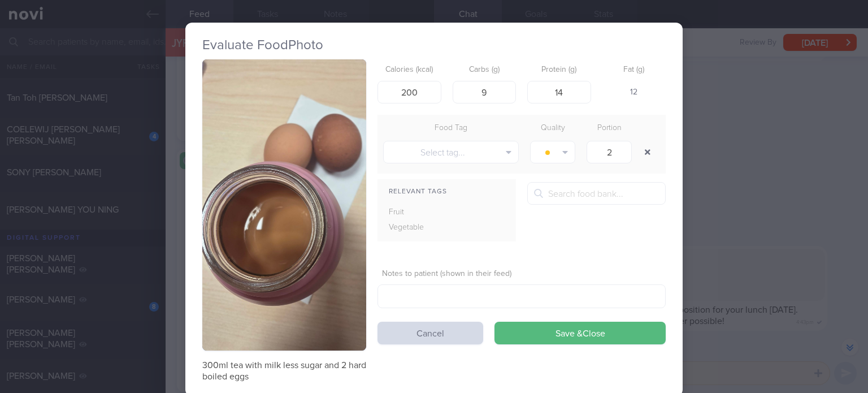
type input "1"
click at [645, 150] on button "button" at bounding box center [647, 152] width 20 height 20
click at [429, 89] on input "200" at bounding box center [409, 92] width 64 height 23
type input "227"
click at [490, 99] on input "9" at bounding box center [485, 92] width 64 height 23
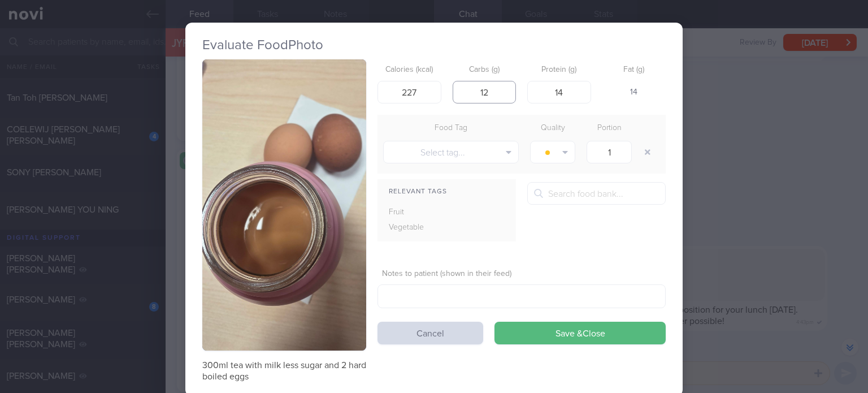
type input "11"
click at [568, 92] on input "14" at bounding box center [559, 92] width 64 height 23
type input "16"
click at [494, 321] on button "Save & Close" at bounding box center [579, 332] width 171 height 23
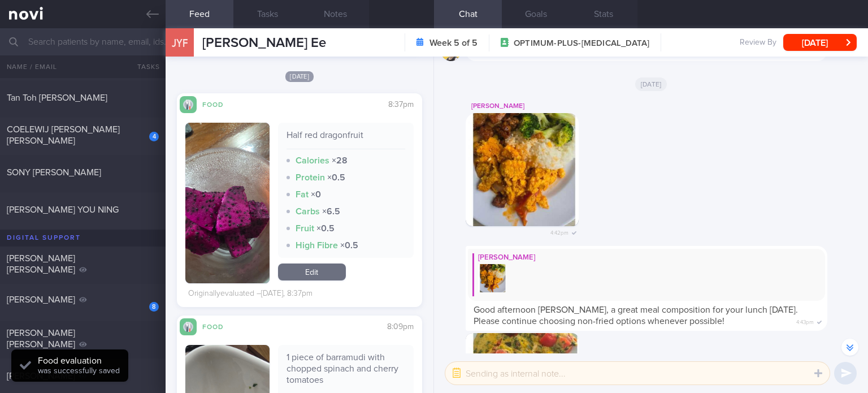
scroll to position [745, 0]
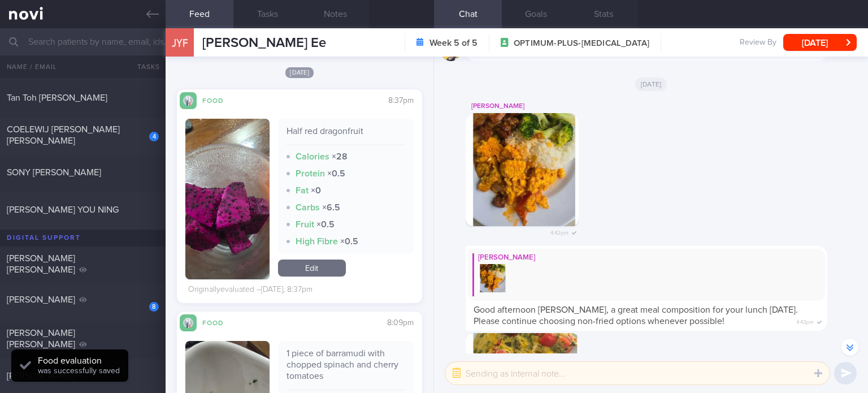
click at [323, 275] on link "Edit" at bounding box center [312, 267] width 68 height 17
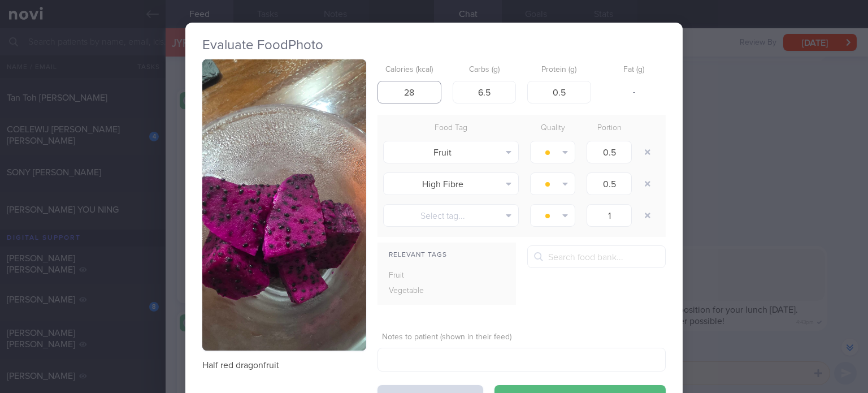
click at [415, 90] on input "28" at bounding box center [409, 92] width 64 height 23
type input "53"
drag, startPoint x: 513, startPoint y: 95, endPoint x: 499, endPoint y: 88, distance: 15.2
click at [499, 88] on div "Calories (kcal) 53 Carbs (g) 6.5 Protein (g) 0.5 Fat (g) 3" at bounding box center [521, 81] width 288 height 45
click at [499, 88] on input "6.5" at bounding box center [485, 92] width 64 height 23
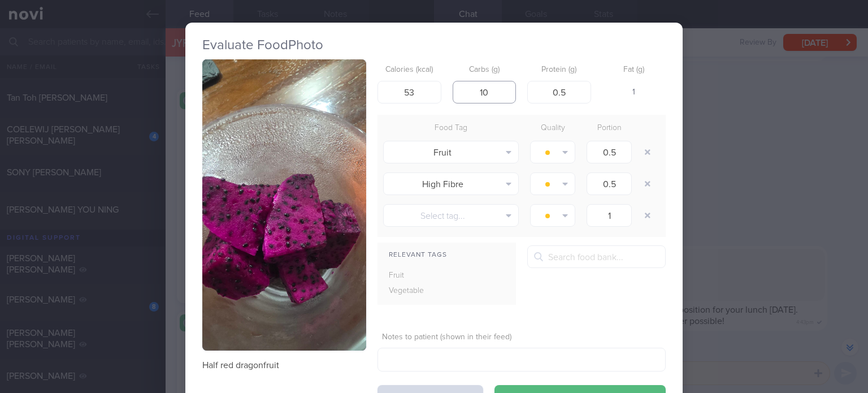
type input "11"
drag, startPoint x: 569, startPoint y: 101, endPoint x: 527, endPoint y: 100, distance: 41.8
click at [527, 100] on input "0.5" at bounding box center [559, 92] width 64 height 23
type input "1.4"
click at [647, 182] on button "button" at bounding box center [647, 183] width 20 height 20
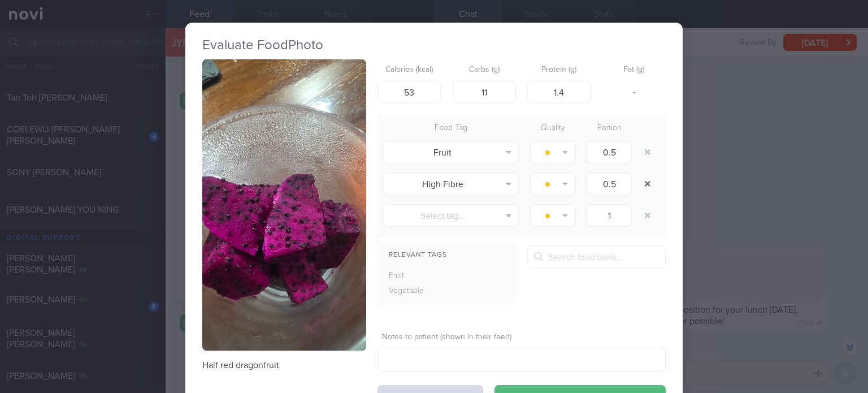
type input "1"
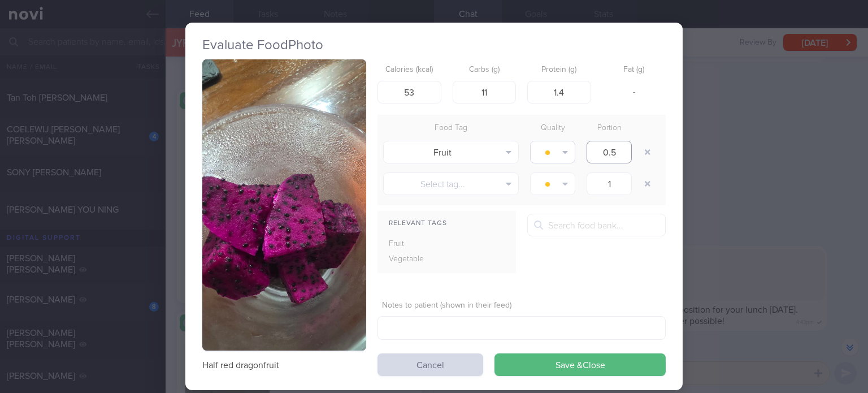
drag, startPoint x: 625, startPoint y: 149, endPoint x: 558, endPoint y: 160, distance: 68.6
click at [558, 160] on div "Fruit Alcohol Fried Fruit Healthy Fats High Calcium [MEDICAL_DATA] High Fat Hig…" at bounding box center [521, 152] width 288 height 32
type input "1"
click at [551, 366] on button "Save & Close" at bounding box center [579, 364] width 171 height 23
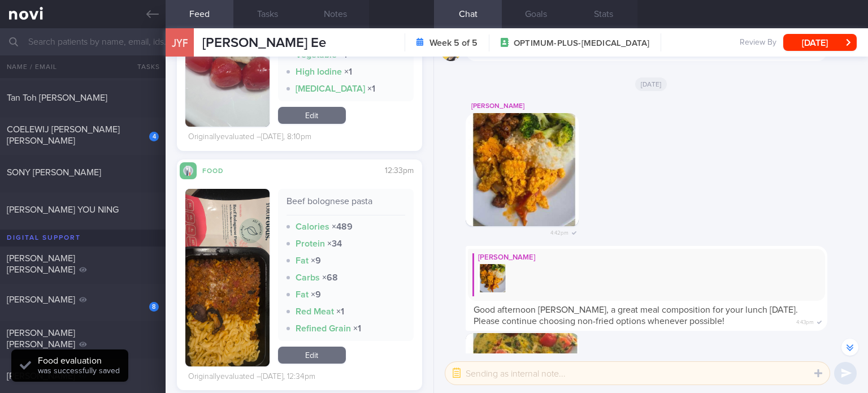
scroll to position [1150, 0]
drag, startPoint x: 315, startPoint y: 368, endPoint x: 314, endPoint y: 362, distance: 6.3
click at [315, 363] on link "Edit" at bounding box center [312, 354] width 68 height 17
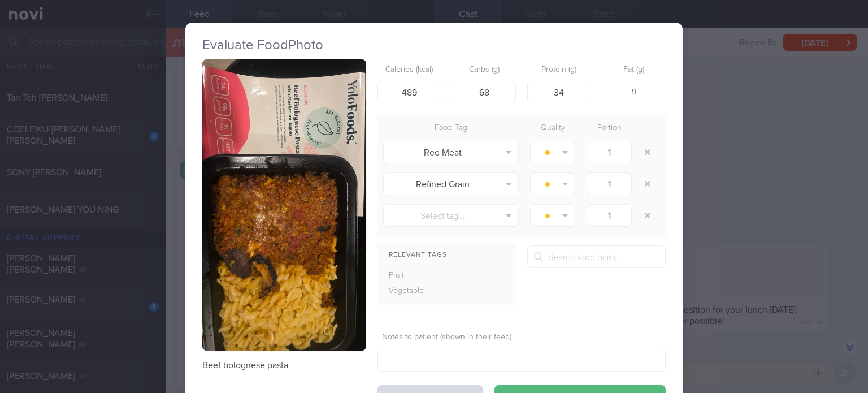
click at [251, 229] on button "button" at bounding box center [284, 204] width 164 height 291
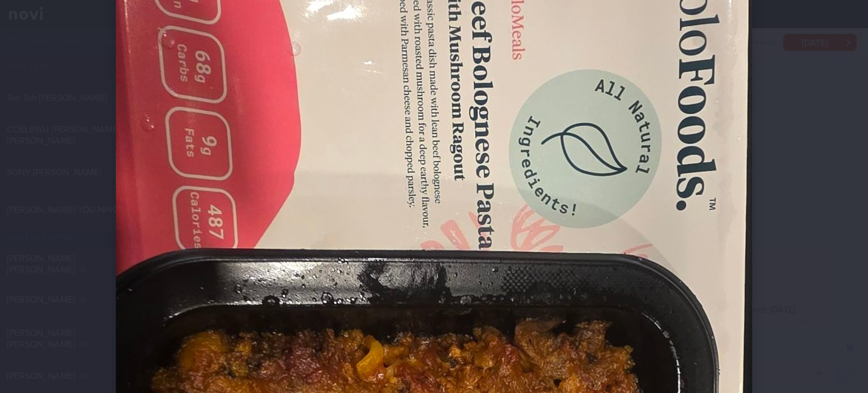
scroll to position [133, 0]
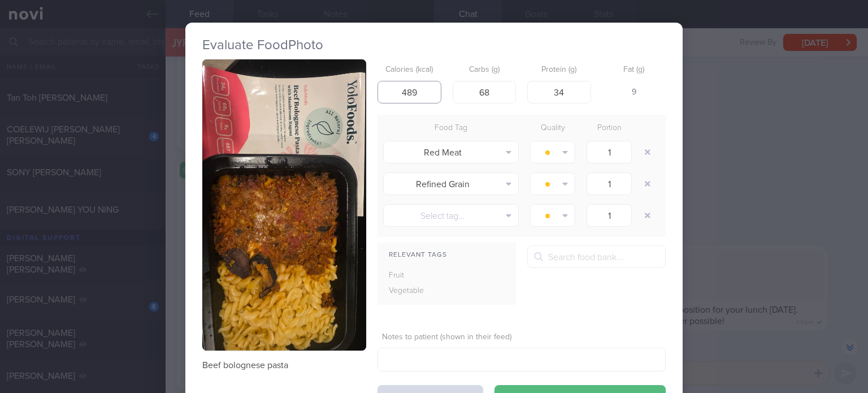
click at [421, 94] on input "489" at bounding box center [409, 92] width 64 height 23
type input "487"
click at [643, 158] on button "button" at bounding box center [647, 152] width 20 height 20
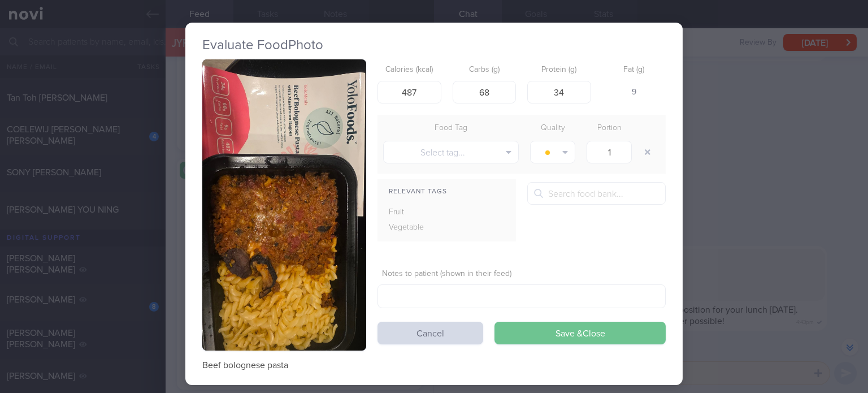
click at [558, 329] on button "Save & Close" at bounding box center [579, 332] width 171 height 23
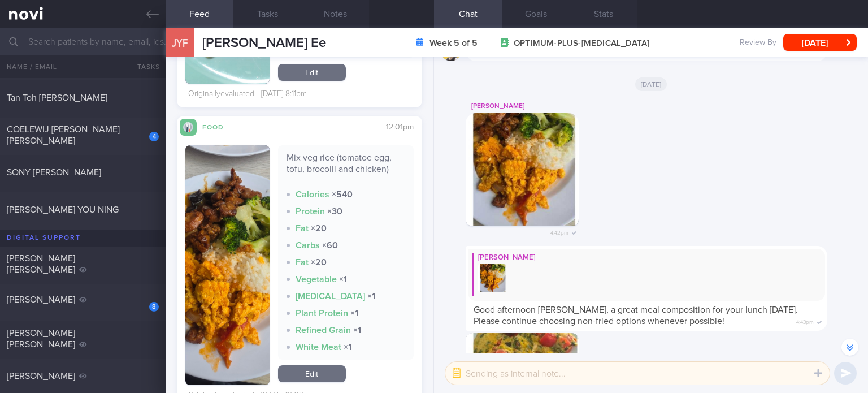
scroll to position [2077, 0]
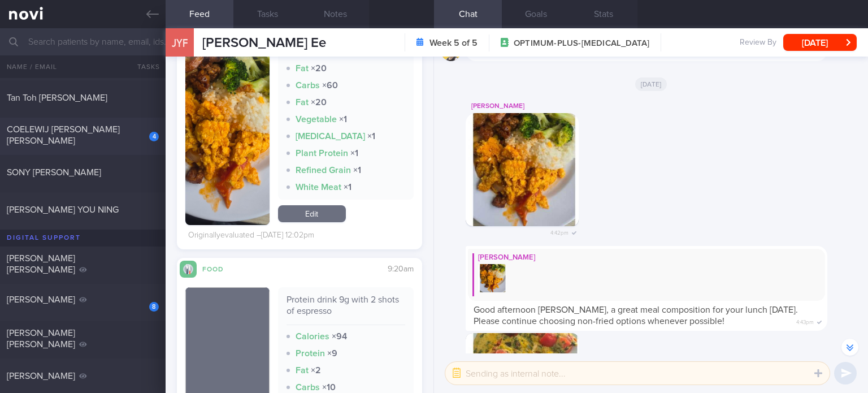
click at [120, 124] on div "COELEWIJ [PERSON_NAME] [PERSON_NAME]" at bounding box center [81, 135] width 149 height 23
checkbox input "true"
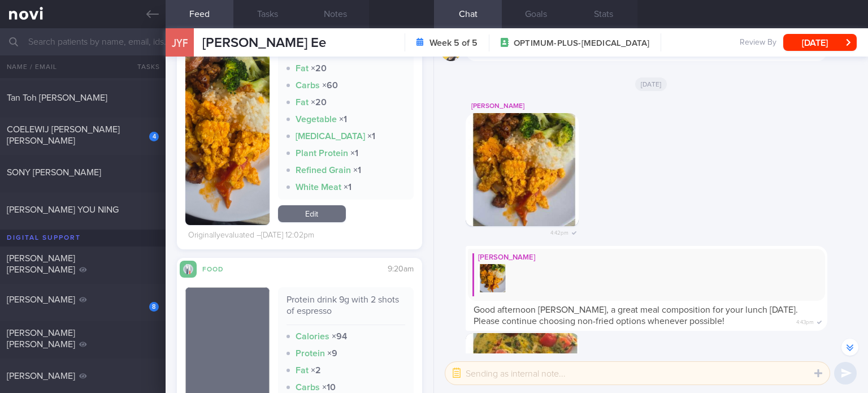
checkbox input "true"
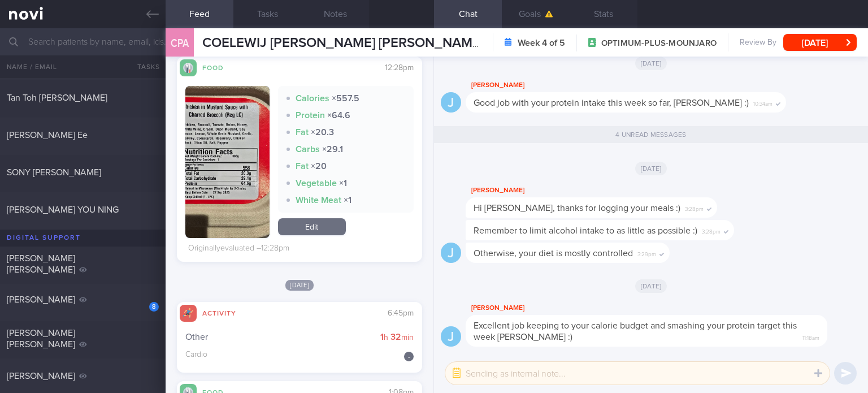
scroll to position [309, 0]
drag, startPoint x: 322, startPoint y: 228, endPoint x: 319, endPoint y: 209, distance: 18.9
click at [322, 228] on link "Edit" at bounding box center [312, 227] width 68 height 17
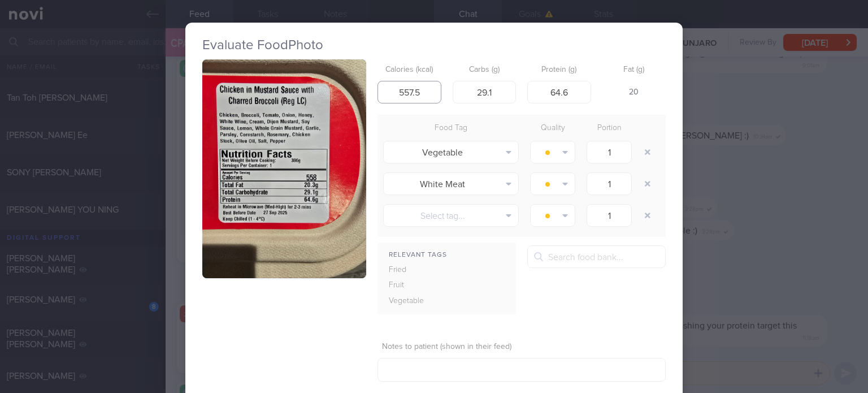
click at [418, 90] on input "557.5" at bounding box center [409, 92] width 64 height 23
type input "558"
click at [644, 186] on button "button" at bounding box center [647, 183] width 20 height 20
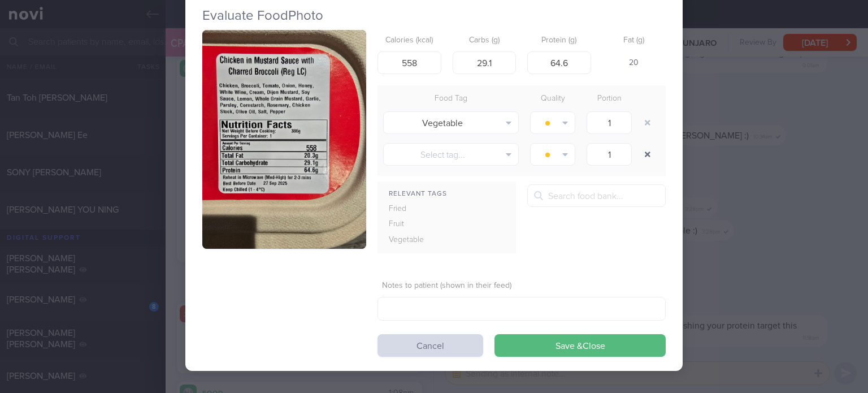
scroll to position [29, 0]
click at [551, 337] on button "Save & Close" at bounding box center [579, 345] width 171 height 23
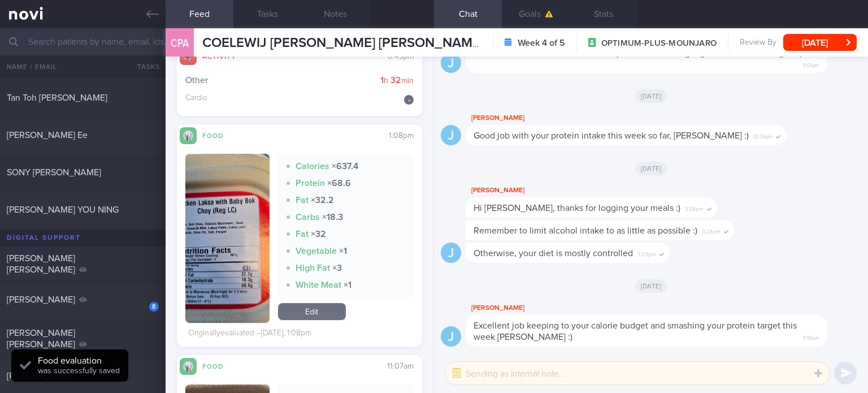
scroll to position [555, 0]
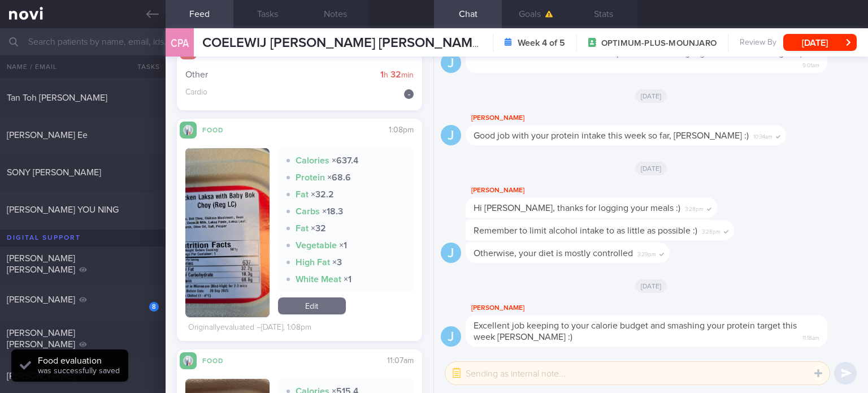
click at [316, 307] on link "Edit" at bounding box center [312, 305] width 68 height 17
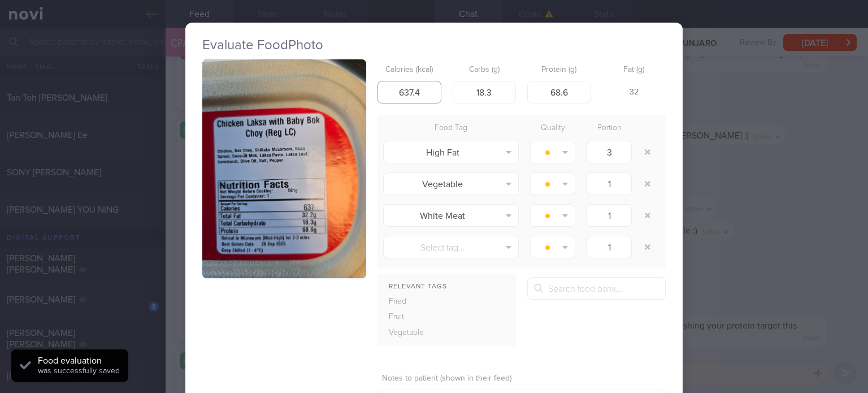
click at [425, 92] on input "637.4" at bounding box center [409, 92] width 64 height 23
type input "637"
click at [645, 150] on button "button" at bounding box center [647, 152] width 20 height 20
type input "1"
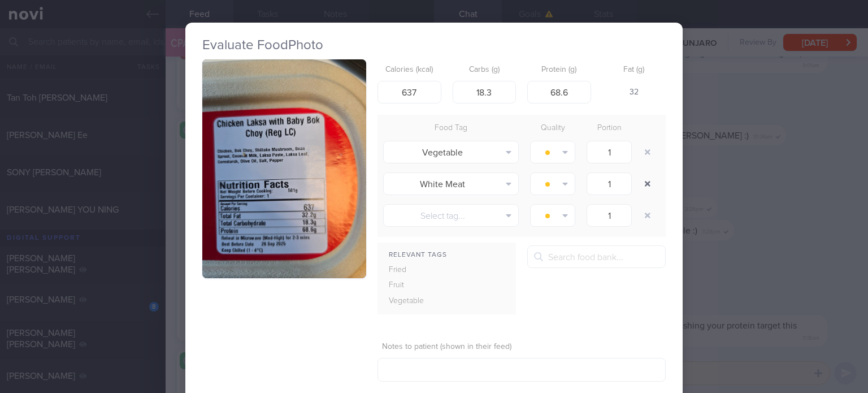
click at [646, 183] on button "button" at bounding box center [647, 183] width 20 height 20
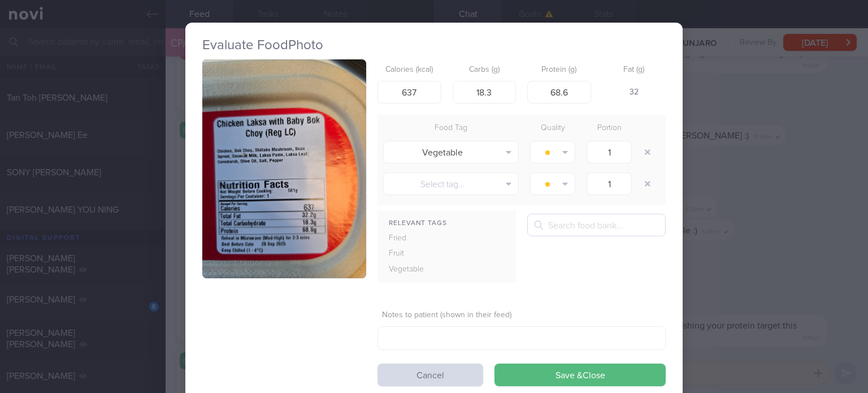
scroll to position [29, 0]
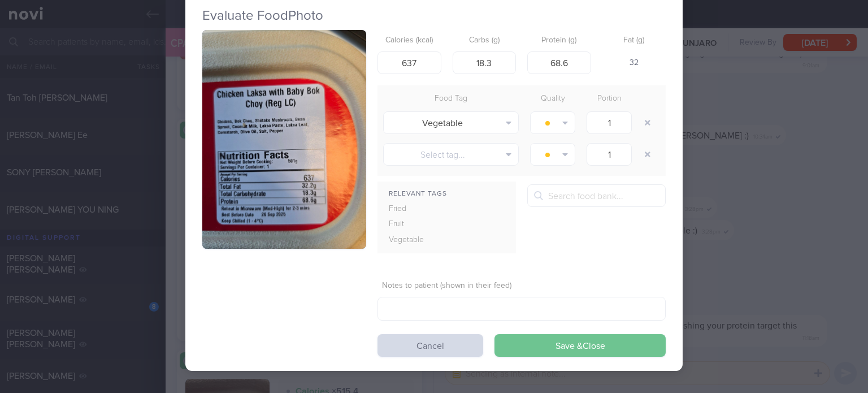
click at [569, 355] on button "Save & Close" at bounding box center [579, 345] width 171 height 23
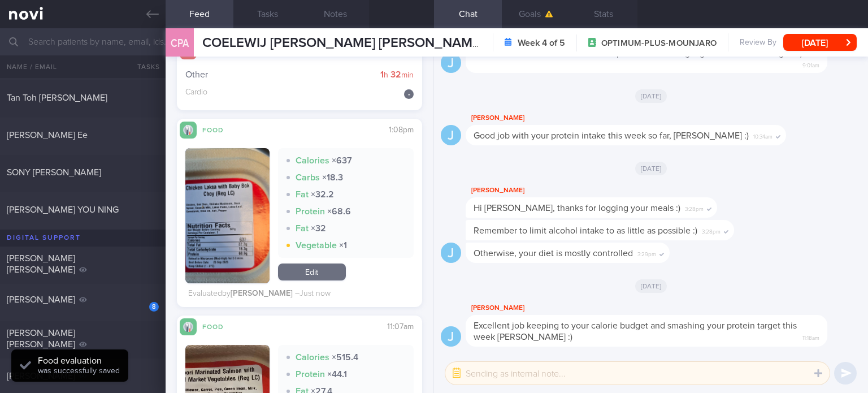
click at [317, 261] on div "Calories × 637 Carbs × 18.3 Fat × 32.2 Protein × 68.6 Fat × 32 Vegetable × 1 Ed…" at bounding box center [346, 215] width 136 height 135
click at [320, 276] on link "Edit" at bounding box center [312, 271] width 68 height 17
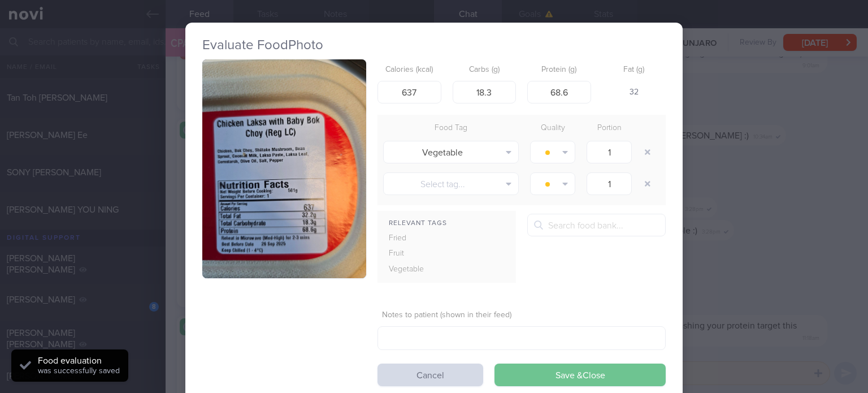
click at [534, 368] on button "Save & Close" at bounding box center [579, 374] width 171 height 23
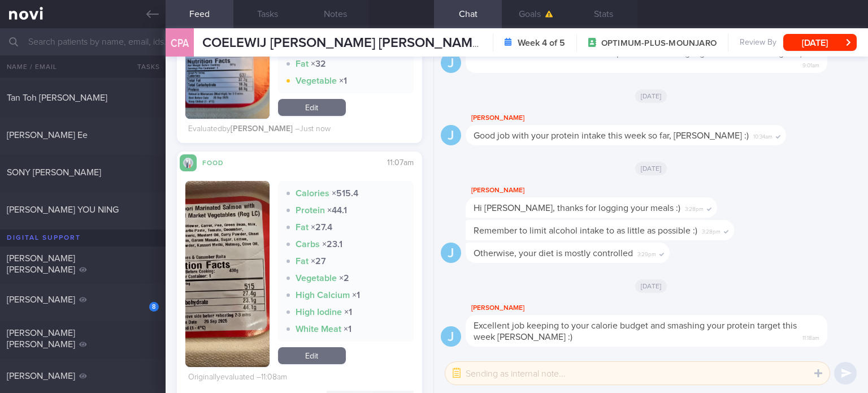
scroll to position [709, 0]
click at [311, 356] on link "Edit" at bounding box center [312, 355] width 68 height 17
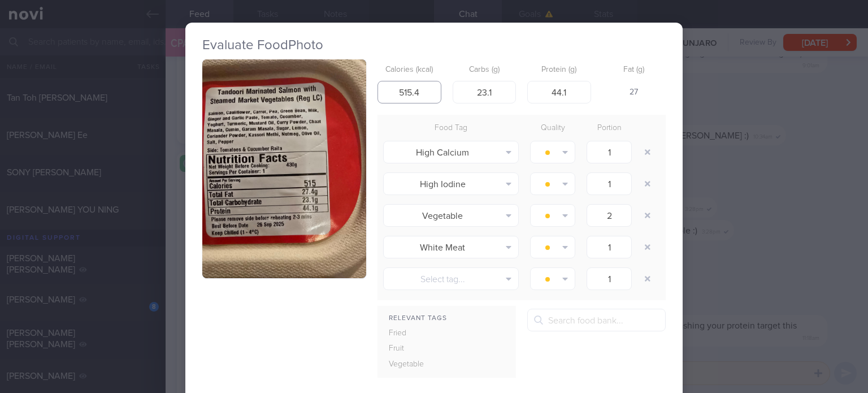
click at [425, 94] on input "515.4" at bounding box center [409, 92] width 64 height 23
type input "515"
click at [642, 151] on button "button" at bounding box center [647, 152] width 20 height 20
type input "2"
type input "1"
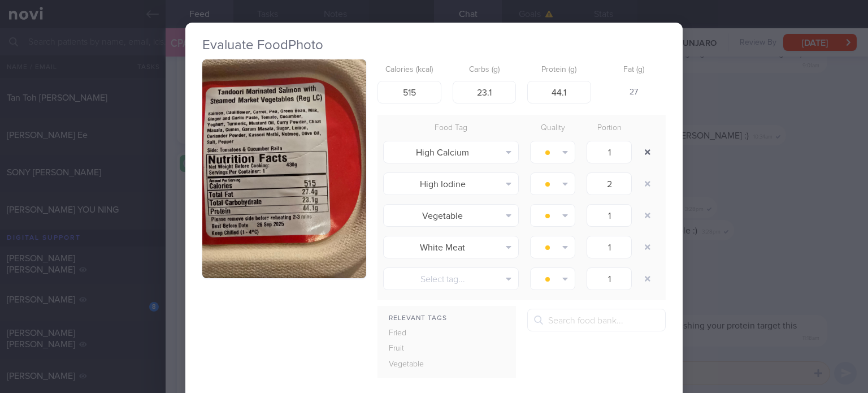
click at [642, 151] on button "button" at bounding box center [647, 152] width 20 height 20
type input "2"
type input "1"
click at [642, 186] on button "button" at bounding box center [647, 183] width 20 height 20
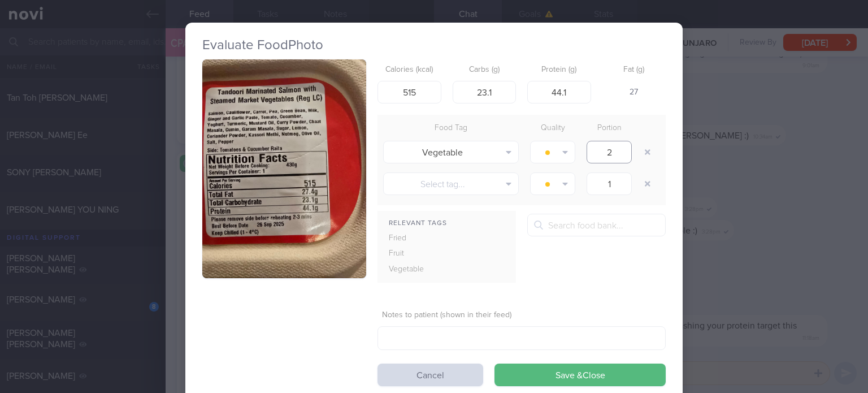
click at [621, 158] on input "2" at bounding box center [608, 152] width 45 height 23
type input "1"
click at [494, 363] on button "Save & Close" at bounding box center [579, 374] width 171 height 23
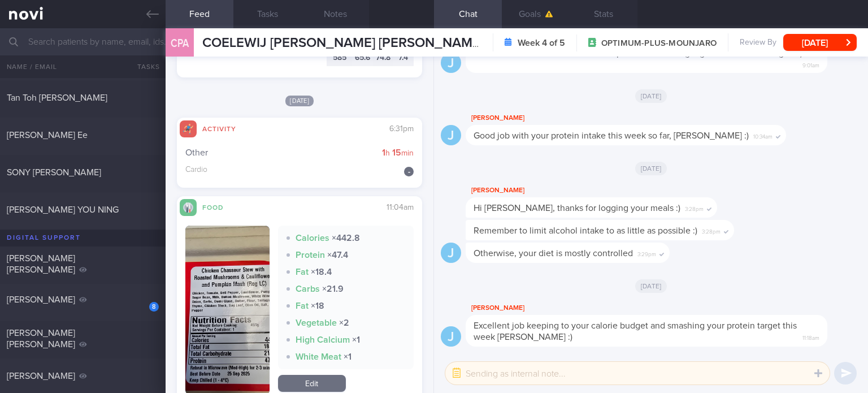
scroll to position [1220, 0]
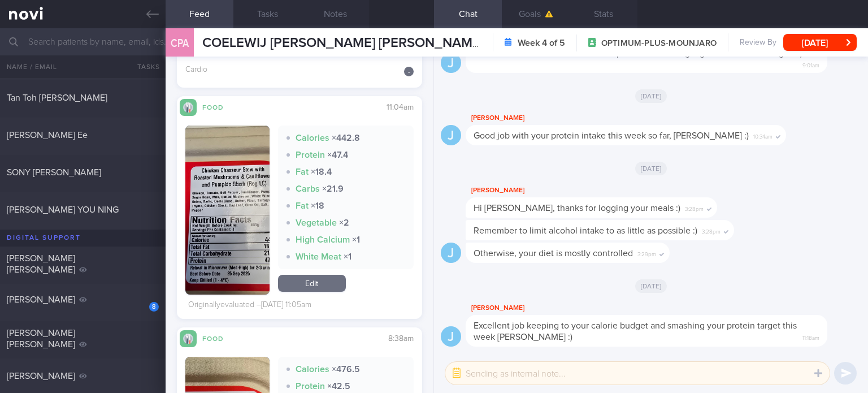
click at [312, 285] on link "Edit" at bounding box center [312, 283] width 68 height 17
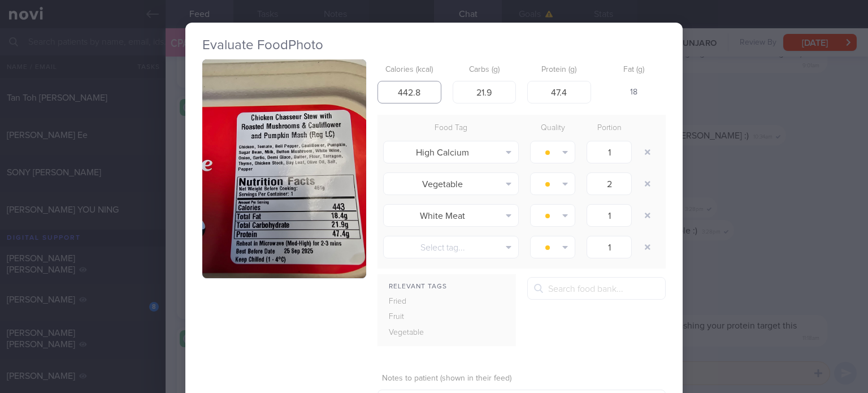
click at [425, 97] on input "442.8" at bounding box center [409, 92] width 64 height 23
type input "443"
click at [646, 150] on button "button" at bounding box center [647, 152] width 20 height 20
type input "2"
type input "1"
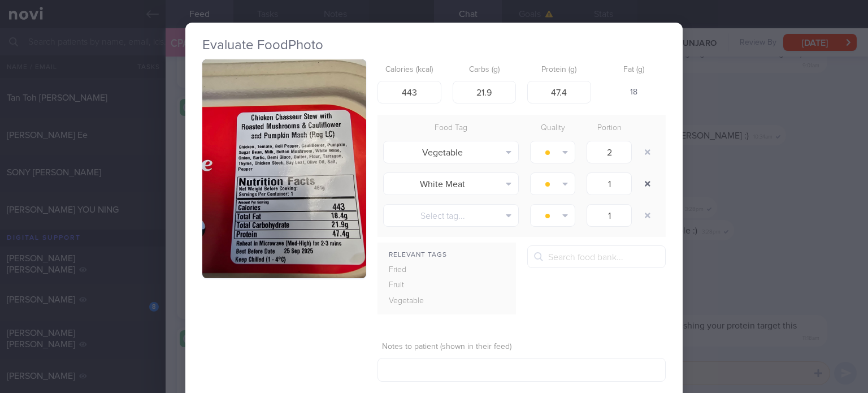
click at [646, 185] on button "button" at bounding box center [647, 183] width 20 height 20
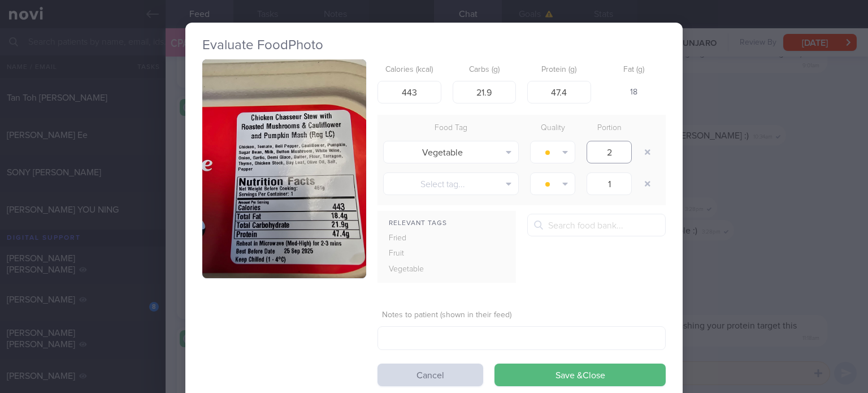
click at [624, 155] on input "2" at bounding box center [608, 152] width 45 height 23
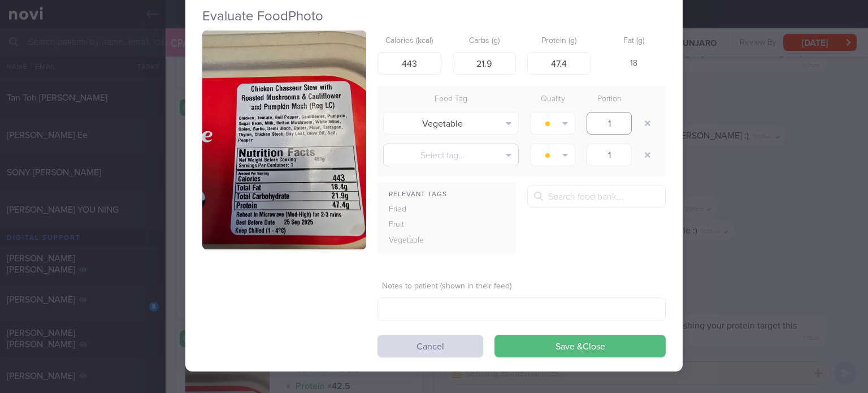
scroll to position [29, 0]
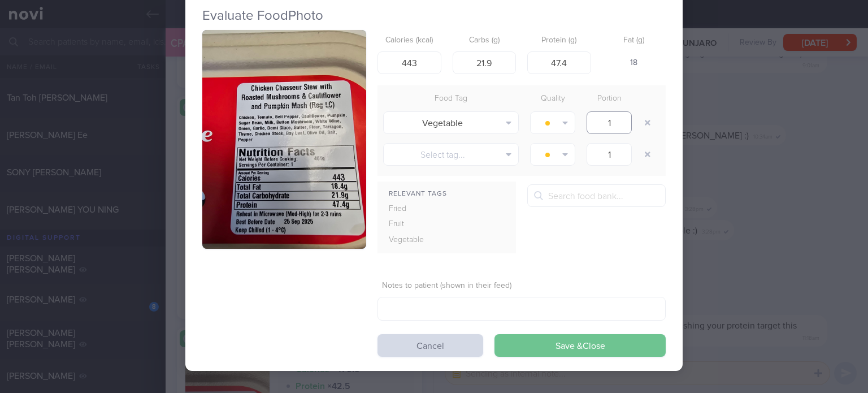
type input "1"
click at [542, 334] on button "Save & Close" at bounding box center [579, 345] width 171 height 23
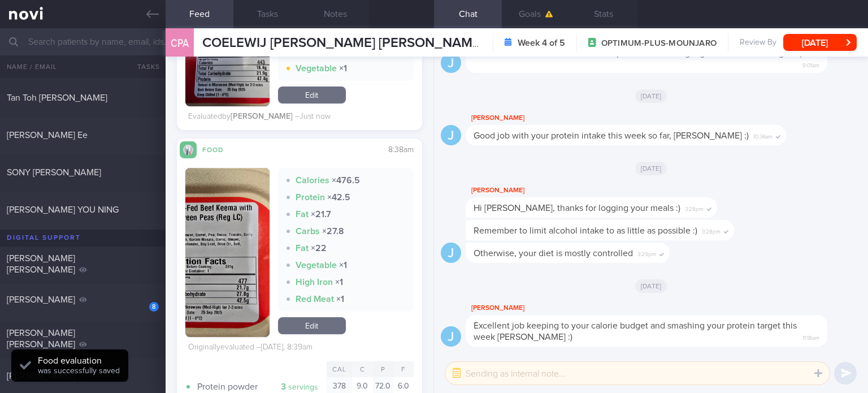
scroll to position [1368, 0]
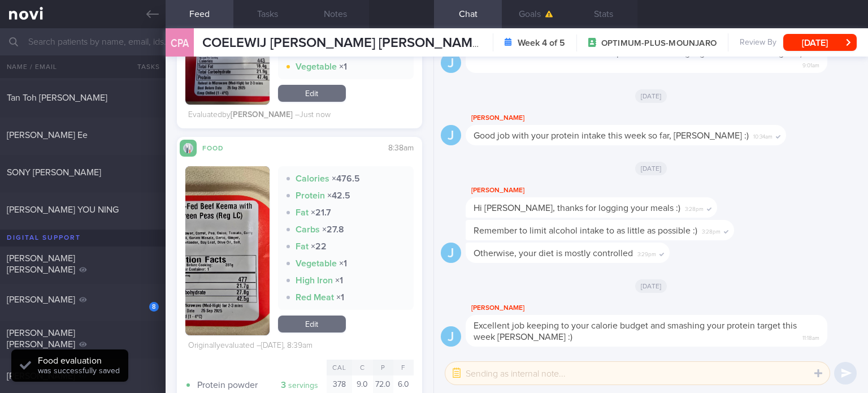
click at [328, 321] on link "Edit" at bounding box center [312, 323] width 68 height 17
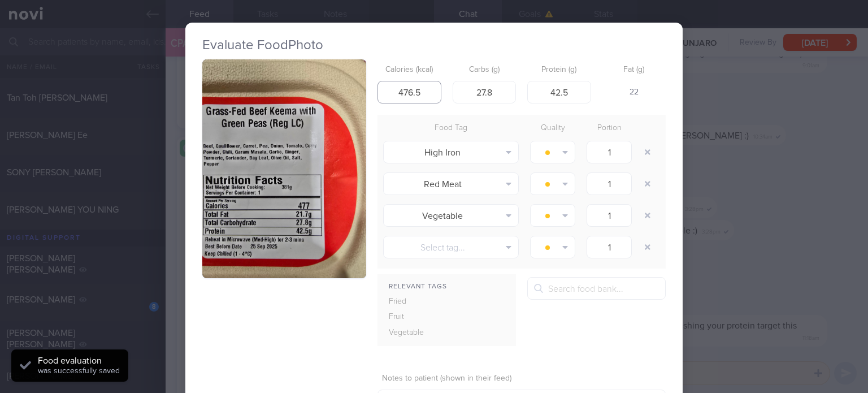
click at [423, 93] on input "476.5" at bounding box center [409, 92] width 64 height 23
type input "477"
click at [649, 146] on button "button" at bounding box center [647, 152] width 20 height 20
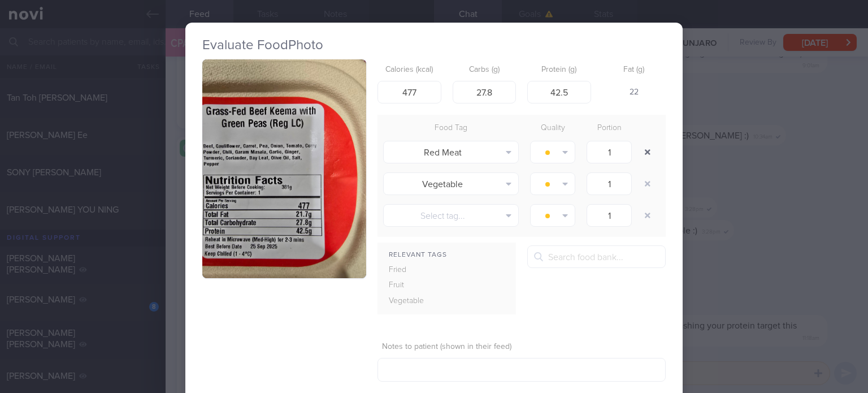
click at [649, 146] on button "button" at bounding box center [647, 152] width 20 height 20
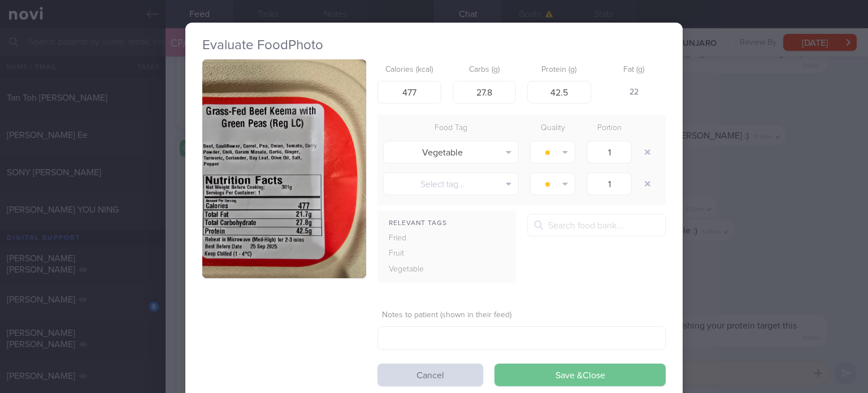
click at [578, 371] on button "Save & Close" at bounding box center [579, 374] width 171 height 23
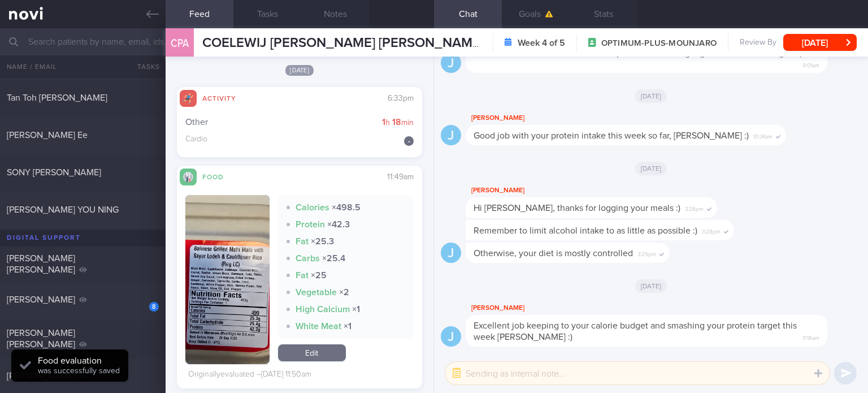
scroll to position [1815, 0]
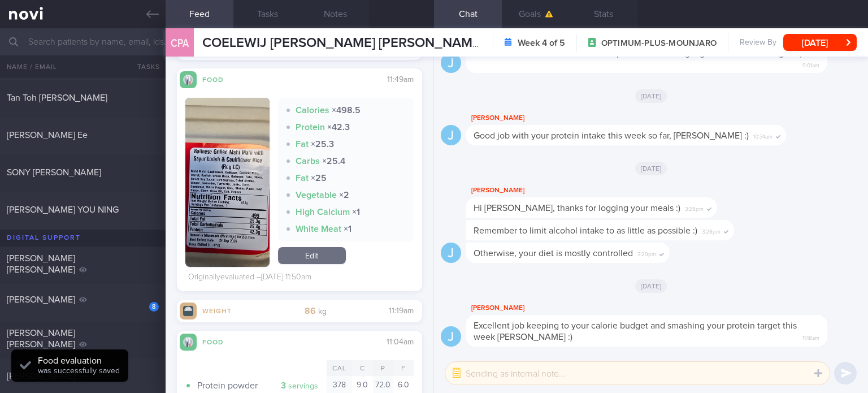
click at [308, 253] on link "Edit" at bounding box center [312, 255] width 68 height 17
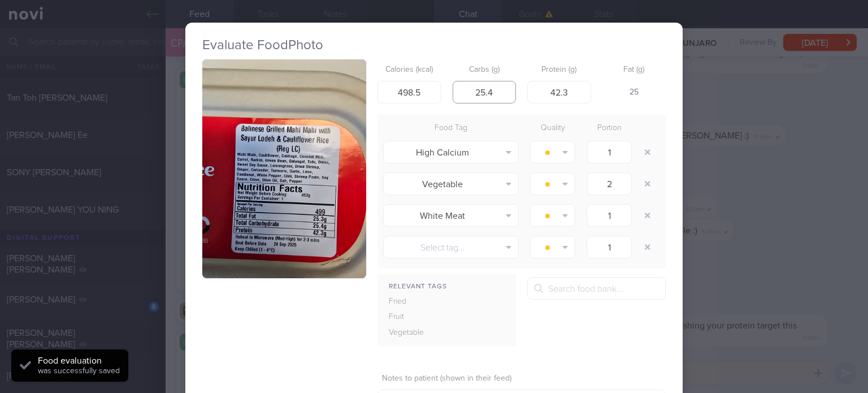
click at [453, 89] on input "25.4" at bounding box center [485, 92] width 64 height 23
click at [428, 88] on input "498.5" at bounding box center [409, 92] width 64 height 23
type input "499"
click at [642, 147] on button "button" at bounding box center [647, 152] width 20 height 20
type input "2"
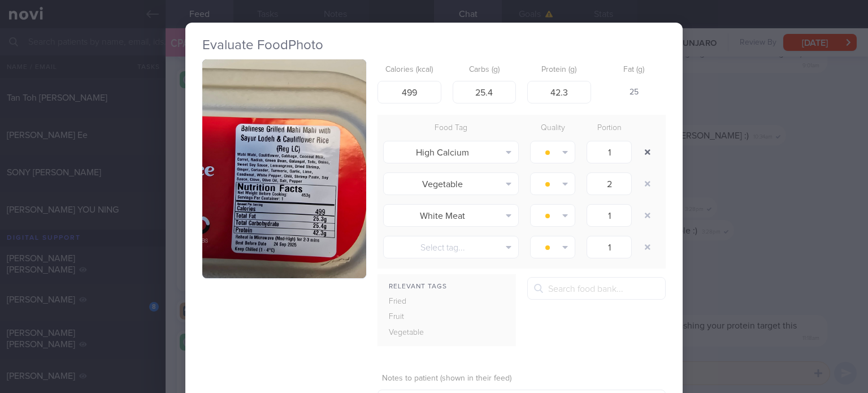
type input "1"
click at [642, 147] on button "button" at bounding box center [647, 152] width 20 height 20
type input "1"
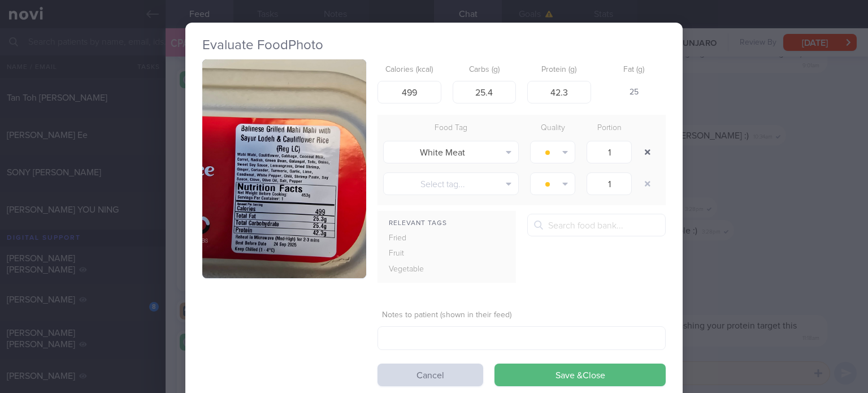
click at [642, 147] on button "button" at bounding box center [647, 152] width 20 height 20
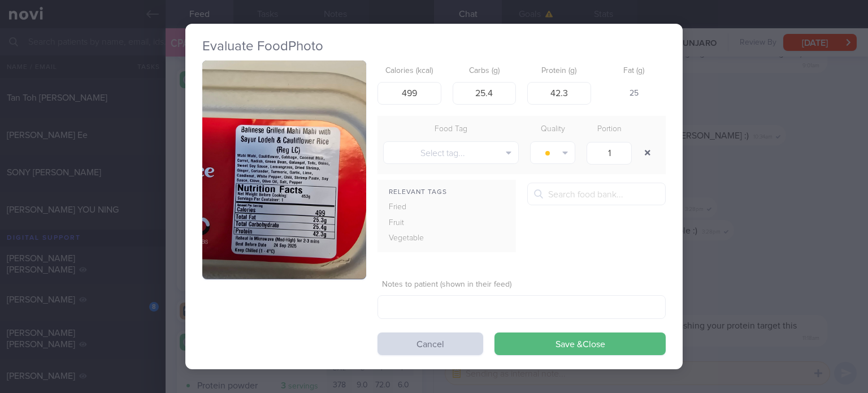
click at [642, 147] on button "button" at bounding box center [647, 152] width 20 height 20
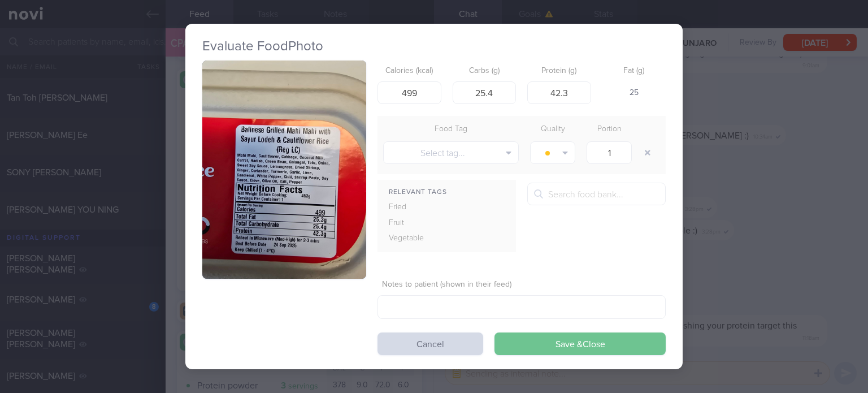
click at [530, 339] on button "Save & Close" at bounding box center [579, 343] width 171 height 23
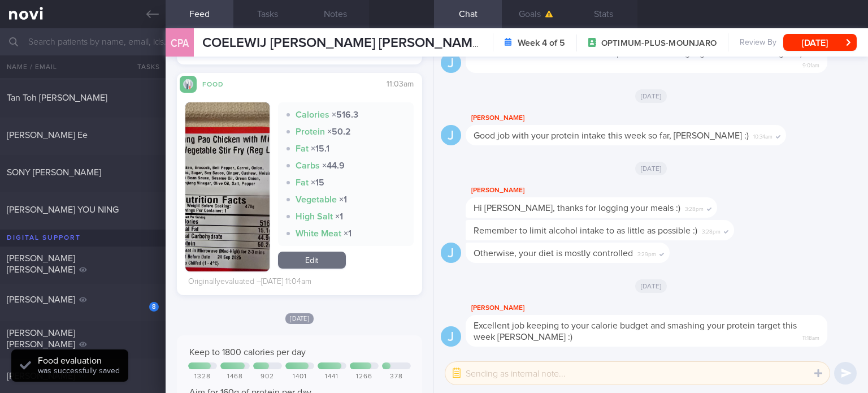
scroll to position [2124, 0]
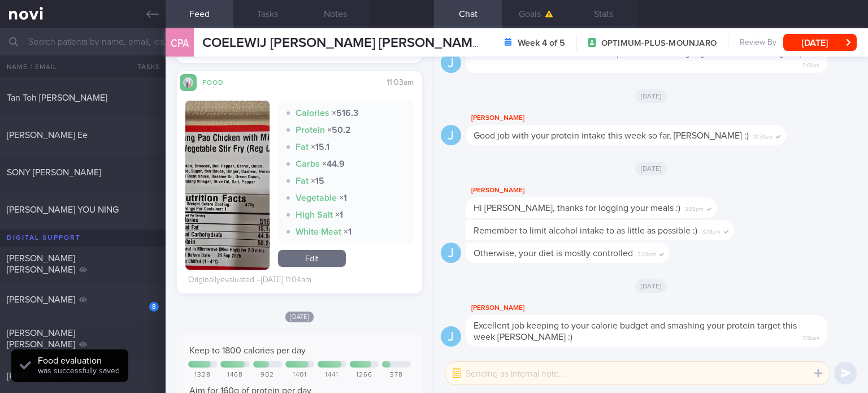
click at [303, 257] on link "Edit" at bounding box center [312, 258] width 68 height 17
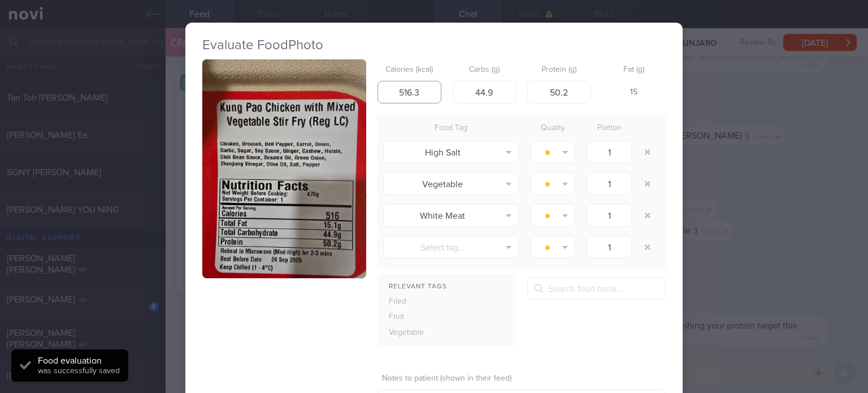
click at [421, 99] on input "516.3" at bounding box center [409, 92] width 64 height 23
type input "516"
click at [647, 155] on button "button" at bounding box center [647, 152] width 20 height 20
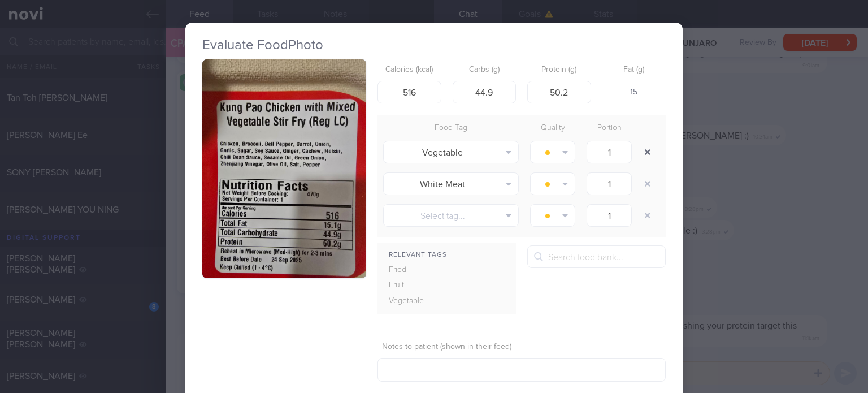
click at [647, 155] on button "button" at bounding box center [647, 152] width 20 height 20
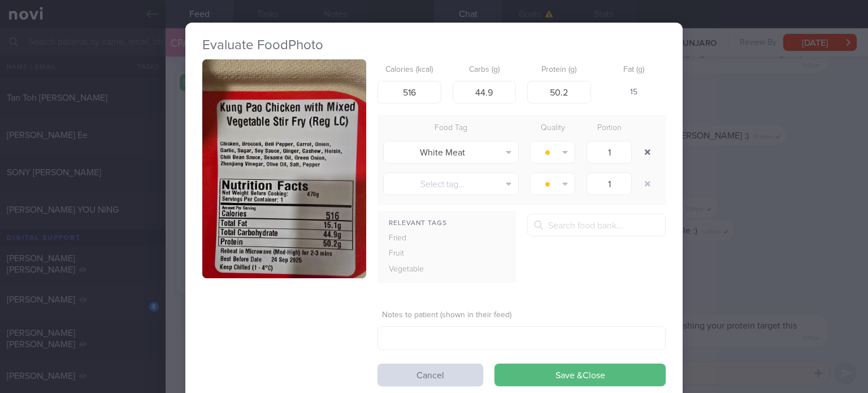
click at [647, 155] on button "button" at bounding box center [647, 152] width 20 height 20
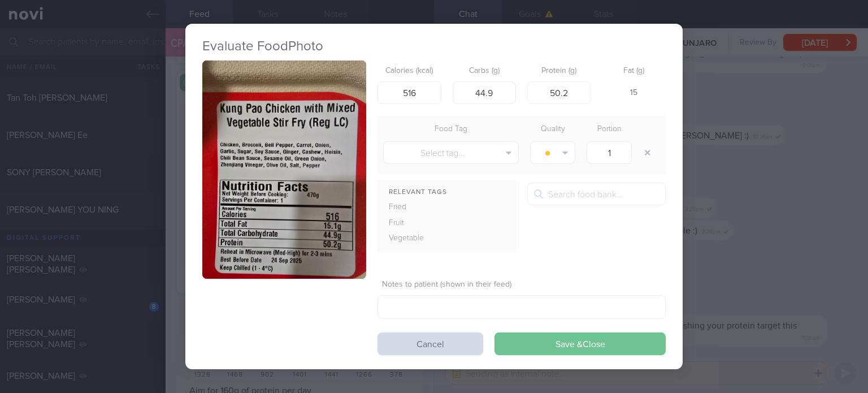
click at [549, 347] on button "Save & Close" at bounding box center [579, 343] width 171 height 23
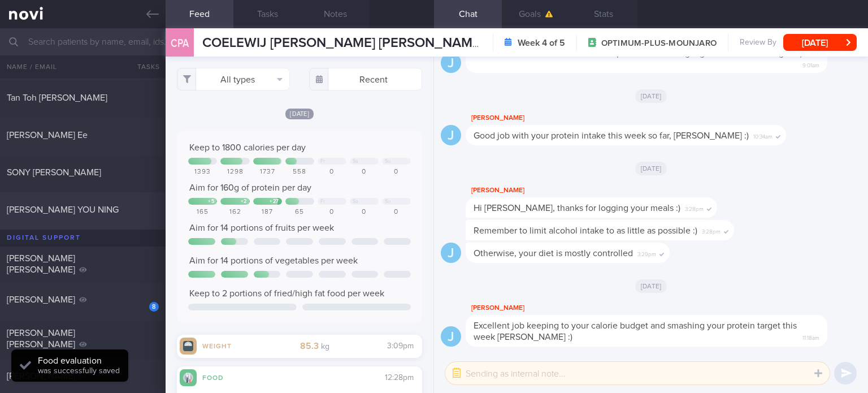
scroll to position [307, 0]
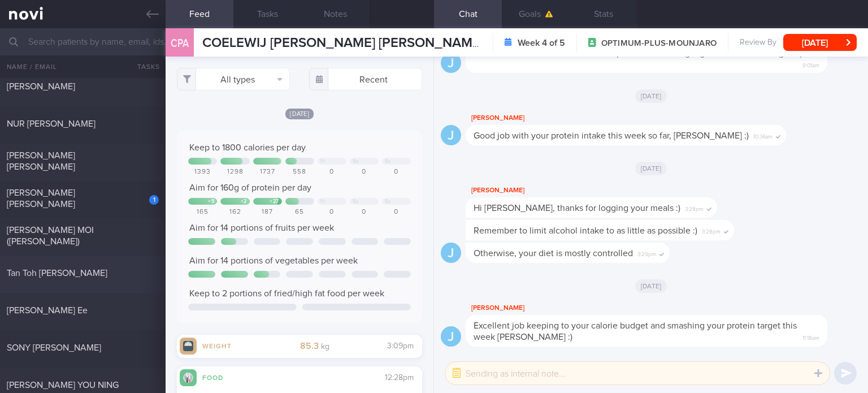
click at [72, 276] on span "Tan Toh [PERSON_NAME]" at bounding box center [57, 272] width 101 height 9
select select "7"
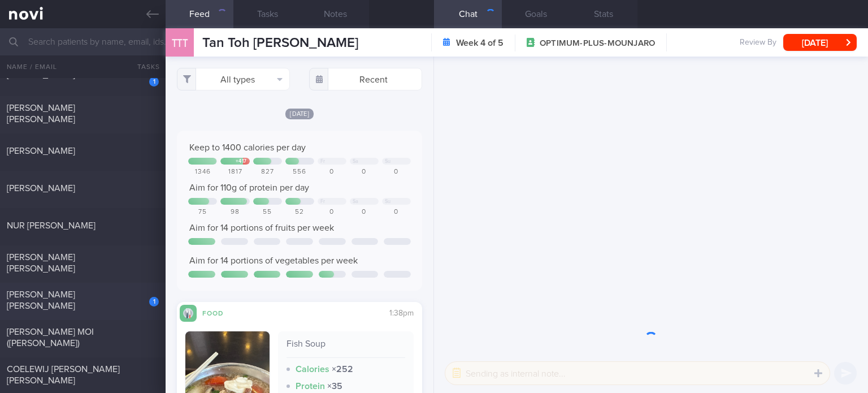
scroll to position [205, 0]
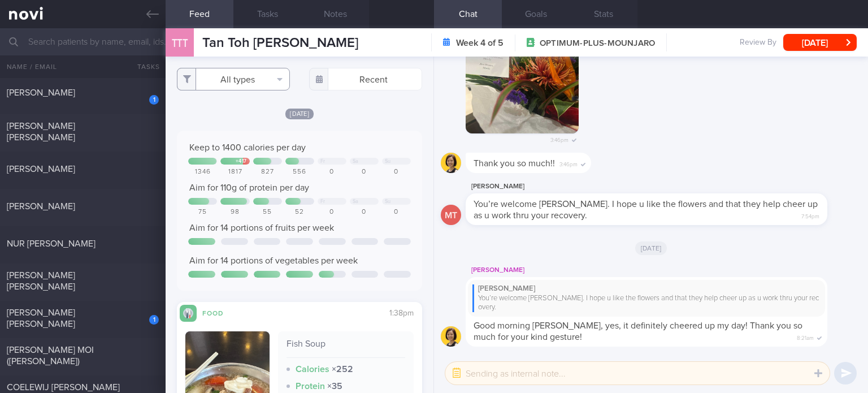
click at [258, 77] on button "All types" at bounding box center [233, 79] width 113 height 23
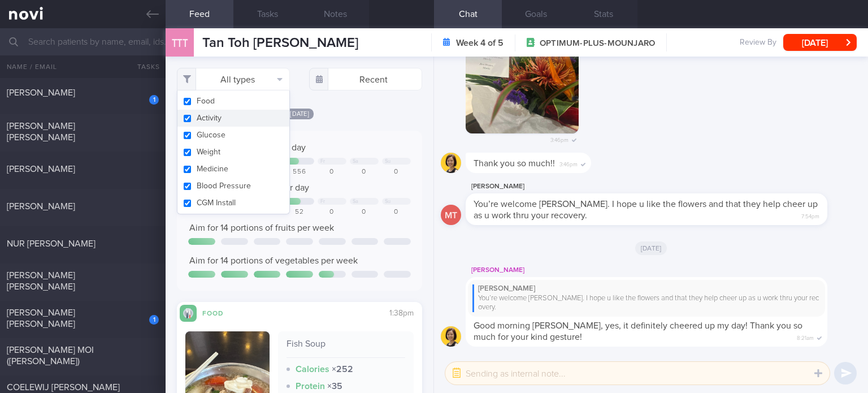
click at [264, 116] on button "Activity" at bounding box center [233, 118] width 112 height 17
checkbox input "false"
click at [257, 127] on button "Glucose" at bounding box center [233, 135] width 112 height 17
checkbox input "false"
drag, startPoint x: 242, startPoint y: 155, endPoint x: 232, endPoint y: 173, distance: 20.0
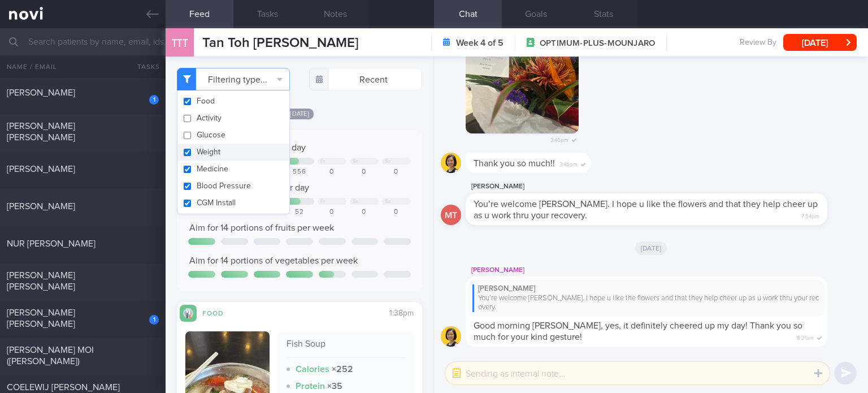
click at [232, 173] on div "Food Activity Glucose Weight Medicine Blood Pressure [MEDICAL_DATA] Install" at bounding box center [233, 152] width 113 height 124
click at [232, 173] on button "Medicine" at bounding box center [233, 168] width 112 height 17
checkbox input "false"
click at [228, 182] on button "Blood Pressure" at bounding box center [233, 185] width 112 height 17
checkbox input "false"
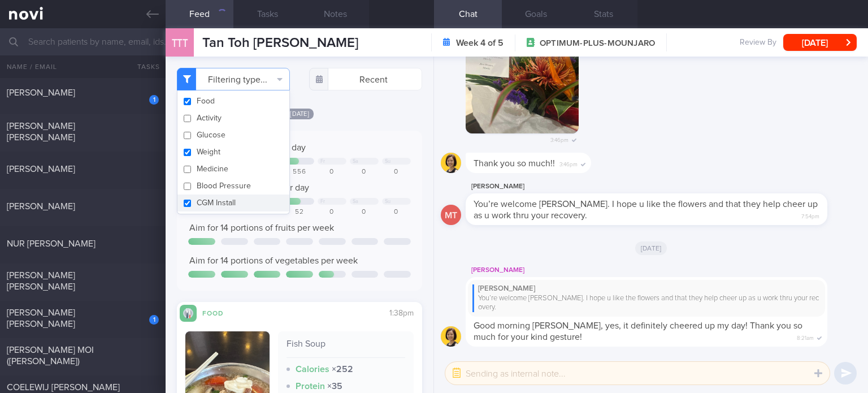
click at [228, 198] on button "CGM Install" at bounding box center [233, 202] width 112 height 17
checkbox input "false"
click at [217, 143] on button "Weight" at bounding box center [233, 151] width 112 height 17
checkbox input "false"
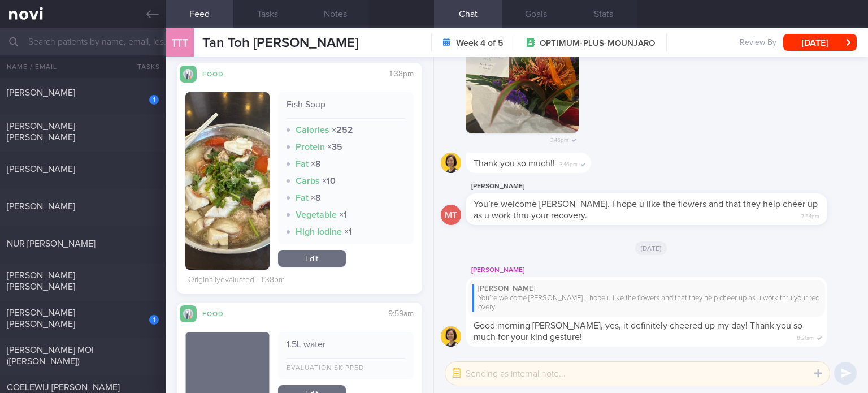
click at [312, 244] on div "Fish Soup Calories × 252 Protein × 35 Fat × 8 Carbs × 10 Fat × 8 Vegetable × 1 …" at bounding box center [346, 180] width 136 height 177
click at [320, 255] on link "Edit" at bounding box center [312, 258] width 68 height 17
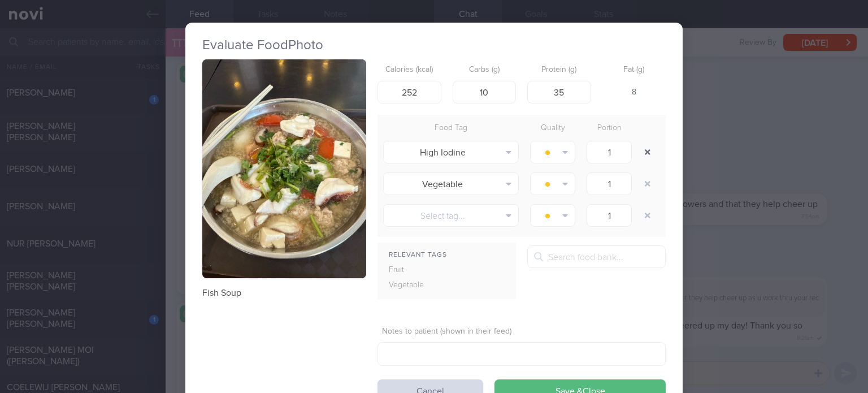
click at [642, 149] on button "button" at bounding box center [647, 152] width 20 height 20
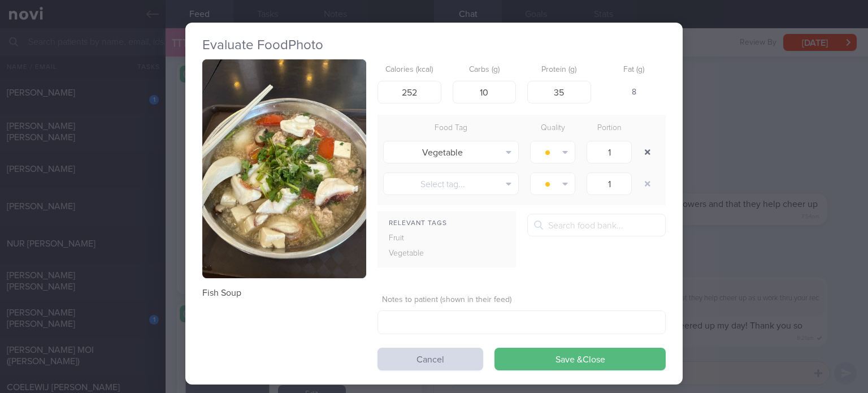
click at [642, 149] on button "button" at bounding box center [647, 152] width 20 height 20
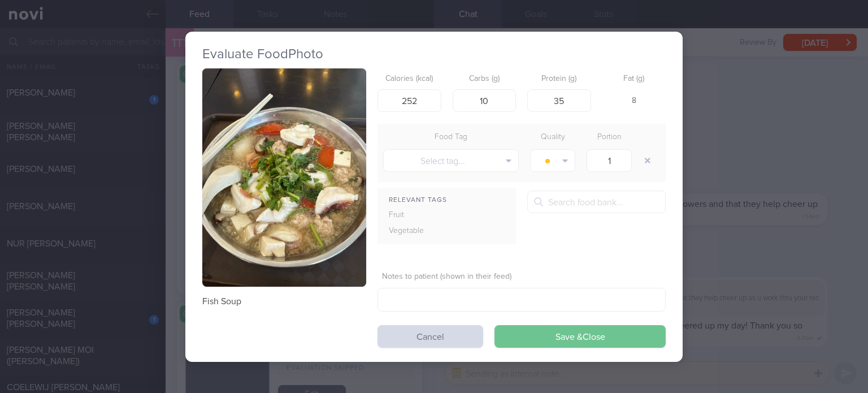
click at [556, 340] on button "Save & Close" at bounding box center [579, 336] width 171 height 23
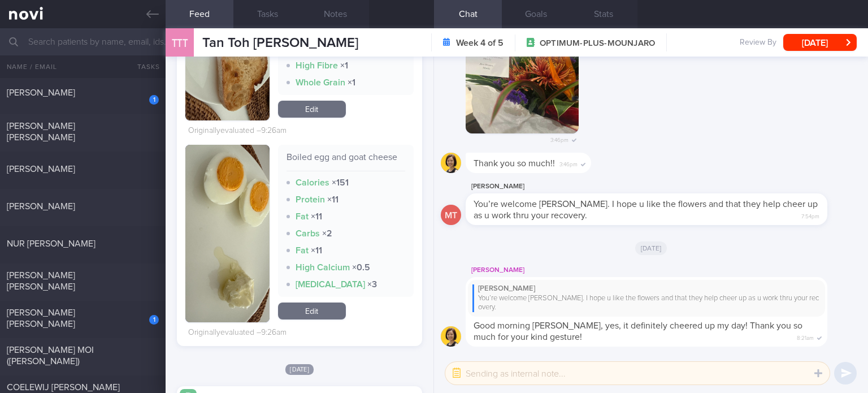
scroll to position [883, 0]
click at [339, 306] on link "Edit" at bounding box center [312, 310] width 68 height 17
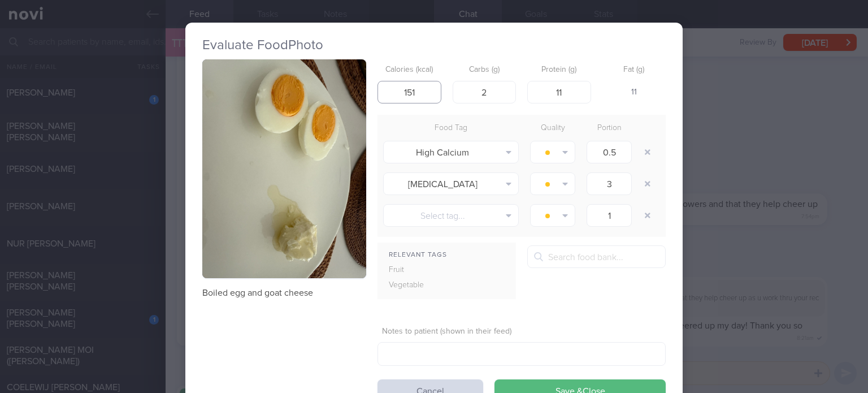
click at [416, 89] on input "151" at bounding box center [409, 92] width 64 height 23
type input "136"
click at [649, 154] on button "button" at bounding box center [647, 152] width 20 height 20
type input "3"
type input "1"
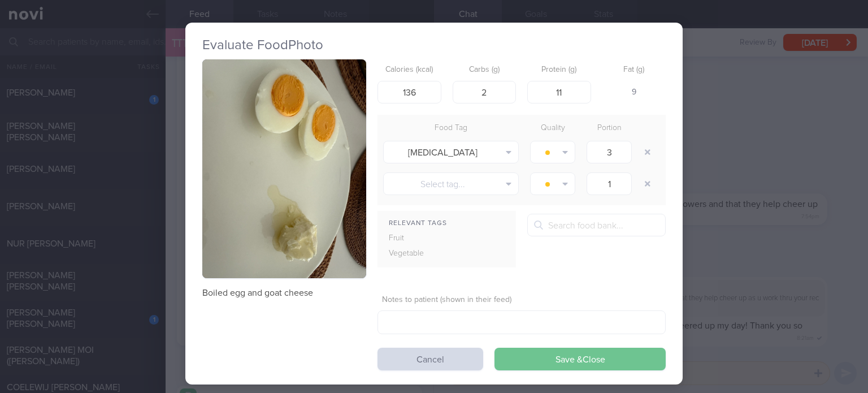
click at [539, 358] on button "Save & Close" at bounding box center [579, 358] width 171 height 23
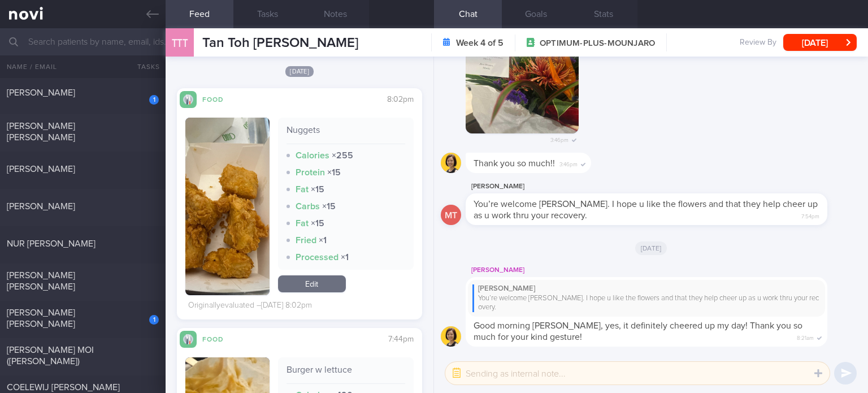
scroll to position [2320, 0]
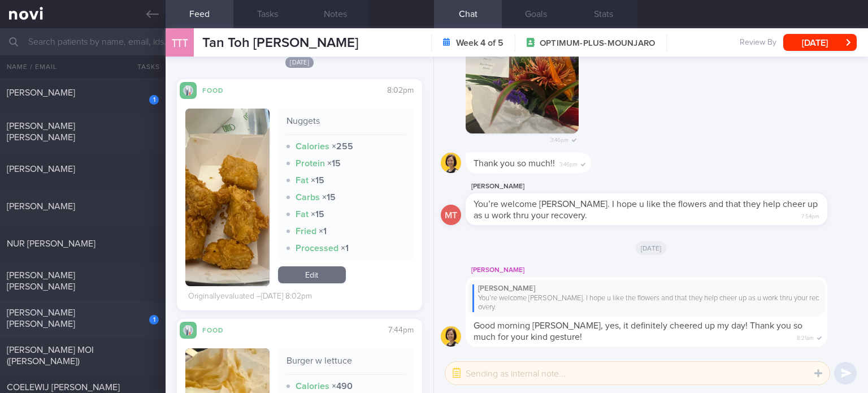
click at [141, 312] on div "1" at bounding box center [146, 316] width 25 height 18
checkbox input "true"
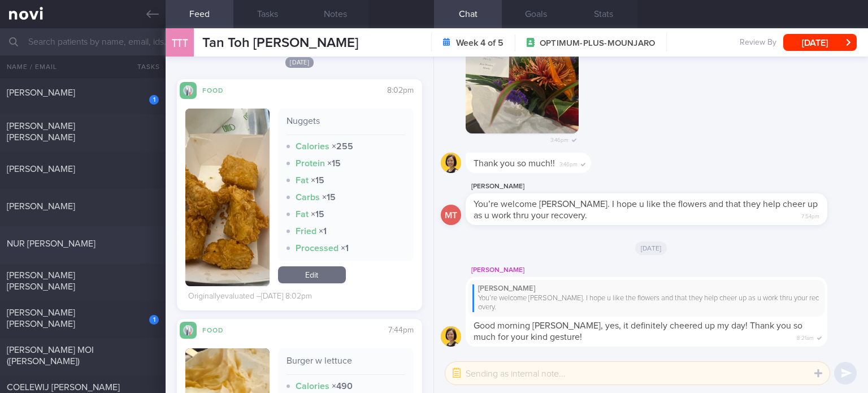
checkbox input "true"
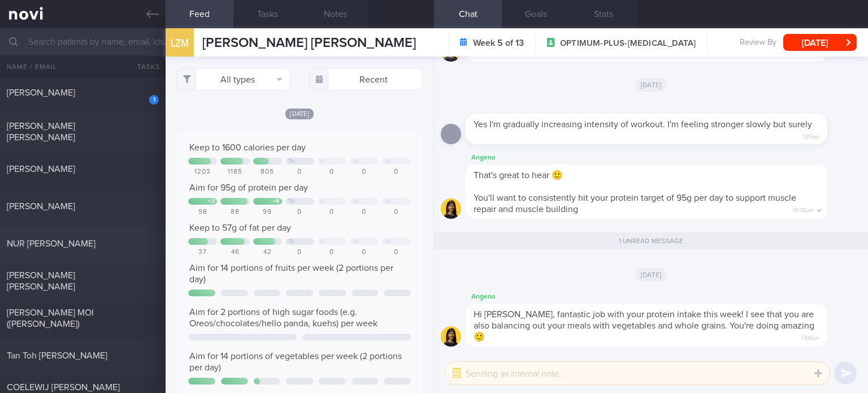
scroll to position [55, 221]
click at [123, 238] on div "NUR [PERSON_NAME]" at bounding box center [81, 243] width 149 height 11
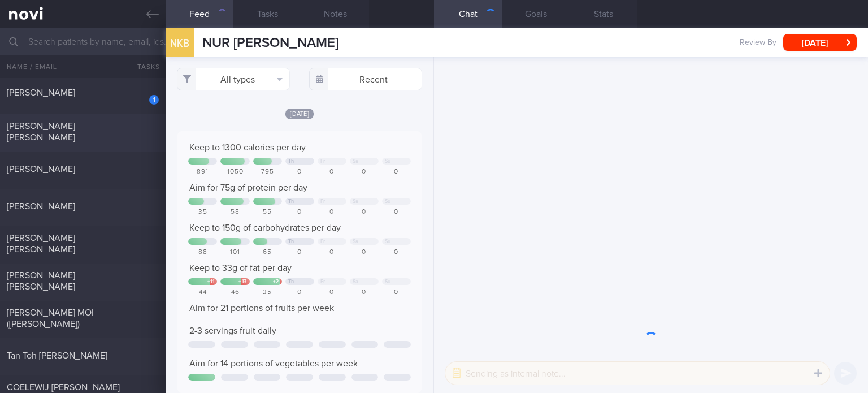
scroll to position [564876, 564710]
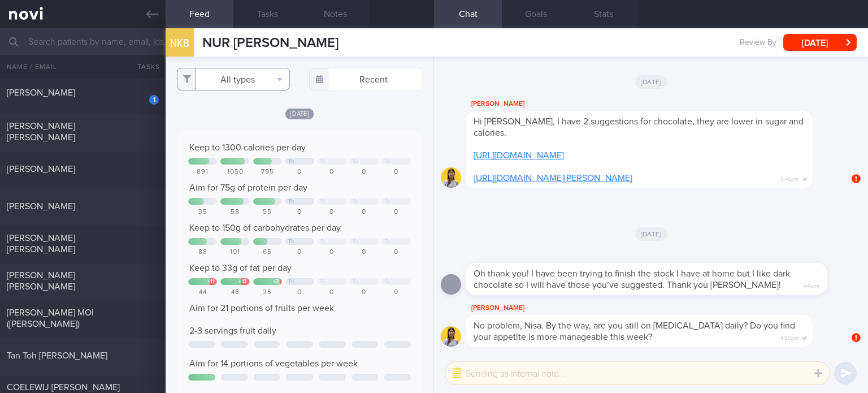
click at [226, 83] on button "All types" at bounding box center [233, 79] width 113 height 23
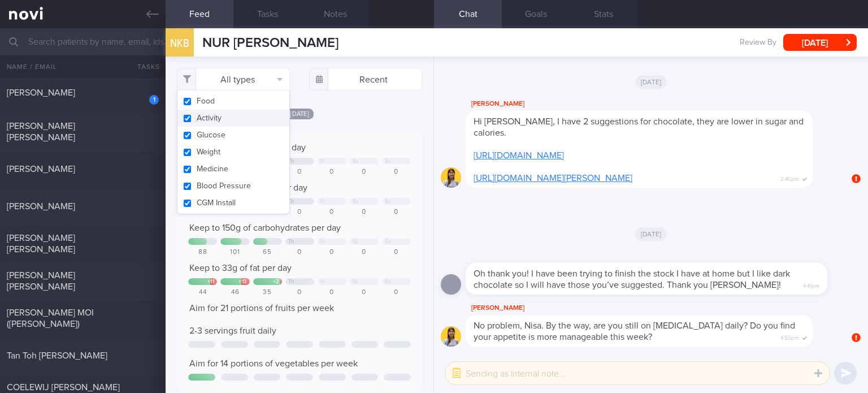
click at [250, 115] on button "Activity" at bounding box center [233, 118] width 112 height 17
checkbox input "false"
click at [245, 134] on button "Glucose" at bounding box center [233, 135] width 112 height 17
checkbox input "false"
click at [246, 162] on button "Medicine" at bounding box center [233, 168] width 112 height 17
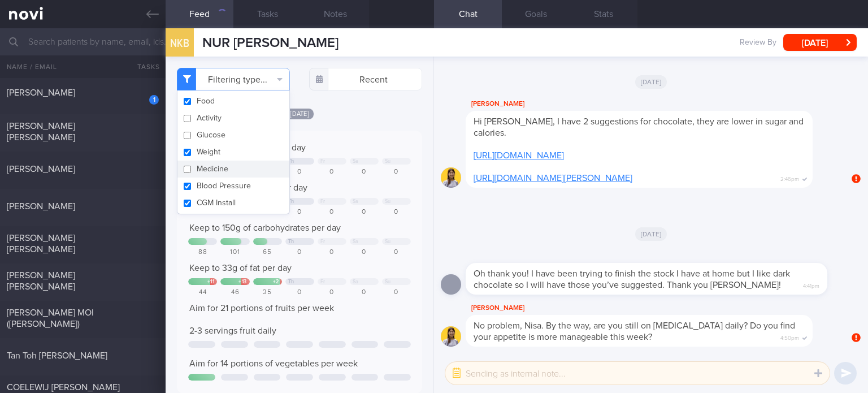
checkbox input "false"
click at [245, 184] on button "Blood Pressure" at bounding box center [233, 185] width 112 height 17
checkbox input "false"
drag, startPoint x: 226, startPoint y: 201, endPoint x: 228, endPoint y: 151, distance: 50.3
click at [228, 151] on div "Food Activity Glucose Weight Medicine Blood Pressure [MEDICAL_DATA] Install" at bounding box center [233, 152] width 113 height 124
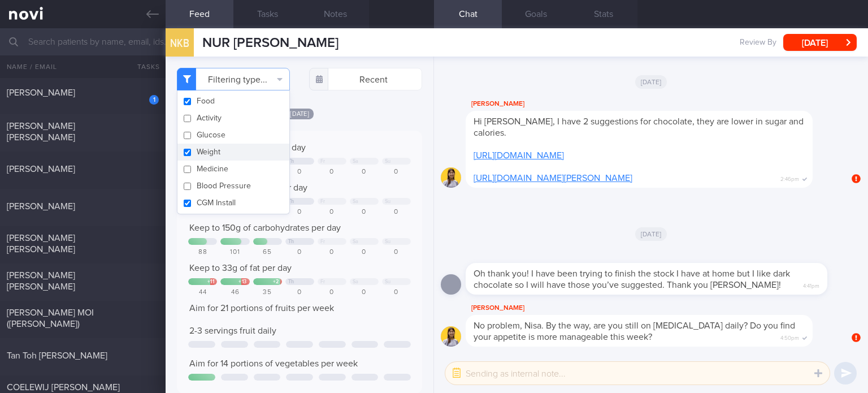
click at [228, 151] on button "Weight" at bounding box center [233, 151] width 112 height 17
checkbox input "false"
click at [249, 202] on button "CGM Install" at bounding box center [233, 202] width 112 height 17
checkbox input "false"
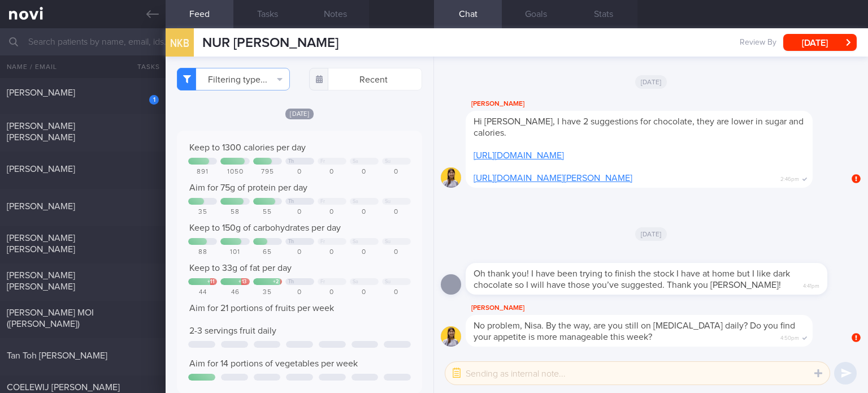
click at [348, 133] on div "Keep to 1300 calories per day Th Fr Sa Su 891 1050 795 0 0 0 0 Aim for 75g of p…" at bounding box center [299, 261] width 245 height 263
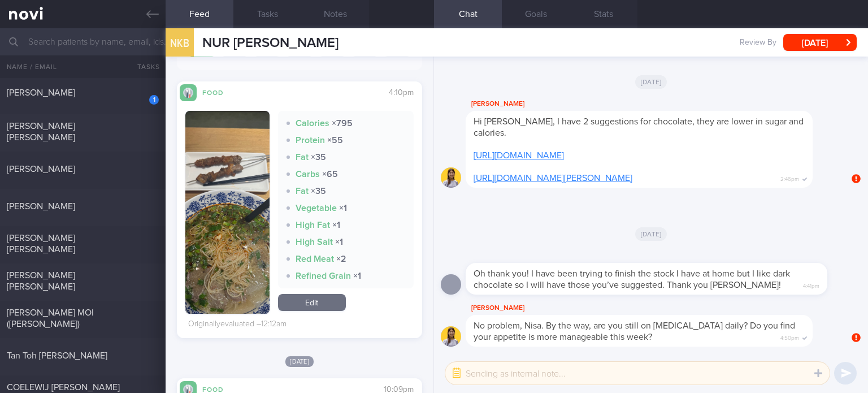
click at [319, 294] on link "Edit" at bounding box center [312, 302] width 68 height 17
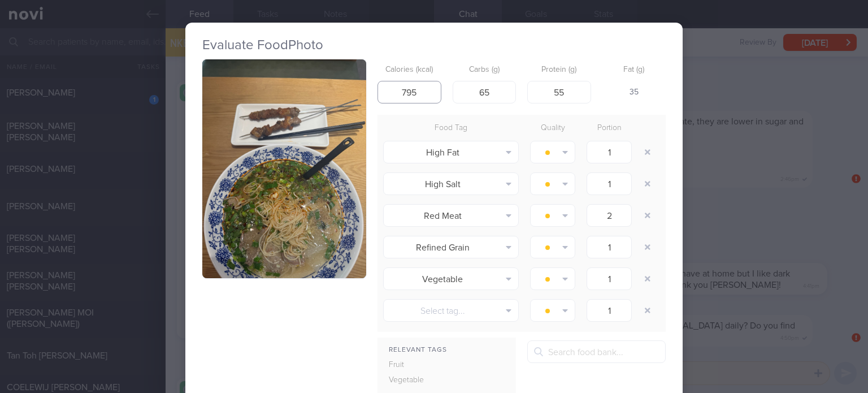
click at [428, 94] on input "795" at bounding box center [409, 92] width 64 height 23
type input "682"
click at [567, 94] on input "55" at bounding box center [559, 92] width 64 height 23
type input "36"
click at [493, 94] on input "65" at bounding box center [485, 92] width 64 height 23
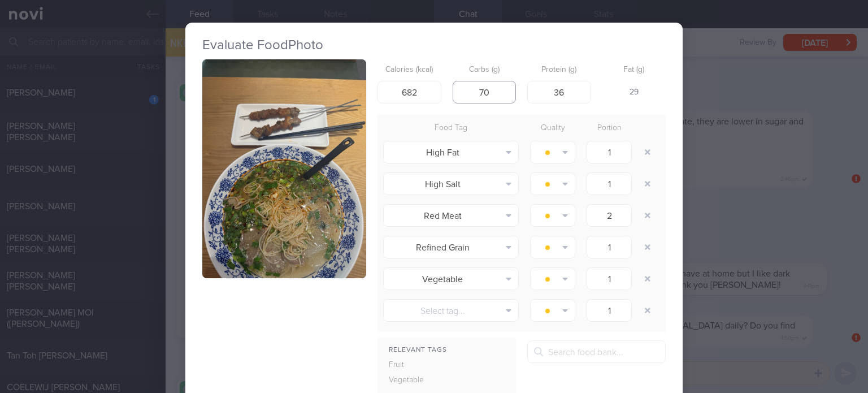
type input "71"
click at [425, 92] on input "682" at bounding box center [409, 92] width 64 height 23
type input "675"
click at [495, 95] on input "71" at bounding box center [485, 92] width 64 height 23
type input "72"
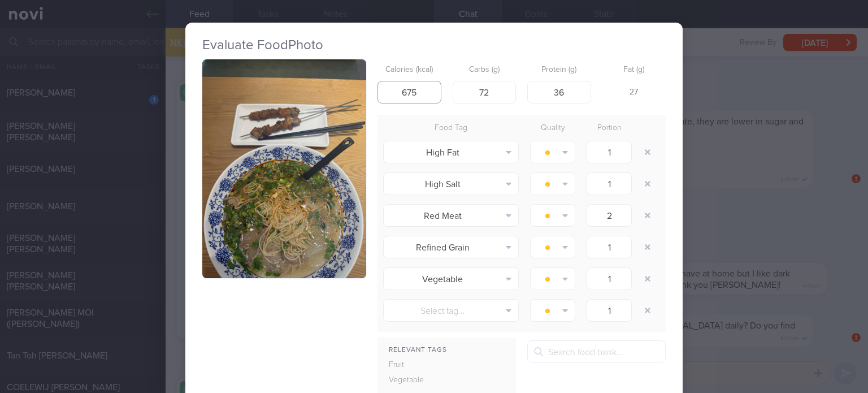
click at [415, 91] on input "675" at bounding box center [409, 92] width 64 height 23
type input "657"
click at [639, 149] on button "button" at bounding box center [647, 152] width 20 height 20
type input "2"
click at [639, 149] on button "button" at bounding box center [647, 152] width 20 height 20
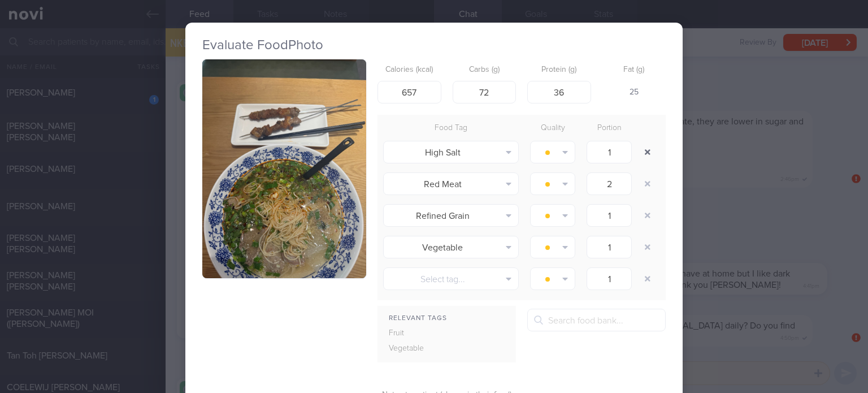
click at [639, 149] on button "button" at bounding box center [647, 152] width 20 height 20
type input "1"
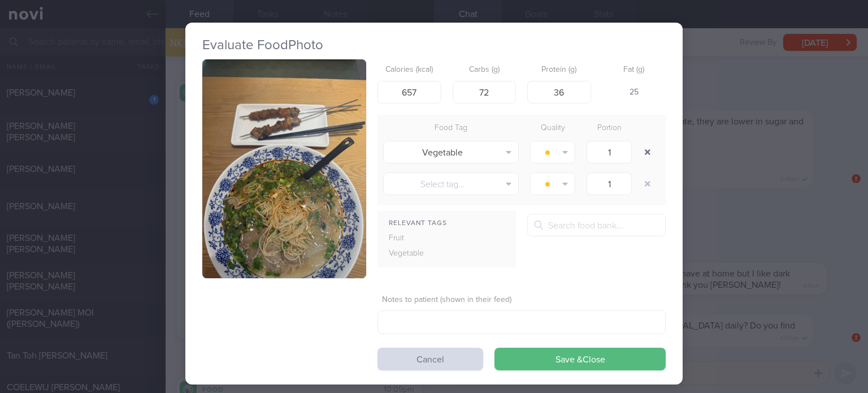
click at [639, 149] on button "button" at bounding box center [647, 152] width 20 height 20
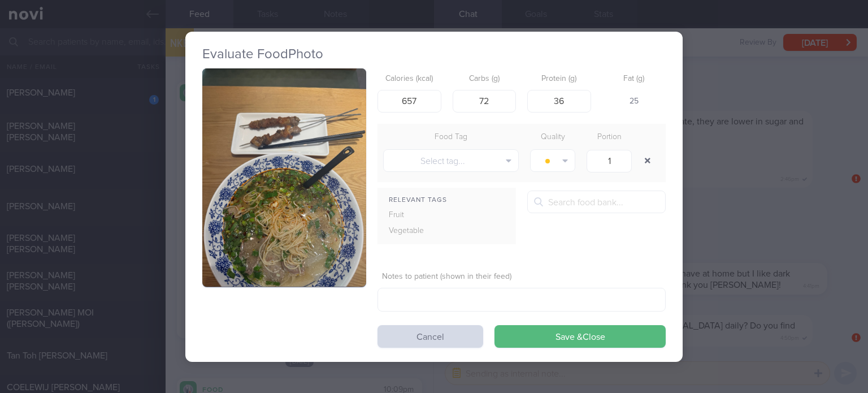
click at [639, 149] on div at bounding box center [648, 161] width 23 height 32
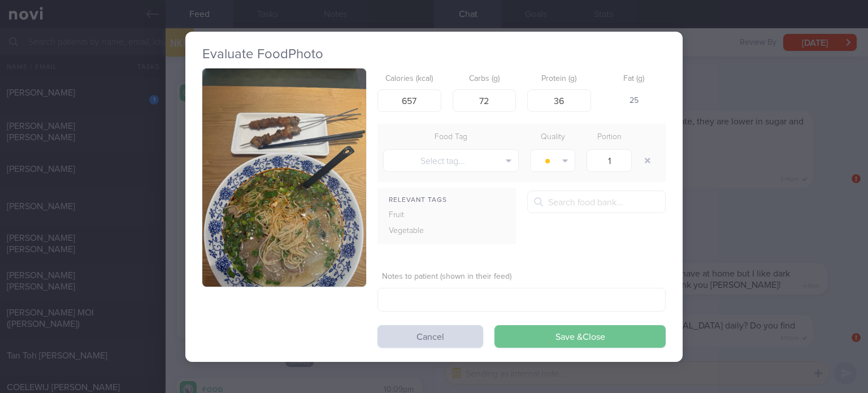
click at [546, 341] on button "Save & Close" at bounding box center [579, 336] width 171 height 23
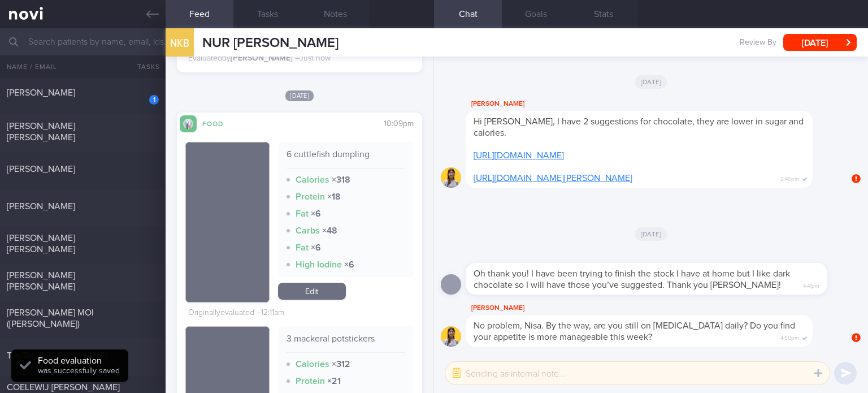
scroll to position [506, 0]
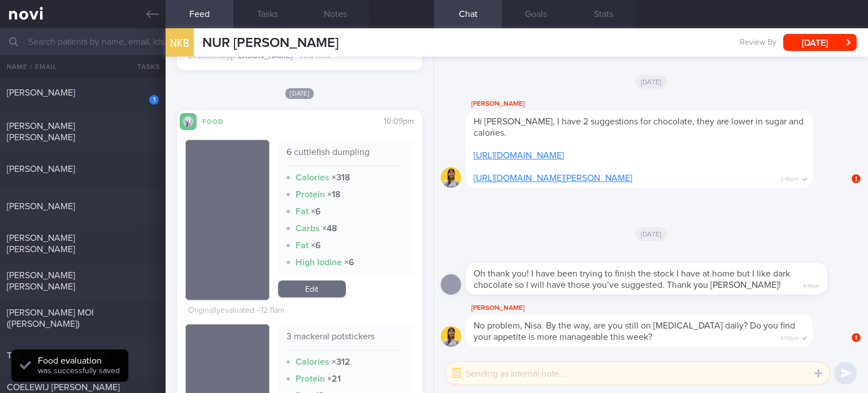
click at [325, 280] on link "Edit" at bounding box center [312, 288] width 68 height 17
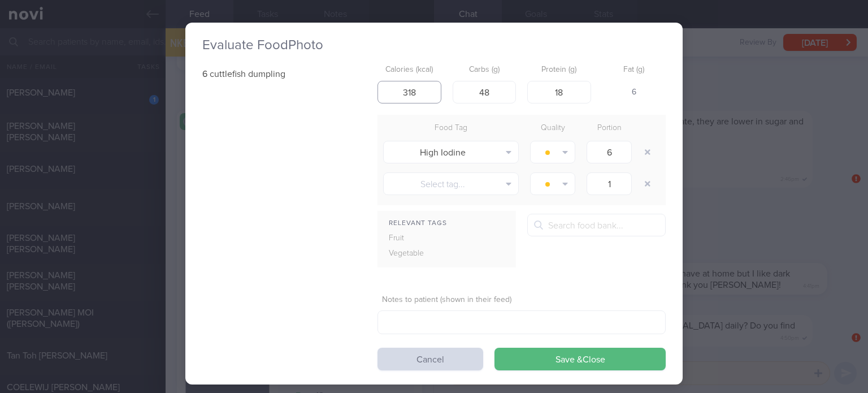
click at [423, 88] on input "318" at bounding box center [409, 92] width 64 height 23
type input "254"
click at [489, 92] on input "48" at bounding box center [485, 92] width 64 height 23
type input "16"
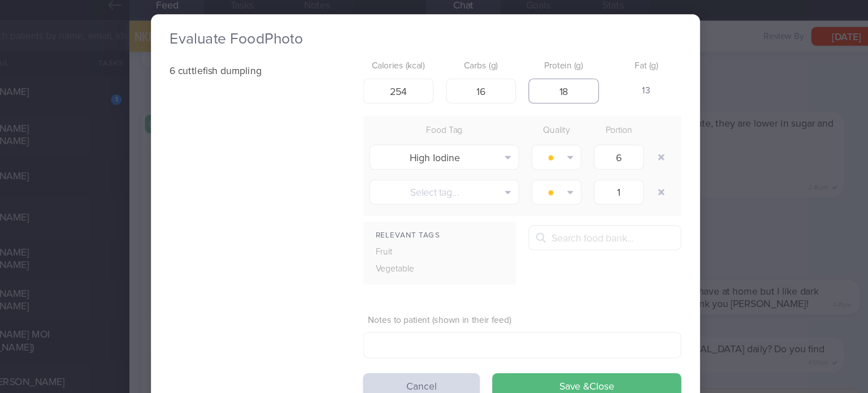
click at [562, 89] on input "18" at bounding box center [559, 92] width 64 height 23
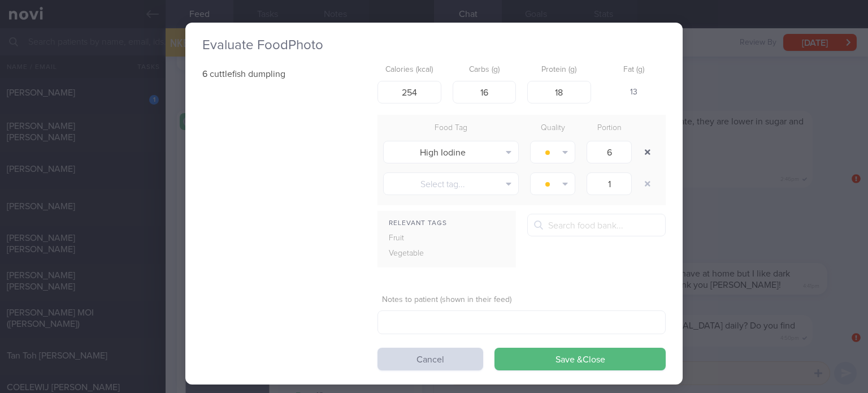
click at [638, 156] on button "button" at bounding box center [647, 152] width 20 height 20
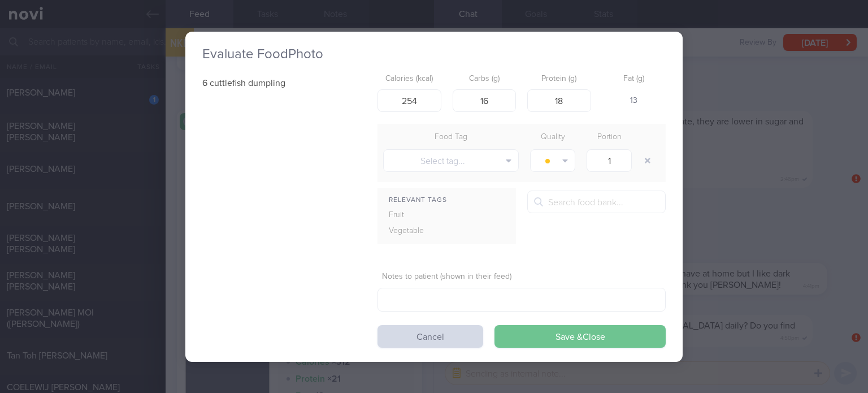
click at [580, 336] on button "Save & Close" at bounding box center [579, 336] width 171 height 23
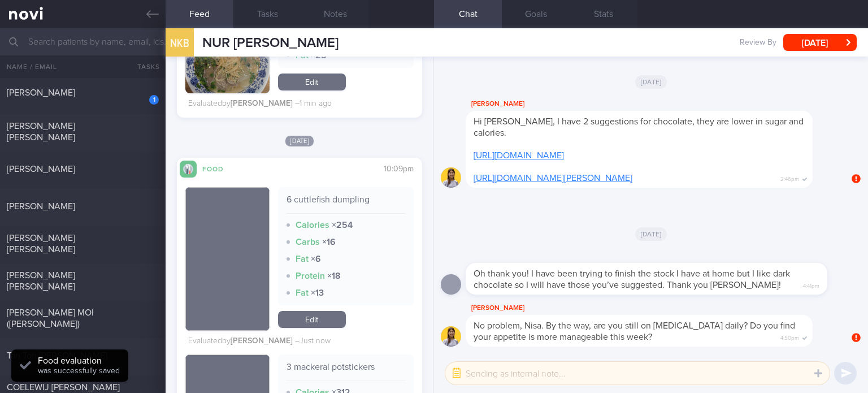
scroll to position [443, 0]
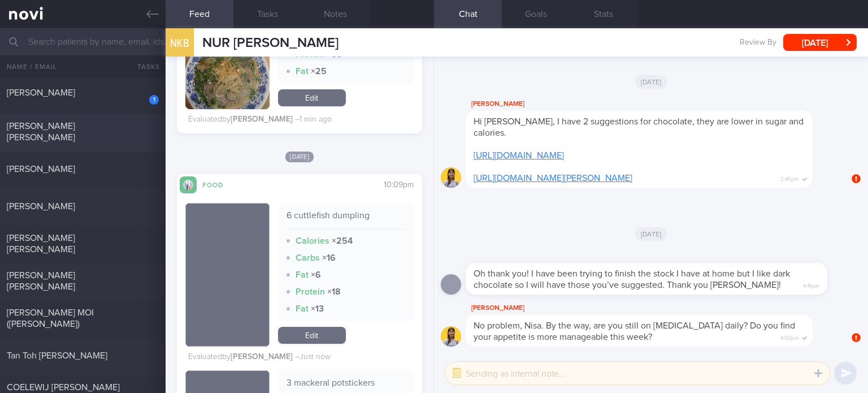
click at [87, 141] on div "[PERSON_NAME] [PERSON_NAME] [DATE]" at bounding box center [434, 132] width 868 height 37
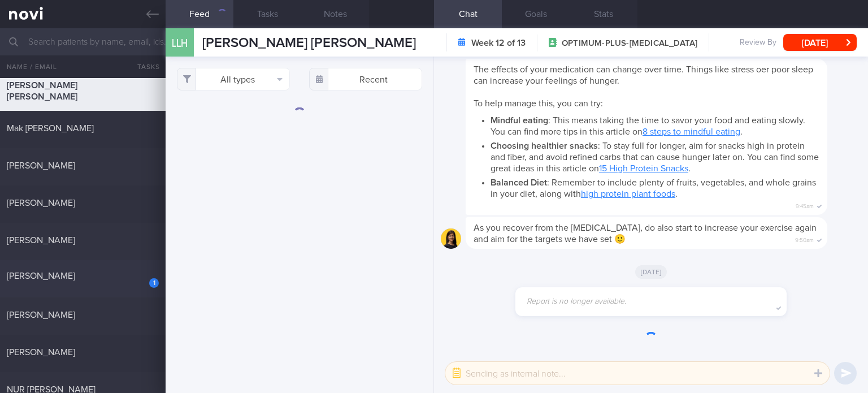
scroll to position [20, 0]
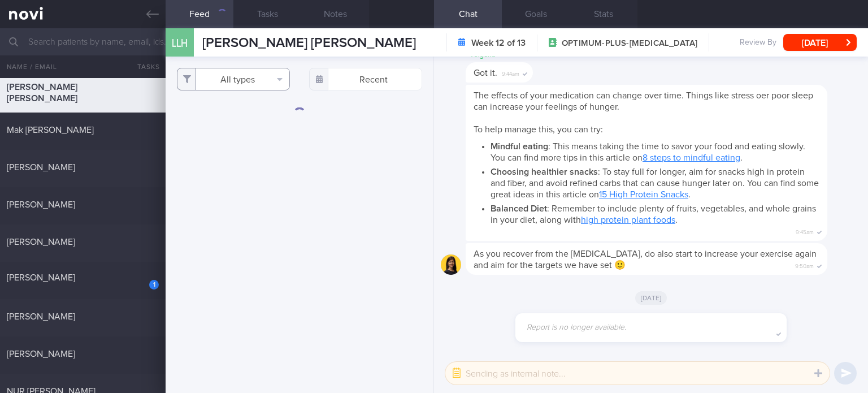
click at [256, 81] on button "All types" at bounding box center [233, 79] width 113 height 23
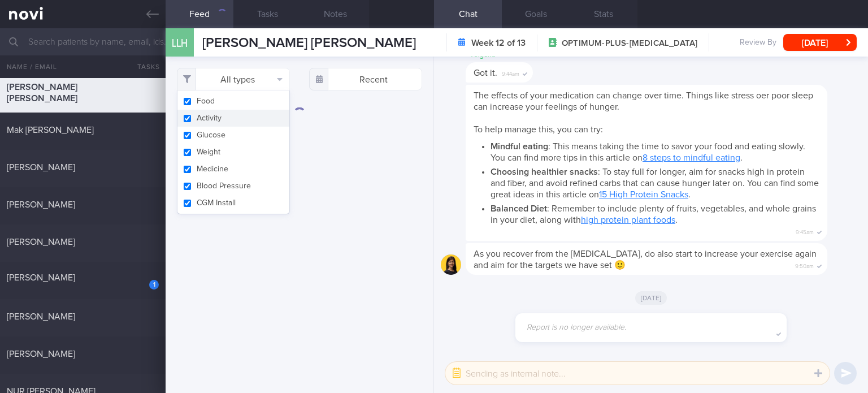
click at [249, 121] on button "Activity" at bounding box center [233, 118] width 112 height 17
click at [243, 139] on button "Glucose" at bounding box center [233, 135] width 112 height 17
click at [240, 155] on button "Weight" at bounding box center [233, 151] width 112 height 17
click at [240, 173] on button "Medicine" at bounding box center [233, 168] width 112 height 17
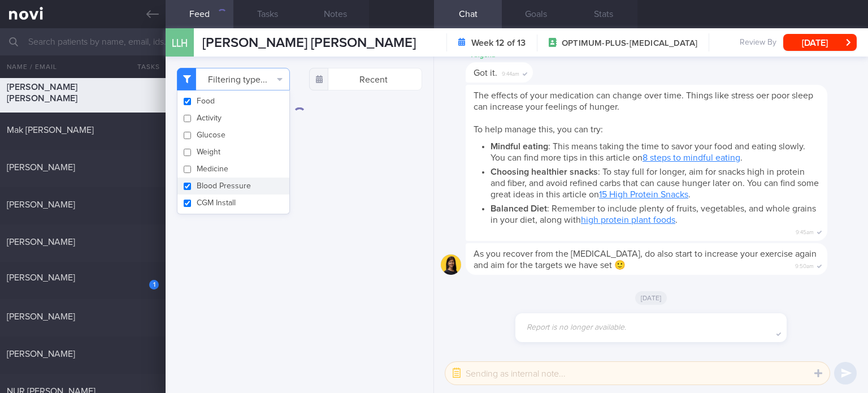
click at [249, 180] on button "Blood Pressure" at bounding box center [233, 185] width 112 height 17
click at [248, 196] on button "CGM Install" at bounding box center [233, 202] width 112 height 17
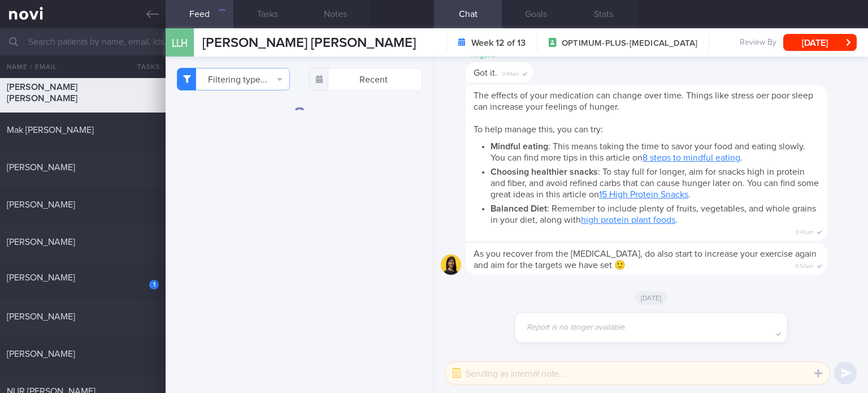
click at [297, 297] on div "Filtering type... Food Activity Glucose Weight Medicine Blood Pressure [MEDICAL…" at bounding box center [300, 224] width 268 height 336
click at [256, 76] on button "Filtering type..." at bounding box center [233, 79] width 113 height 23
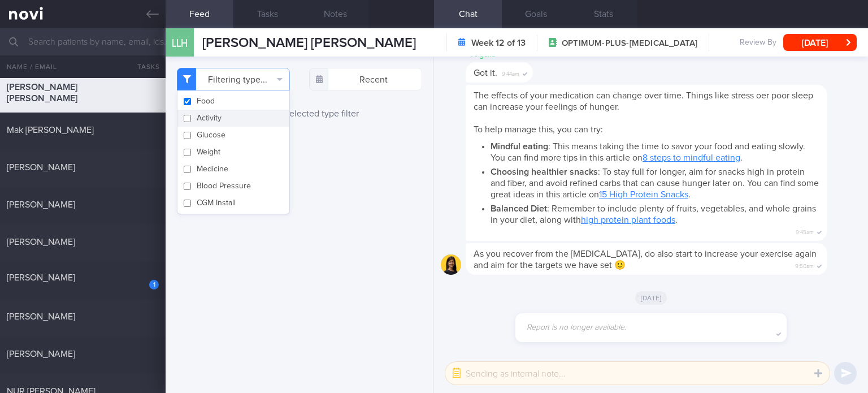
click at [230, 119] on button "Activity" at bounding box center [233, 118] width 112 height 17
click at [241, 118] on button "Activity" at bounding box center [233, 118] width 112 height 17
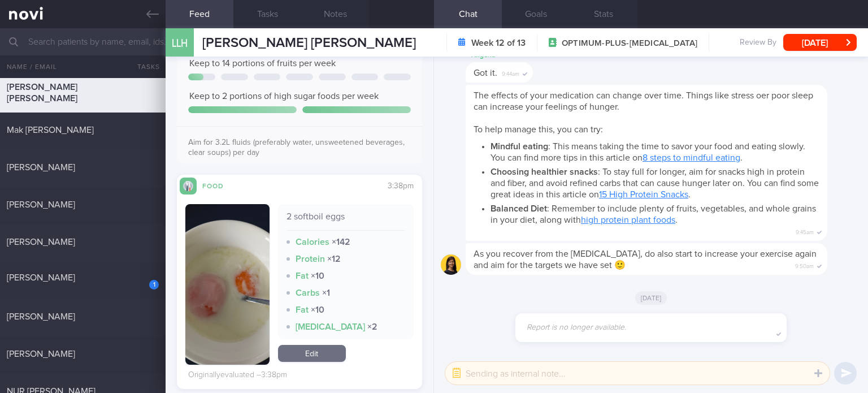
scroll to position [357, 0]
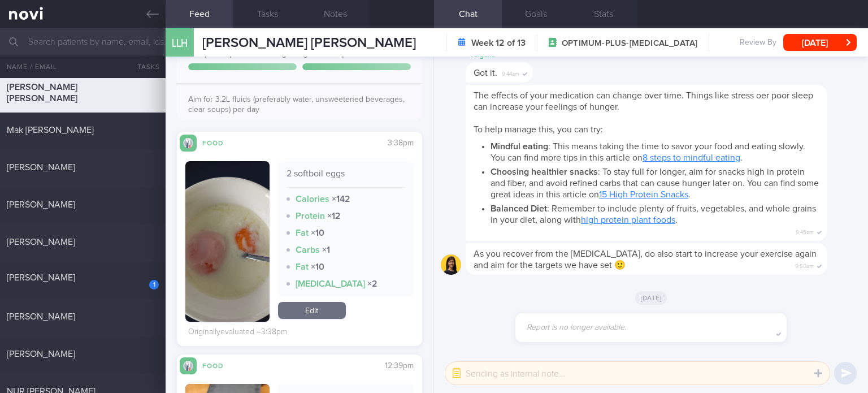
click at [325, 304] on link "Edit" at bounding box center [312, 310] width 68 height 17
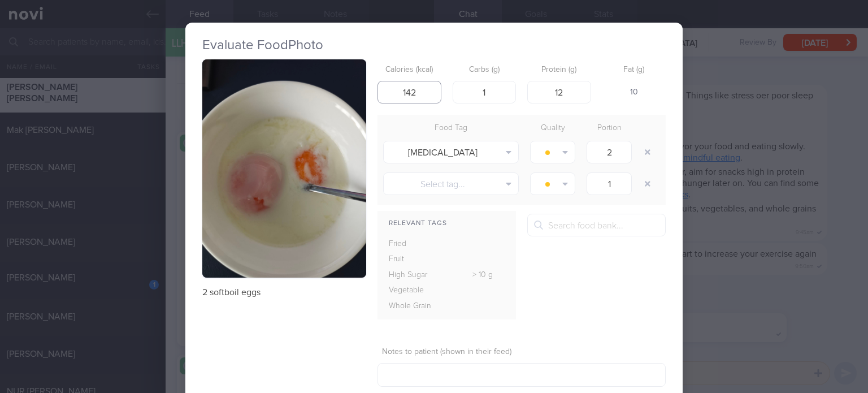
click at [436, 90] on input "142" at bounding box center [409, 92] width 64 height 23
click at [642, 160] on button "button" at bounding box center [647, 152] width 20 height 20
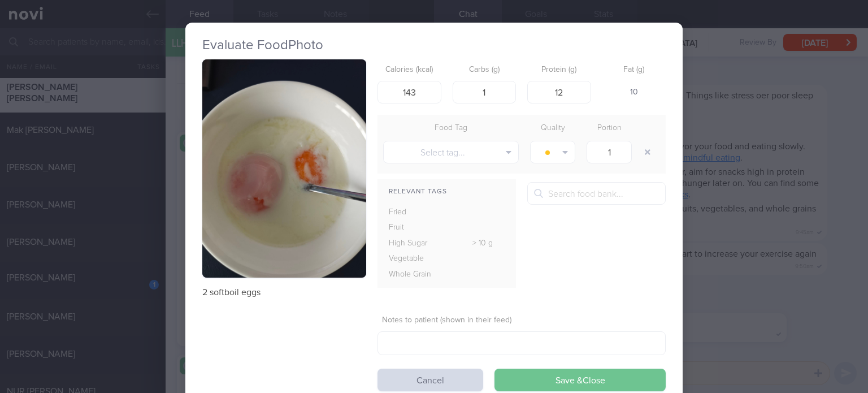
click at [568, 375] on button "Save & Close" at bounding box center [579, 379] width 171 height 23
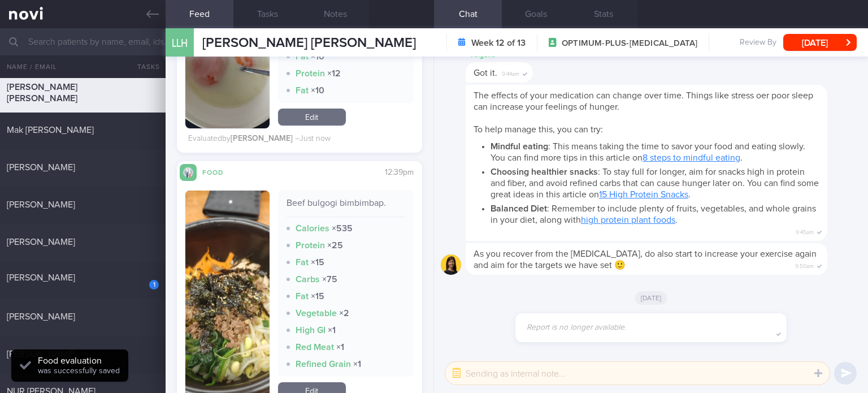
scroll to position [668, 0]
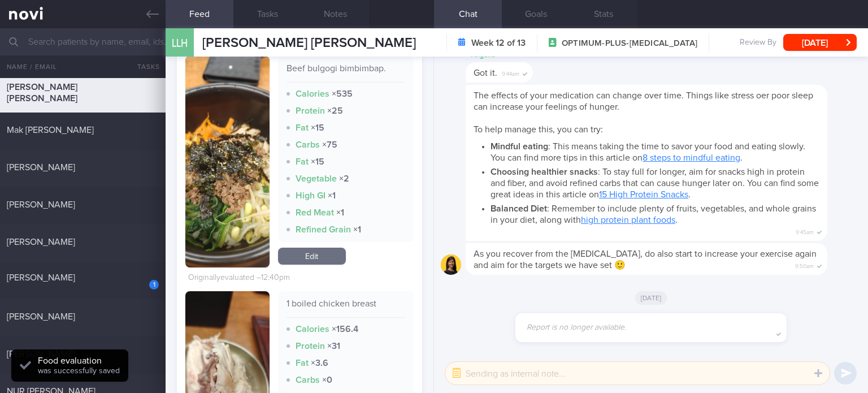
click at [327, 255] on link "Edit" at bounding box center [312, 255] width 68 height 17
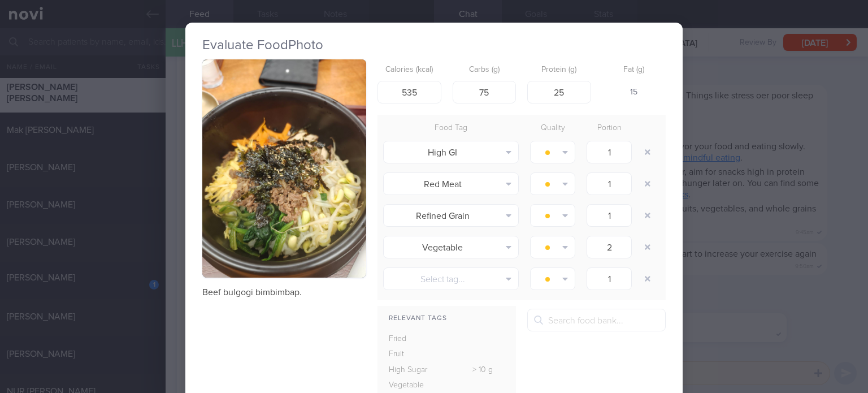
scroll to position [44, 0]
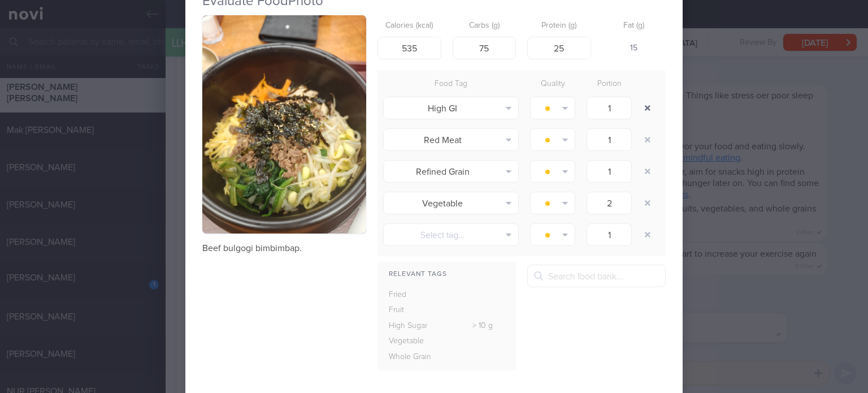
click at [649, 101] on button "button" at bounding box center [647, 108] width 20 height 20
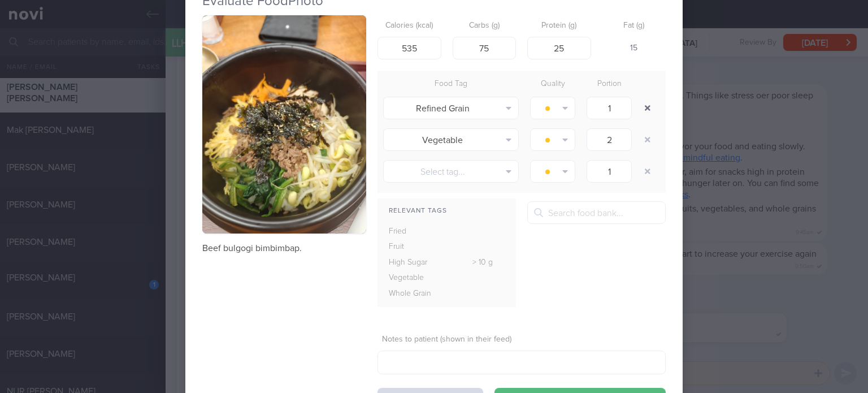
click at [649, 101] on button "button" at bounding box center [647, 108] width 20 height 20
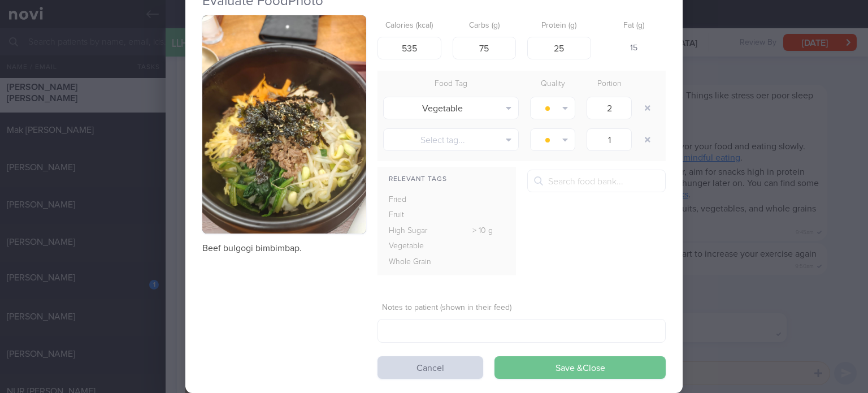
click at [584, 364] on button "Save & Close" at bounding box center [579, 367] width 171 height 23
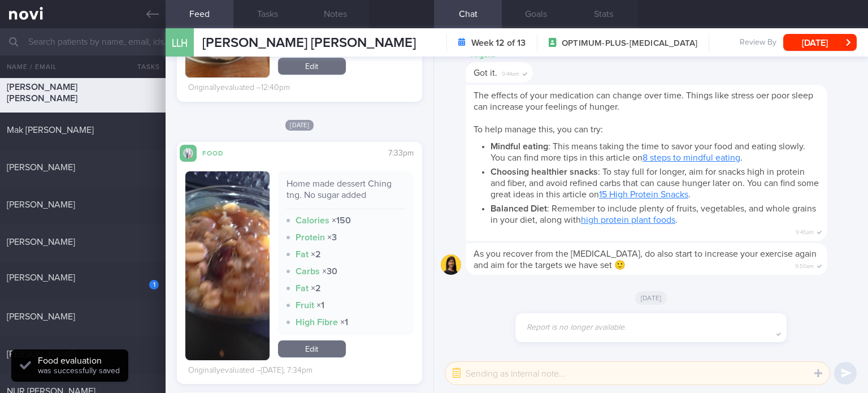
scroll to position [1067, 0]
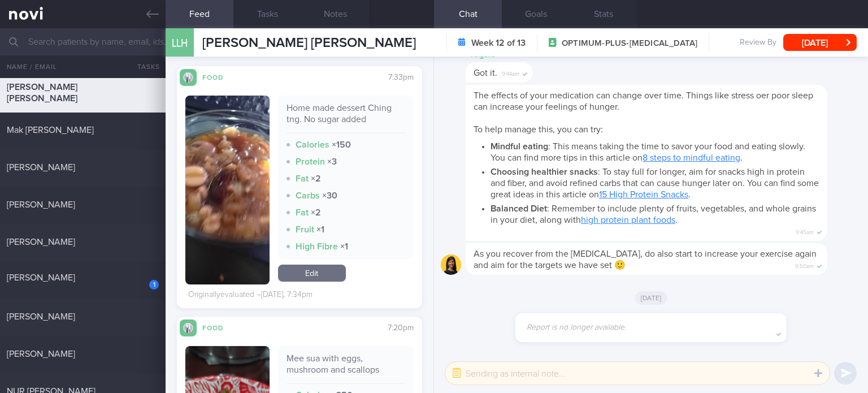
click at [324, 272] on link "Edit" at bounding box center [312, 272] width 68 height 17
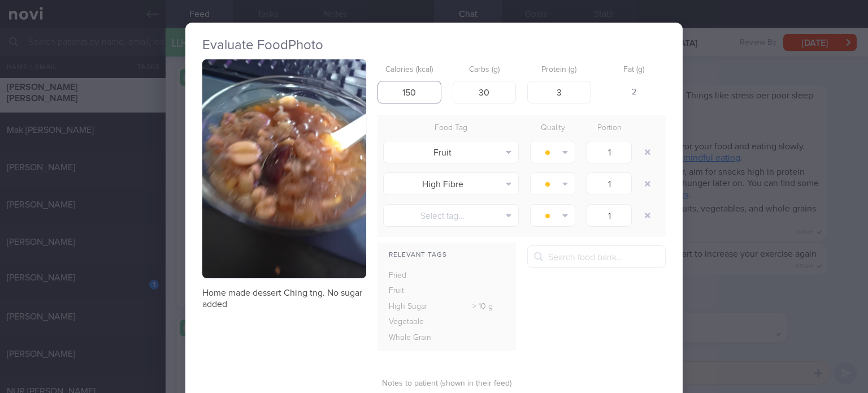
click at [424, 88] on input "150" at bounding box center [409, 92] width 64 height 23
click at [499, 99] on input "30" at bounding box center [485, 92] width 64 height 23
click at [640, 154] on button "button" at bounding box center [647, 152] width 20 height 20
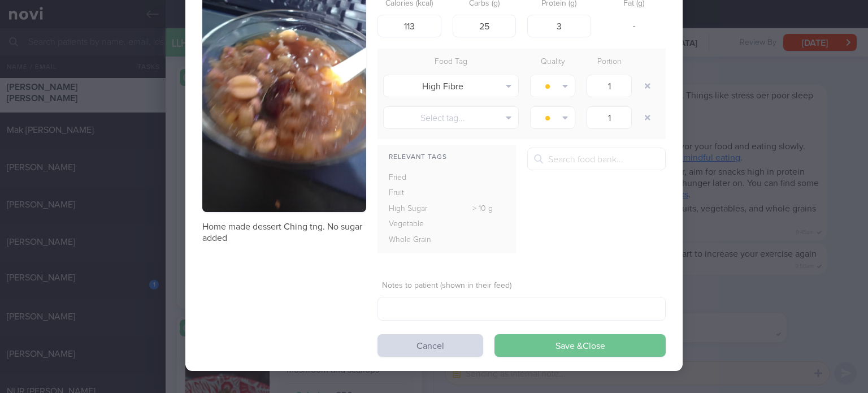
click at [568, 345] on button "Save & Close" at bounding box center [579, 345] width 171 height 23
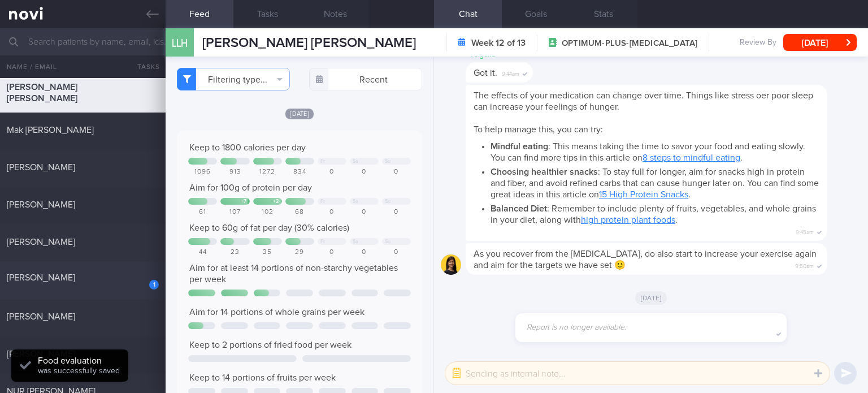
click at [107, 280] on div "[PERSON_NAME]" at bounding box center [81, 277] width 149 height 11
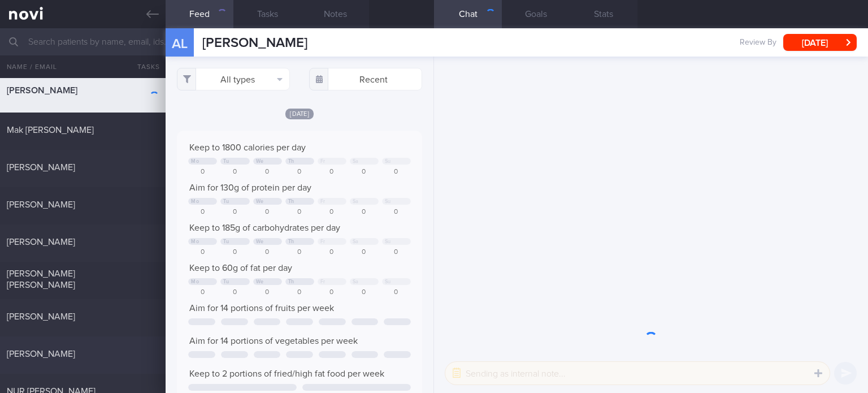
scroll to position [55, 221]
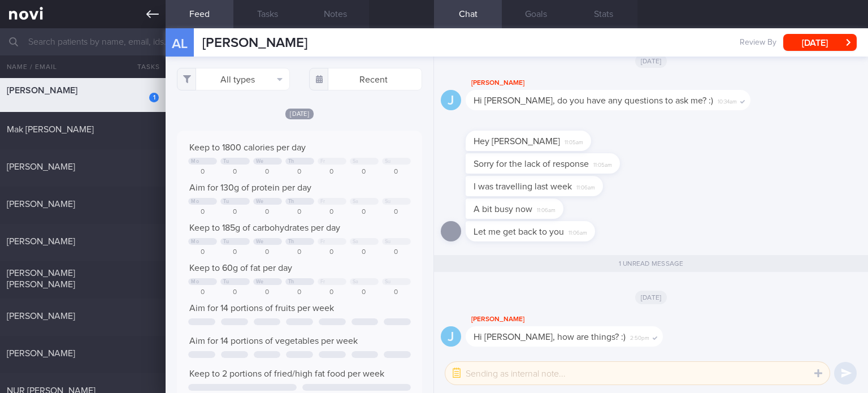
click at [41, 15] on link at bounding box center [83, 14] width 166 height 28
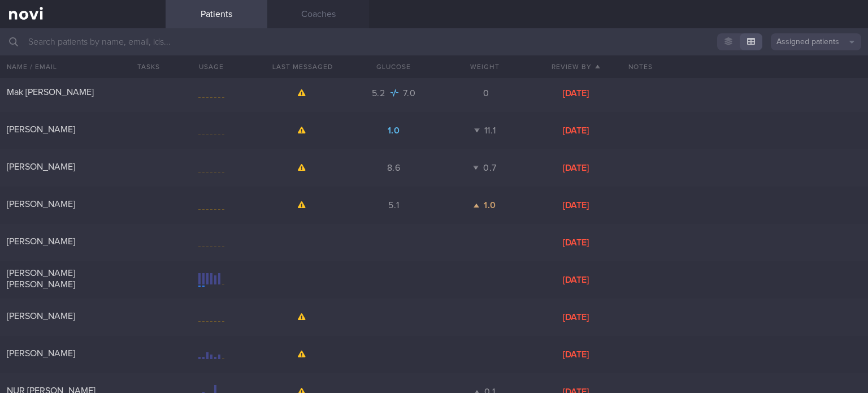
scroll to position [22, 0]
click at [823, 36] on button "Assigned patients" at bounding box center [816, 41] width 90 height 17
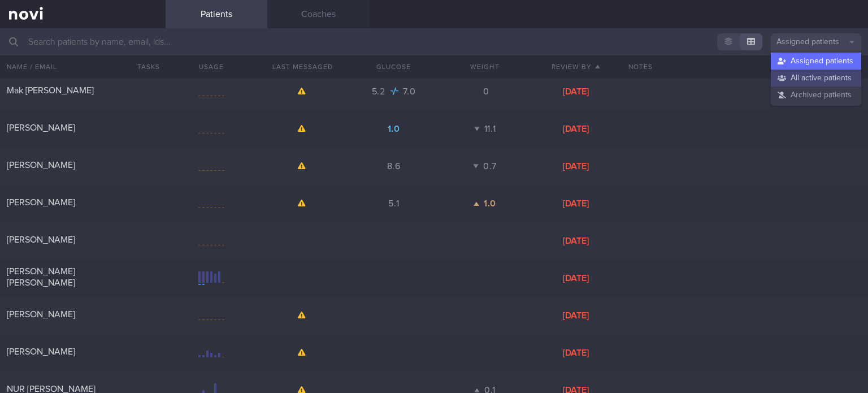
click at [810, 72] on button "All active patients" at bounding box center [816, 77] width 90 height 17
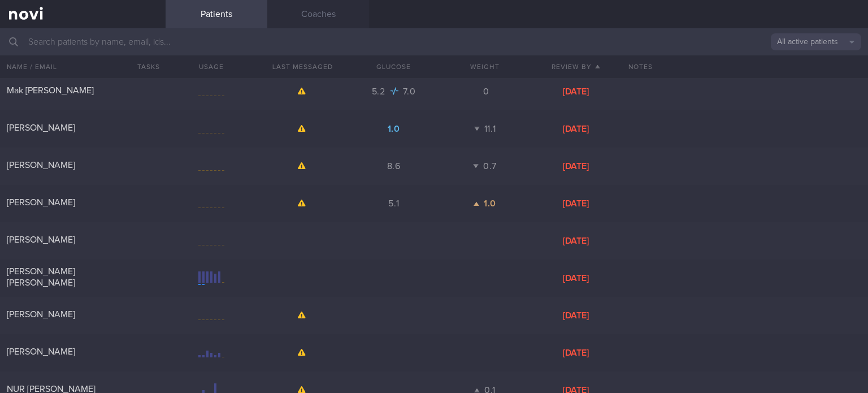
click at [454, 41] on input "text" at bounding box center [434, 41] width 868 height 27
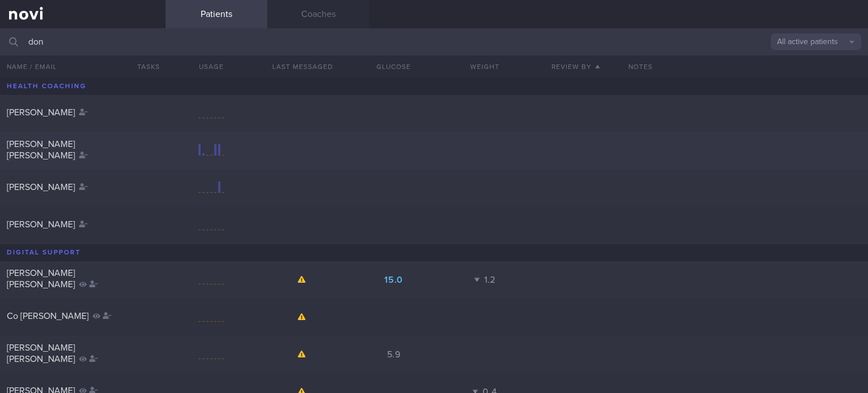
click at [98, 161] on div "[PERSON_NAME] [PERSON_NAME]" at bounding box center [434, 150] width 868 height 37
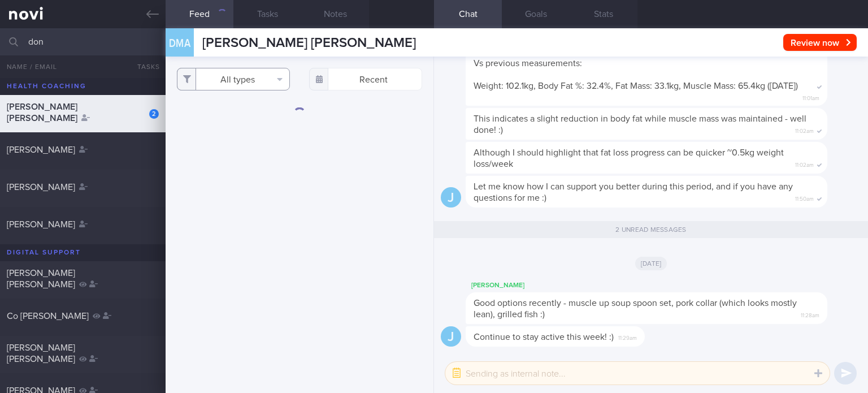
click at [242, 86] on button "All types" at bounding box center [233, 79] width 113 height 23
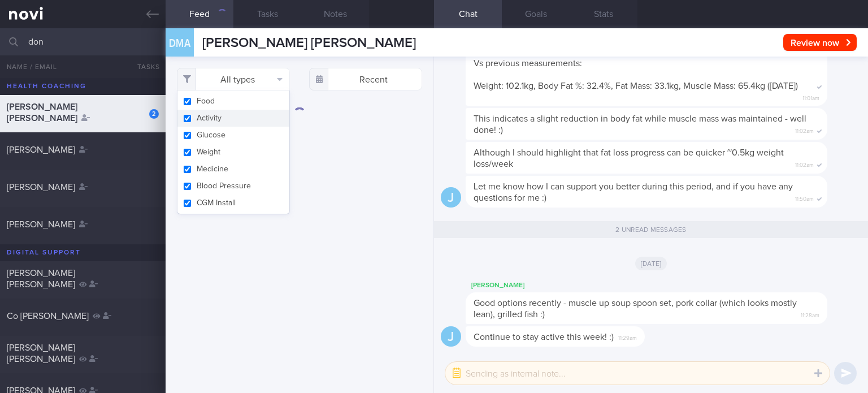
click at [227, 113] on button "Activity" at bounding box center [233, 118] width 112 height 17
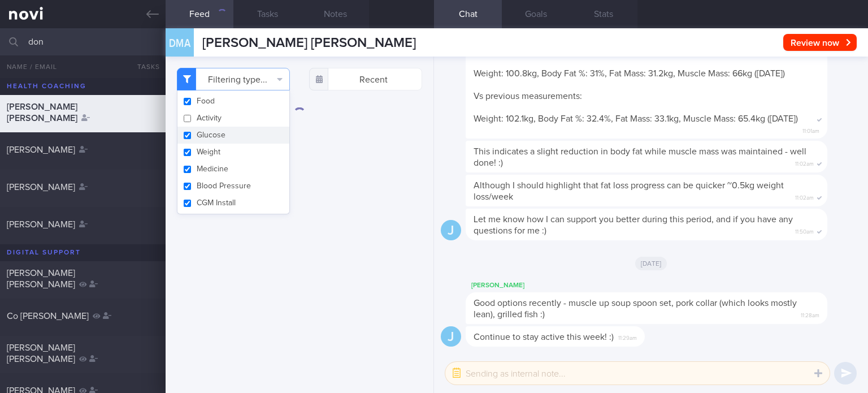
click at [220, 134] on button "Glucose" at bounding box center [233, 135] width 112 height 17
drag, startPoint x: 214, startPoint y: 149, endPoint x: 203, endPoint y: 180, distance: 32.7
click at [203, 180] on div "Food Activity Glucose Weight Medicine Blood Pressure [MEDICAL_DATA] Install" at bounding box center [233, 152] width 113 height 124
click at [203, 180] on button "Blood Pressure" at bounding box center [233, 185] width 112 height 17
click at [208, 163] on button "Medicine" at bounding box center [233, 168] width 112 height 17
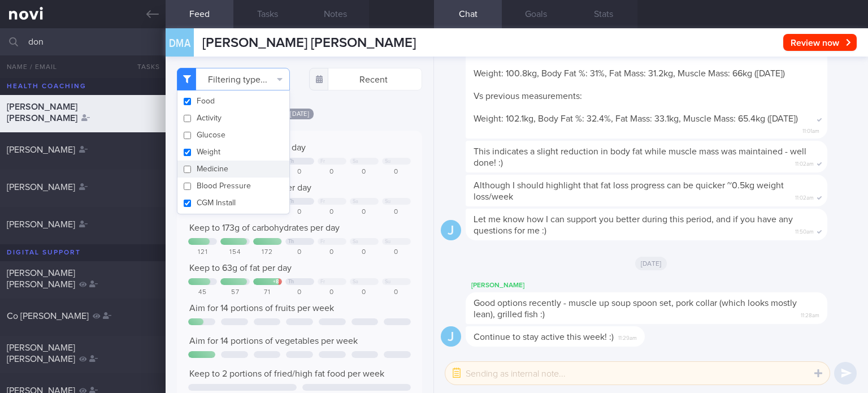
click at [210, 161] on button "Medicine" at bounding box center [233, 168] width 112 height 17
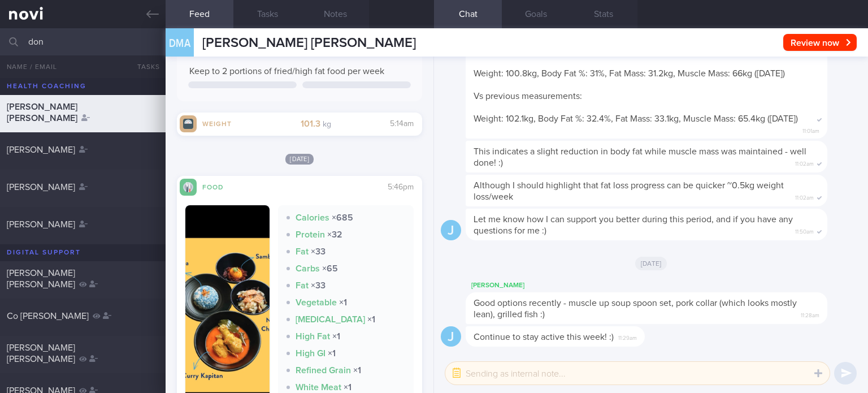
scroll to position [406, 0]
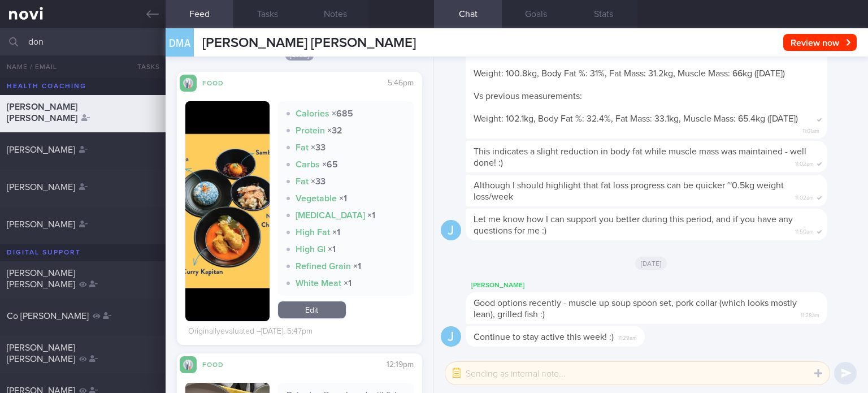
click at [317, 307] on link "Edit" at bounding box center [312, 309] width 68 height 17
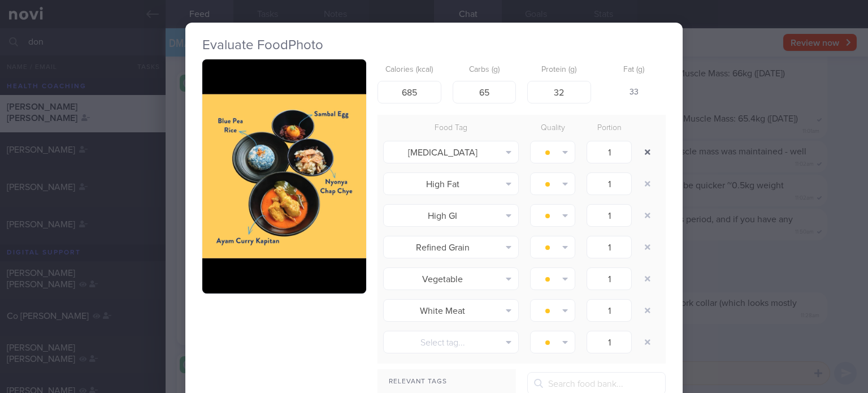
click at [645, 153] on button "button" at bounding box center [647, 152] width 20 height 20
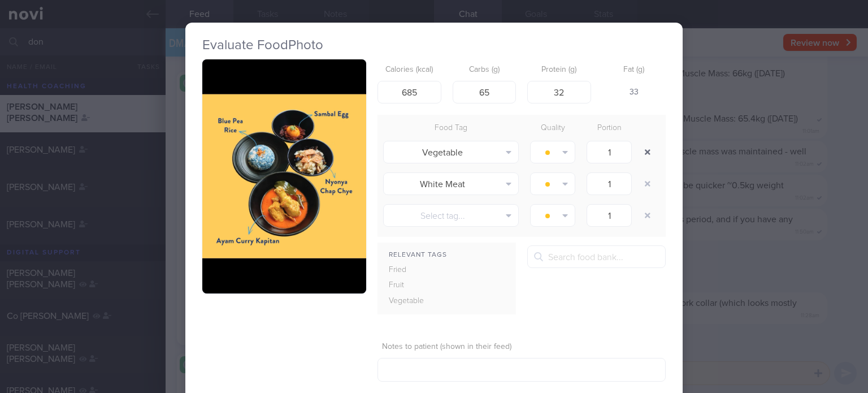
click at [645, 153] on button "button" at bounding box center [647, 152] width 20 height 20
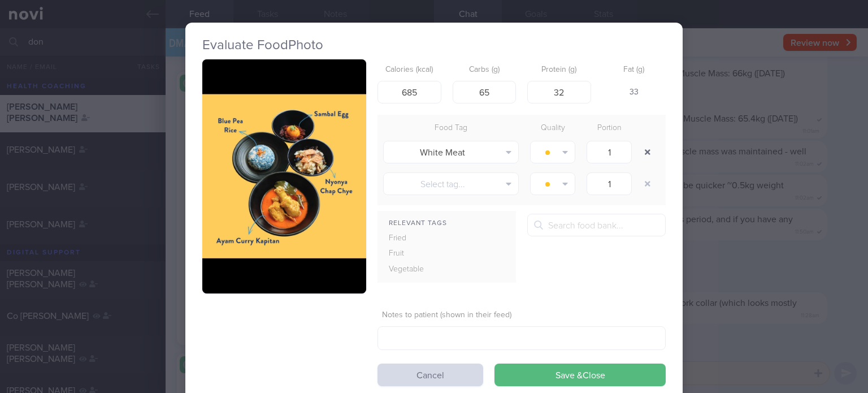
click at [645, 153] on button "button" at bounding box center [647, 152] width 20 height 20
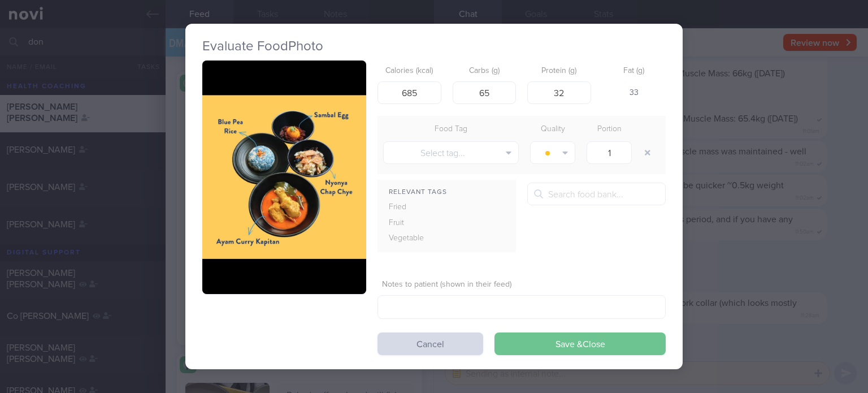
click at [536, 349] on button "Save & Close" at bounding box center [579, 343] width 171 height 23
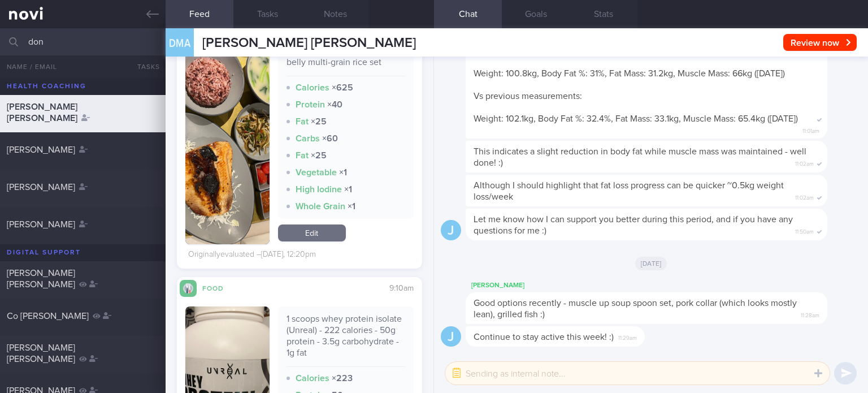
scroll to position [636, 0]
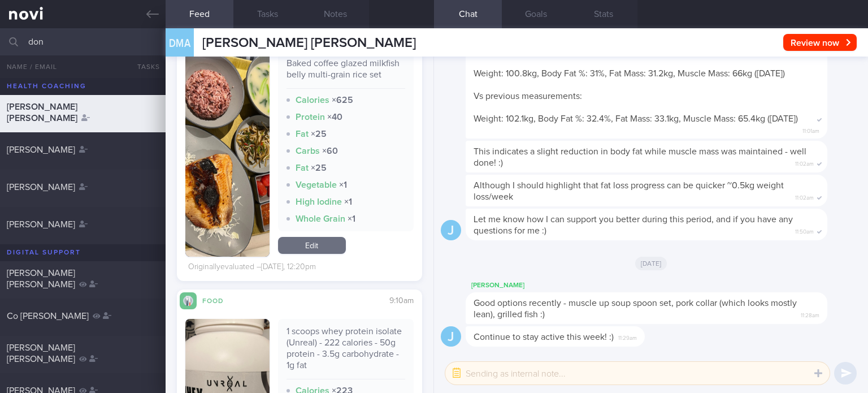
click at [333, 254] on link "Edit" at bounding box center [312, 245] width 68 height 17
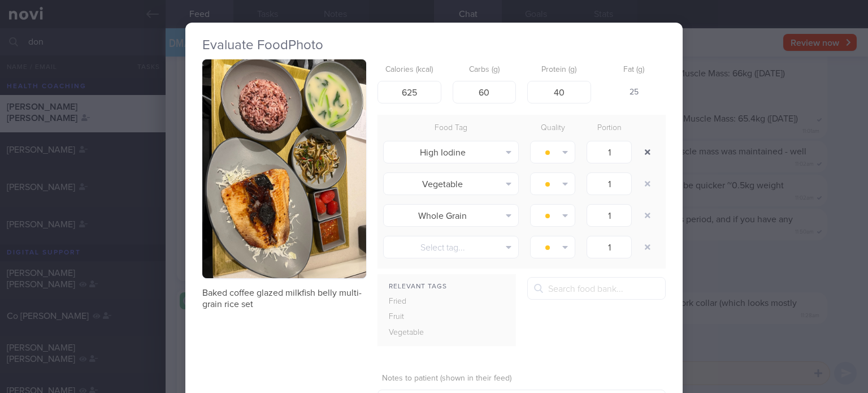
click at [638, 151] on button "button" at bounding box center [647, 152] width 20 height 20
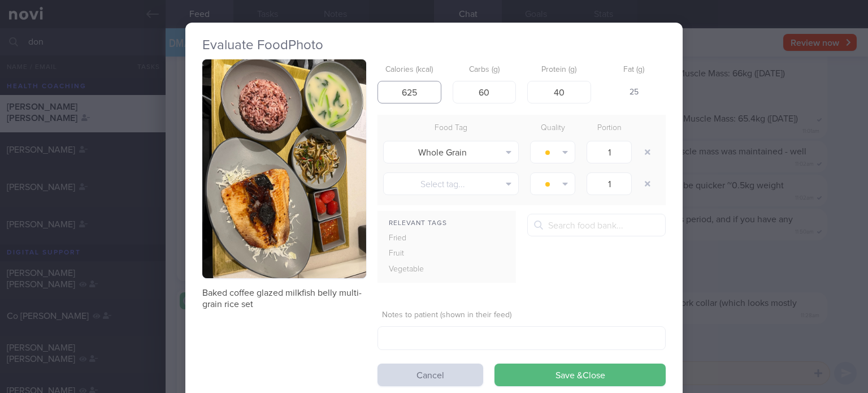
click at [427, 94] on input "625" at bounding box center [409, 92] width 64 height 23
click button "Save & Close" at bounding box center [579, 374] width 171 height 23
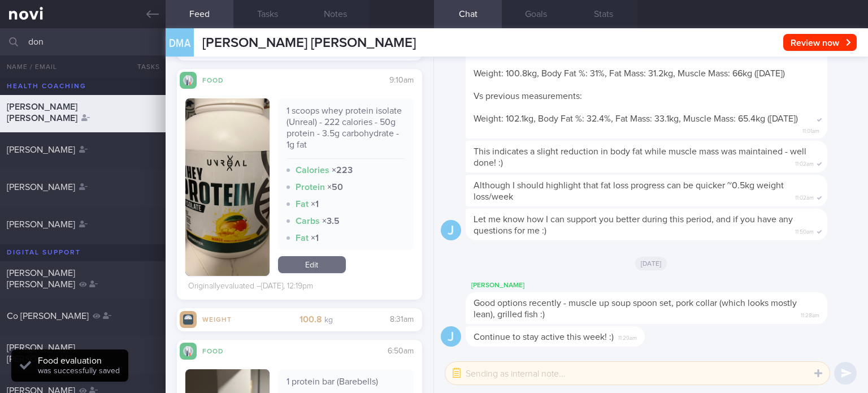
scroll to position [823, 0]
click at [314, 271] on link "Edit" at bounding box center [312, 264] width 68 height 17
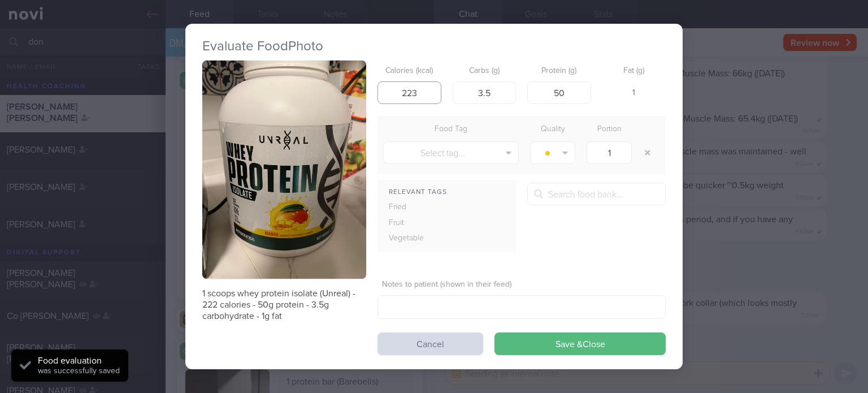
click at [427, 95] on input "223" at bounding box center [409, 92] width 64 height 23
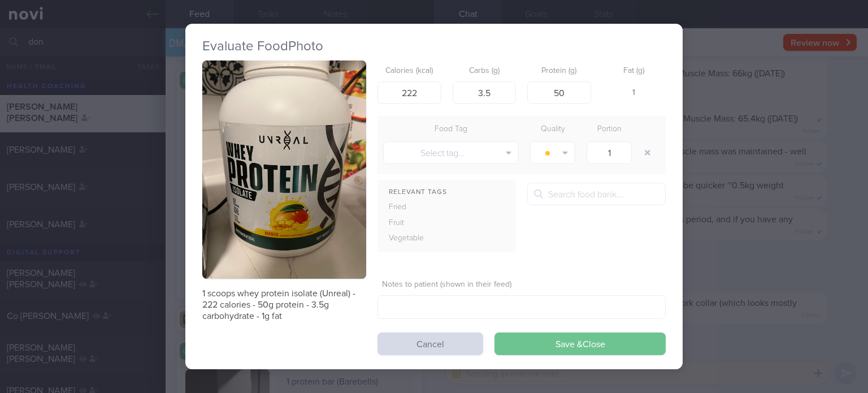
click at [558, 336] on button "Save & Close" at bounding box center [579, 343] width 171 height 23
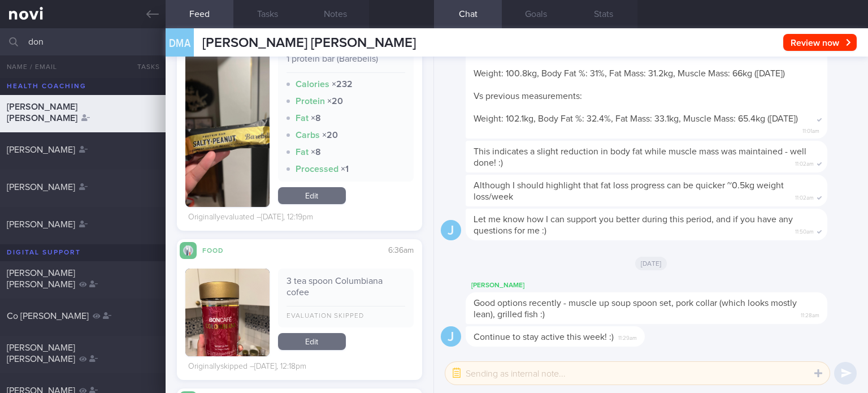
scroll to position [1080, 0]
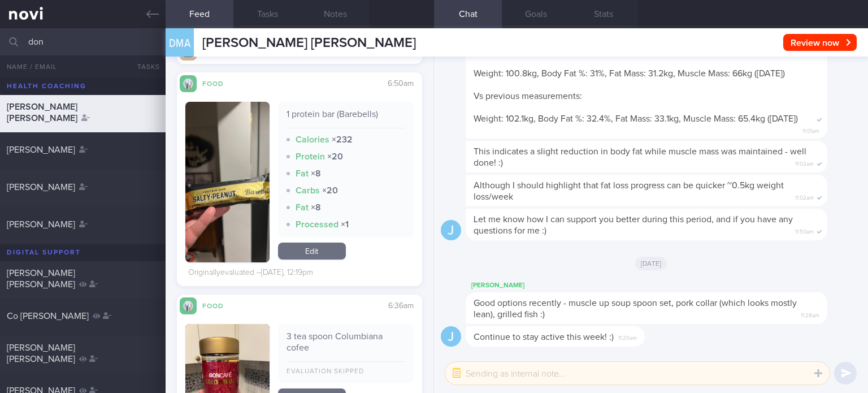
click at [314, 259] on link "Edit" at bounding box center [312, 250] width 68 height 17
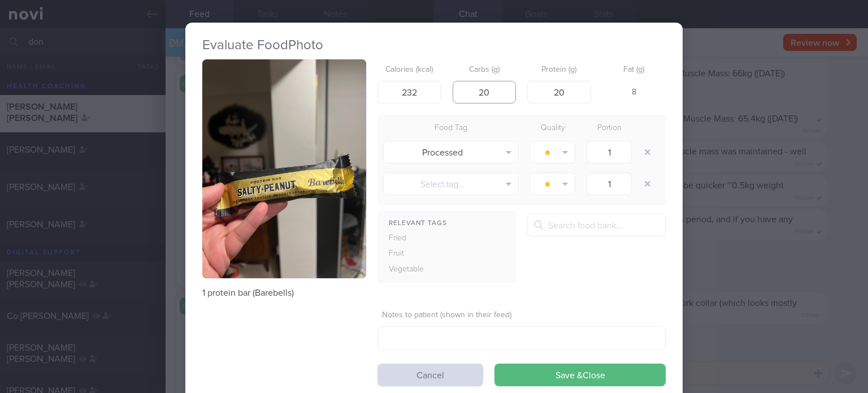
click at [502, 92] on input "20" at bounding box center [485, 92] width 64 height 23
click at [646, 154] on button "button" at bounding box center [647, 152] width 20 height 20
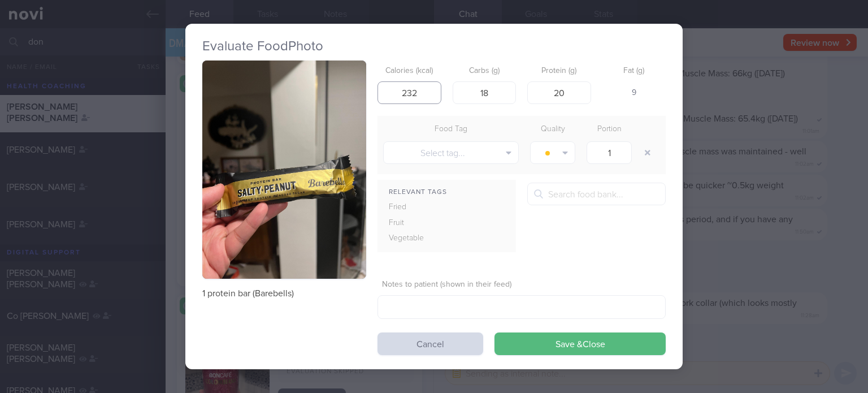
click at [436, 88] on input "232" at bounding box center [409, 92] width 64 height 23
click at [494, 332] on button "Save & Close" at bounding box center [579, 343] width 171 height 23
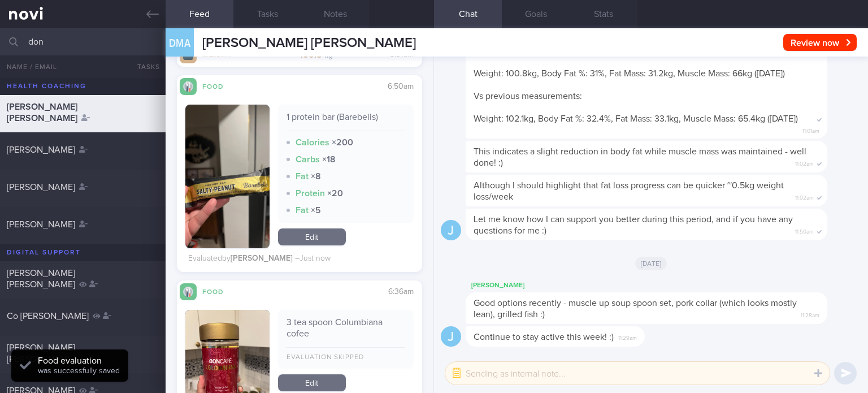
scroll to position [1385, 0]
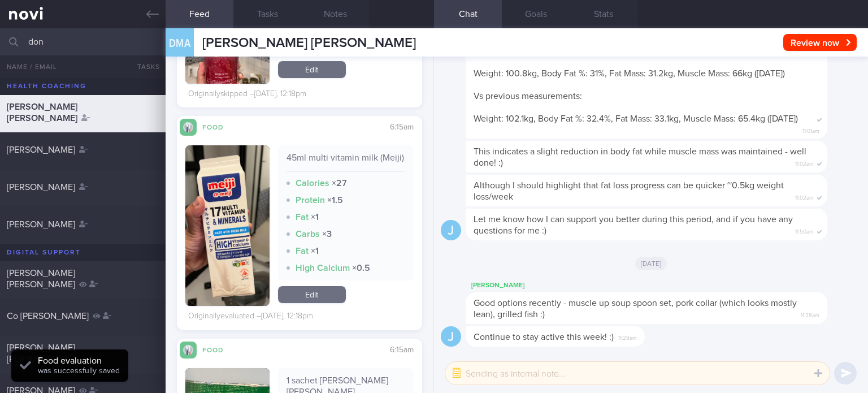
click at [310, 296] on link "Edit" at bounding box center [312, 294] width 68 height 17
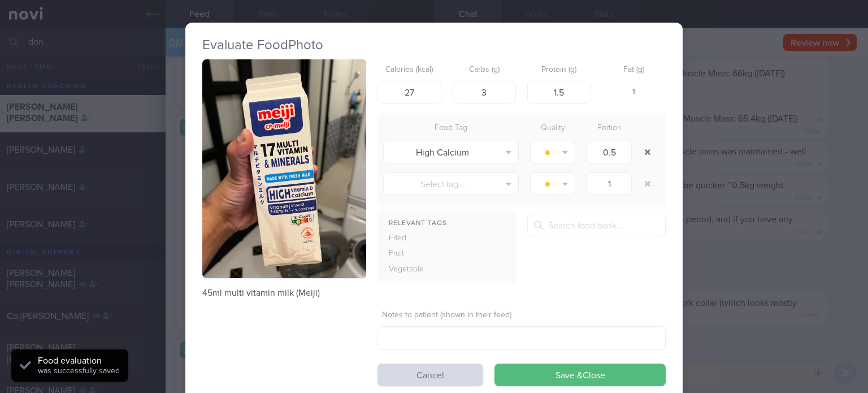
click at [637, 152] on button "button" at bounding box center [647, 152] width 20 height 20
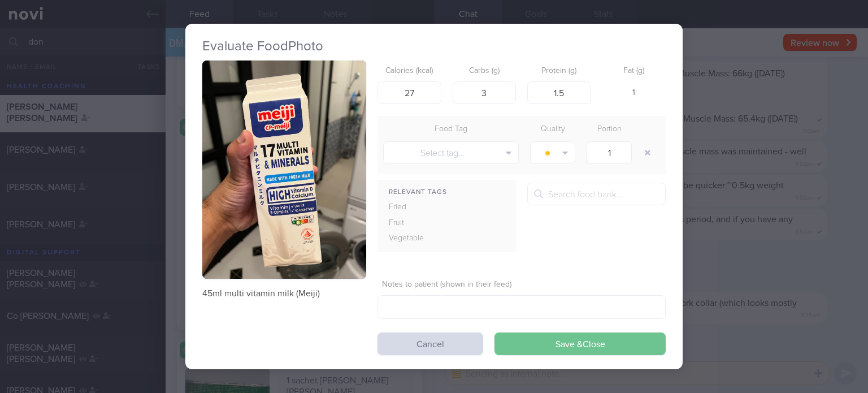
click at [530, 345] on button "Save & Close" at bounding box center [579, 343] width 171 height 23
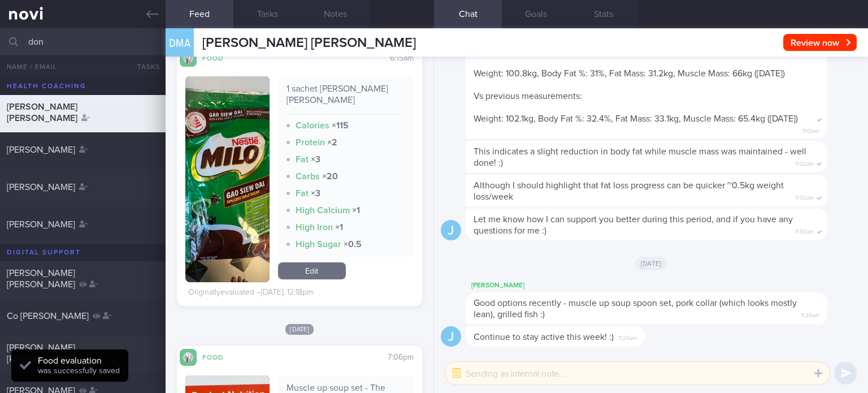
scroll to position [1642, 0]
click at [324, 265] on link "Edit" at bounding box center [312, 271] width 68 height 17
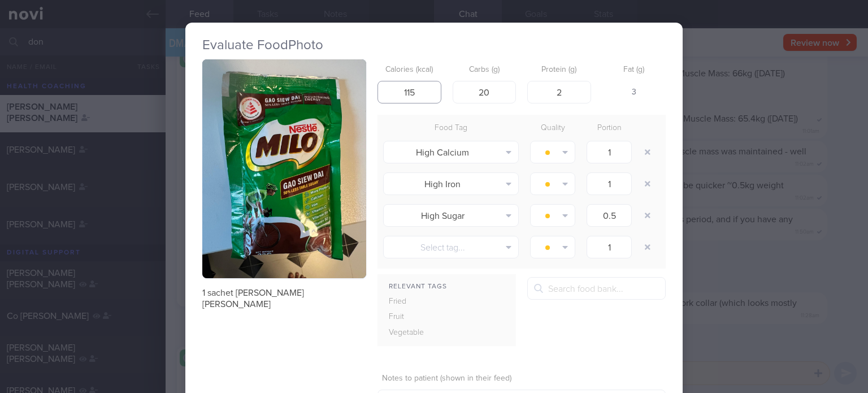
drag, startPoint x: 418, startPoint y: 81, endPoint x: 411, endPoint y: 85, distance: 8.1
click at [411, 85] on input "115" at bounding box center [409, 92] width 64 height 23
click at [486, 90] on input "20" at bounding box center [485, 92] width 64 height 23
click at [563, 92] on input "2" at bounding box center [559, 92] width 64 height 23
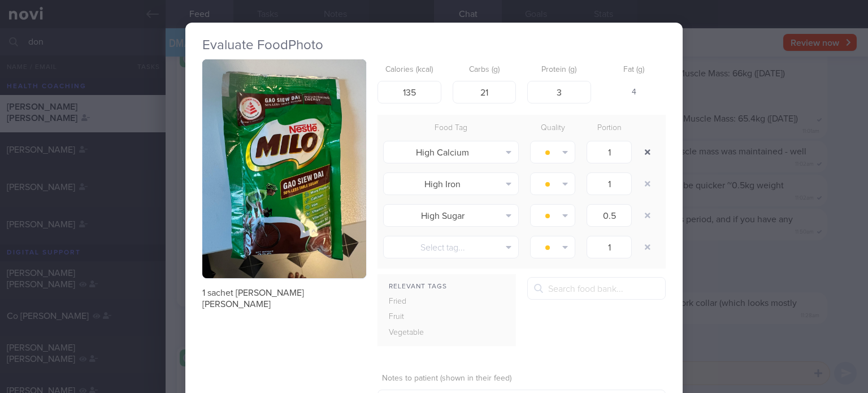
click at [650, 155] on button "button" at bounding box center [647, 152] width 20 height 20
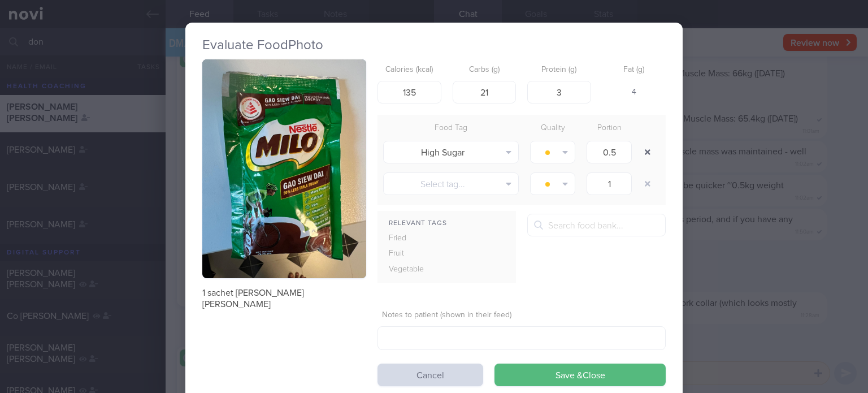
click at [650, 155] on button "button" at bounding box center [647, 152] width 20 height 20
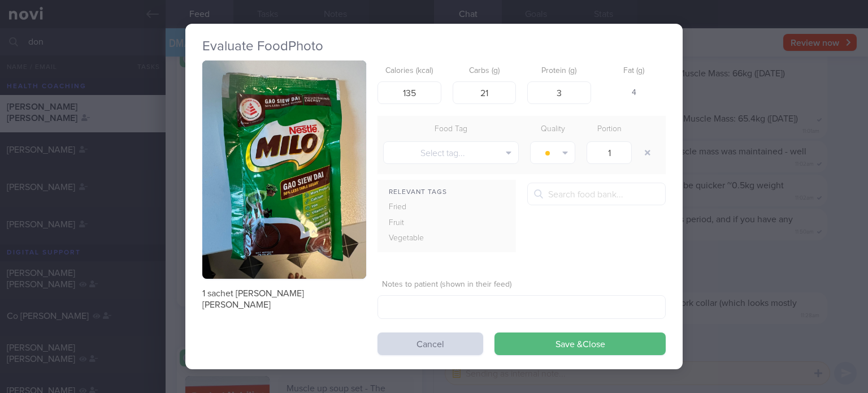
click at [577, 330] on form "Calories (kcal) 135 Carbs (g) 21 Protein (g) 3 Fat (g) 4 Food Tag Quality Porti…" at bounding box center [521, 207] width 288 height 295
click at [559, 339] on button "Save & Close" at bounding box center [579, 343] width 171 height 23
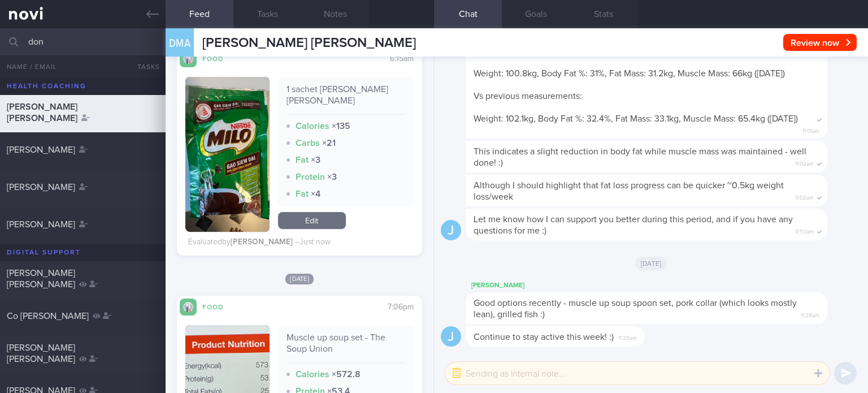
scroll to position [1798, 0]
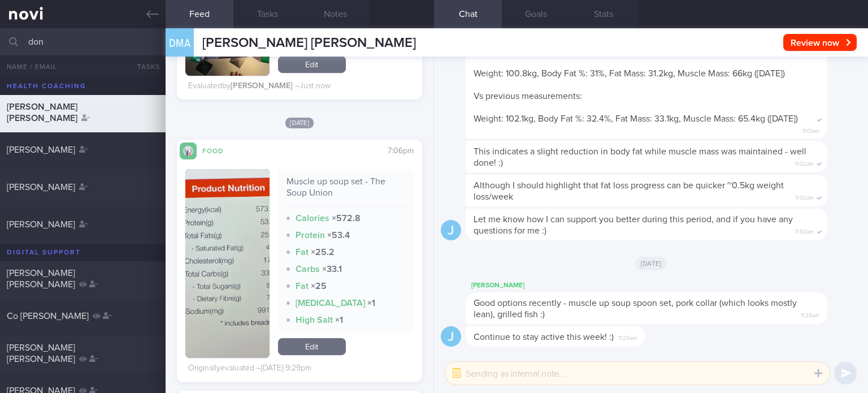
click at [314, 344] on link "Edit" at bounding box center [312, 346] width 68 height 17
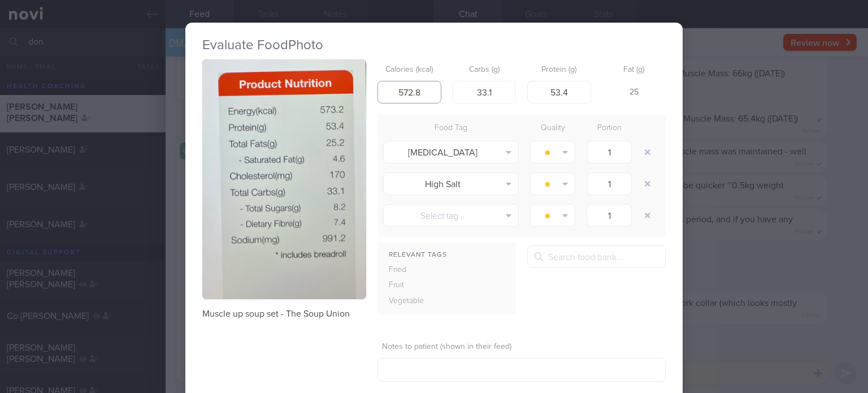
click at [425, 95] on input "572.8" at bounding box center [409, 92] width 64 height 23
drag, startPoint x: 425, startPoint y: 95, endPoint x: 402, endPoint y: 89, distance: 24.1
click at [402, 89] on input "572.8" at bounding box center [409, 92] width 64 height 23
click at [646, 151] on button "button" at bounding box center [647, 152] width 20 height 20
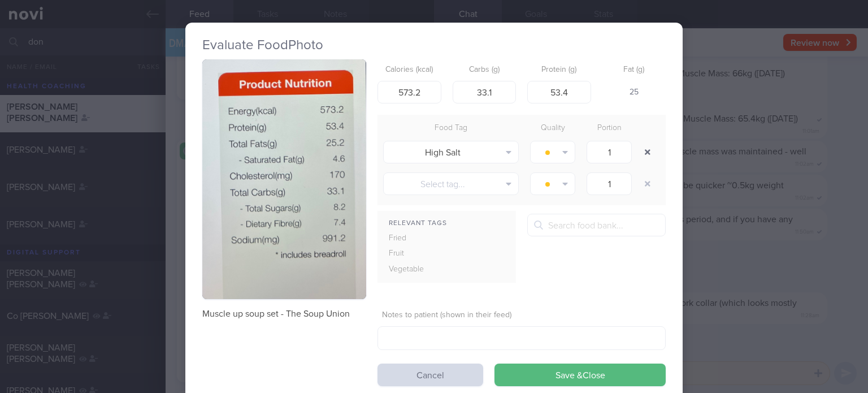
click at [646, 151] on button "button" at bounding box center [647, 152] width 20 height 20
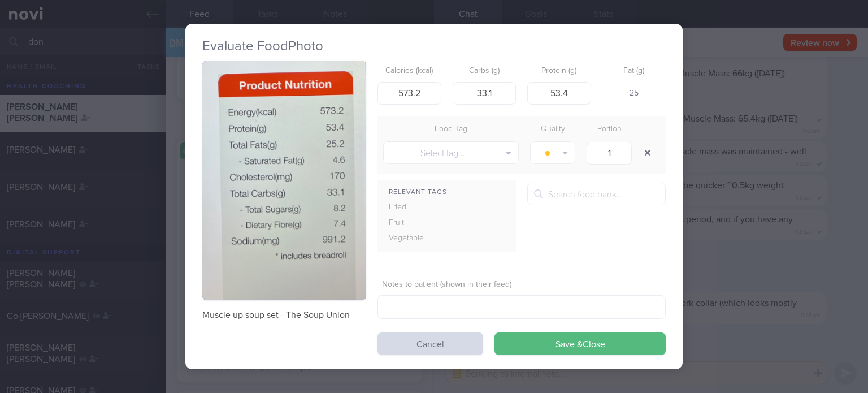
click at [646, 151] on button "button" at bounding box center [647, 152] width 20 height 20
click at [588, 343] on button "Save & Close" at bounding box center [579, 343] width 171 height 23
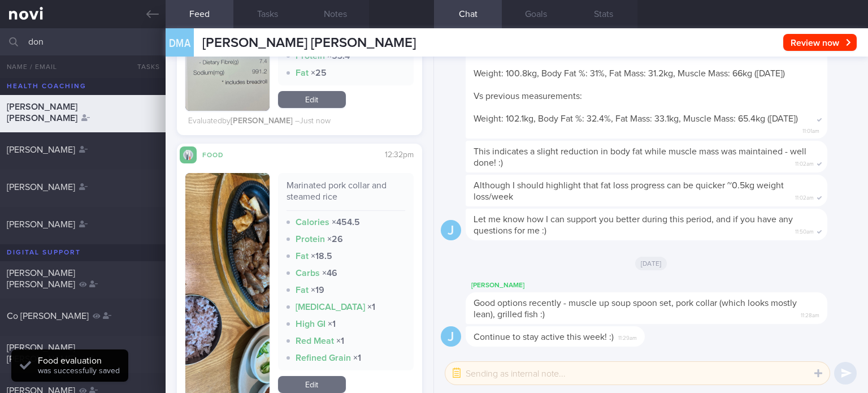
scroll to position [2008, 0]
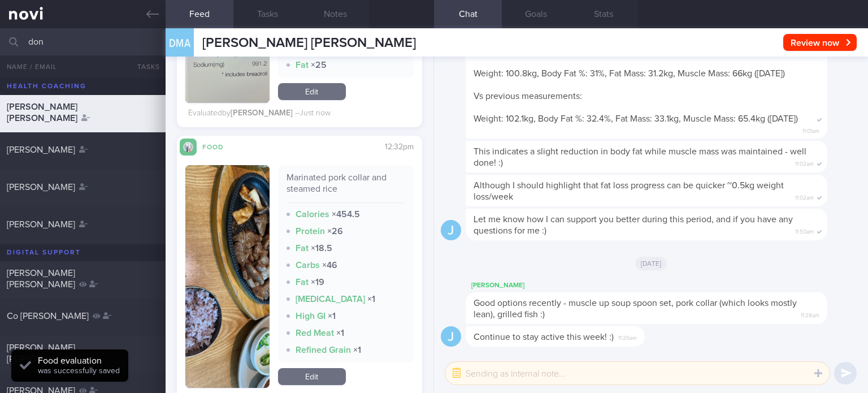
click at [312, 377] on link "Edit" at bounding box center [312, 376] width 68 height 17
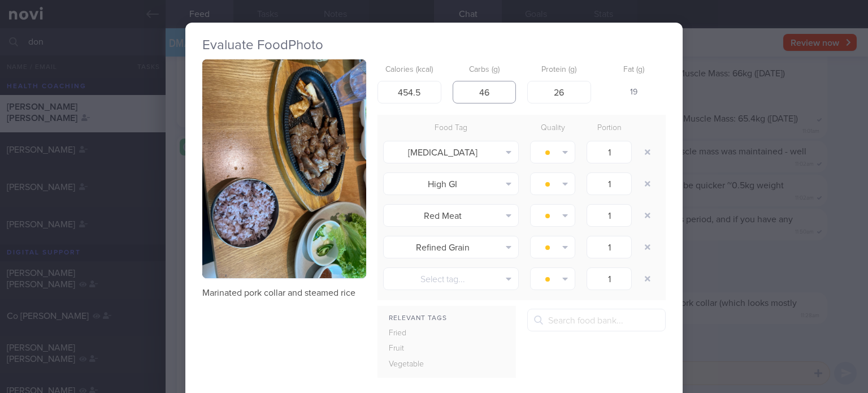
click at [495, 95] on input "46" at bounding box center [485, 92] width 64 height 23
click at [640, 150] on button "button" at bounding box center [647, 152] width 20 height 20
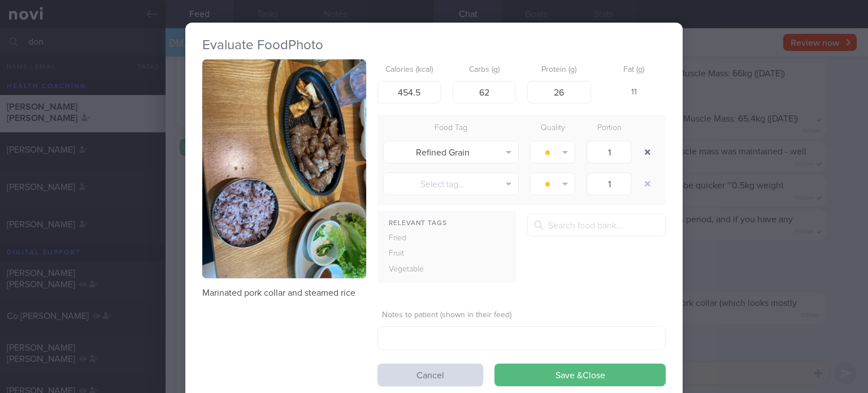
click at [639, 150] on button "button" at bounding box center [647, 152] width 20 height 20
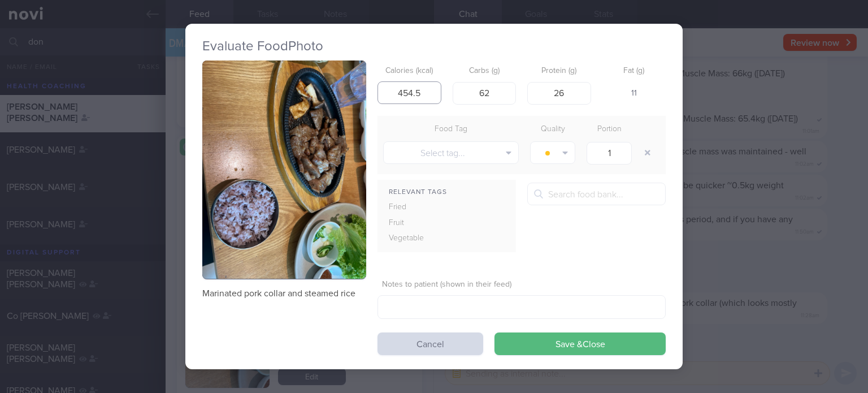
click at [423, 99] on input "454.5" at bounding box center [409, 92] width 64 height 23
click at [494, 332] on button "Save & Close" at bounding box center [579, 343] width 171 height 23
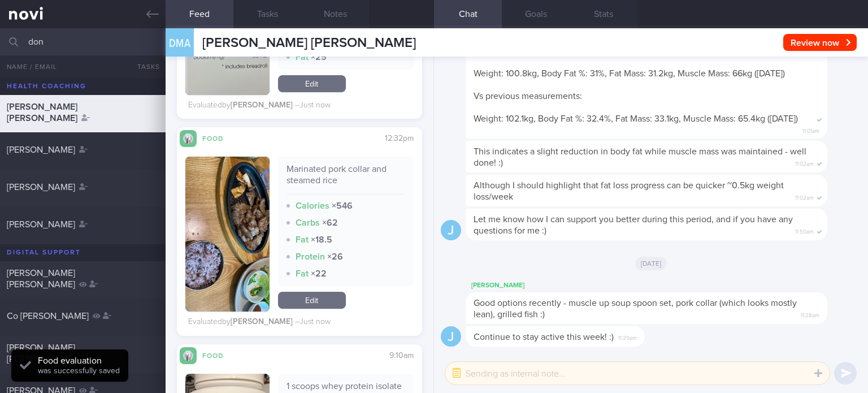
scroll to position [2338, 0]
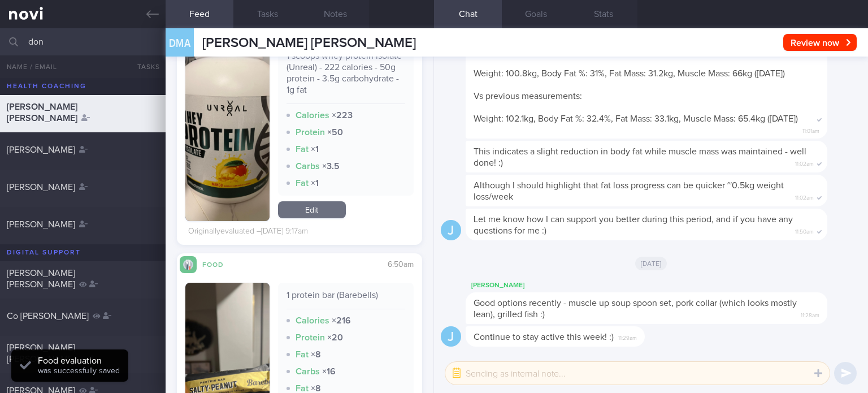
click at [313, 221] on div "1 scoops whey protein isolate (Unreal) - 222 calories - 50g protein - 3.5g carb…" at bounding box center [299, 137] width 228 height 206
click at [334, 203] on link "Edit" at bounding box center [312, 209] width 68 height 17
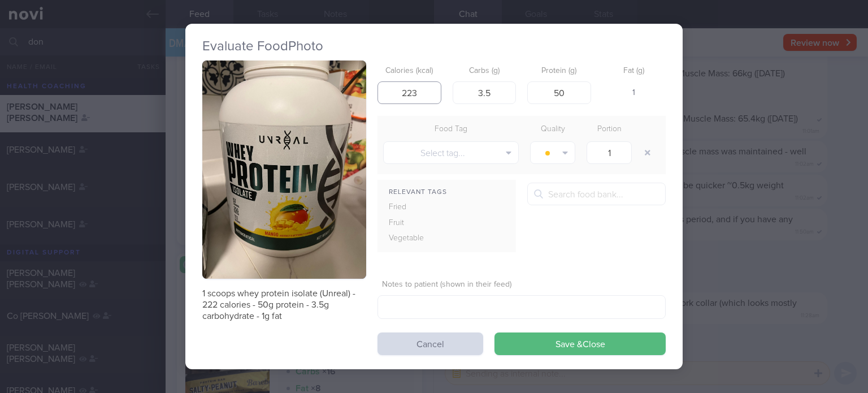
click at [423, 92] on input "223" at bounding box center [409, 92] width 64 height 23
click at [494, 332] on button "Save & Close" at bounding box center [579, 343] width 171 height 23
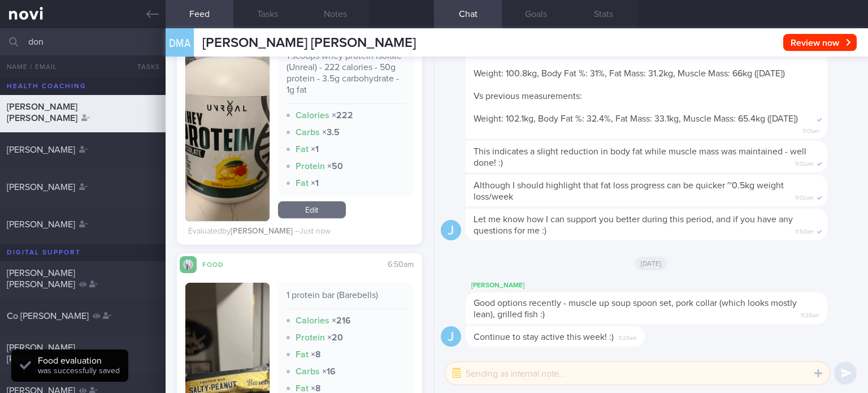
scroll to position [2500, 0]
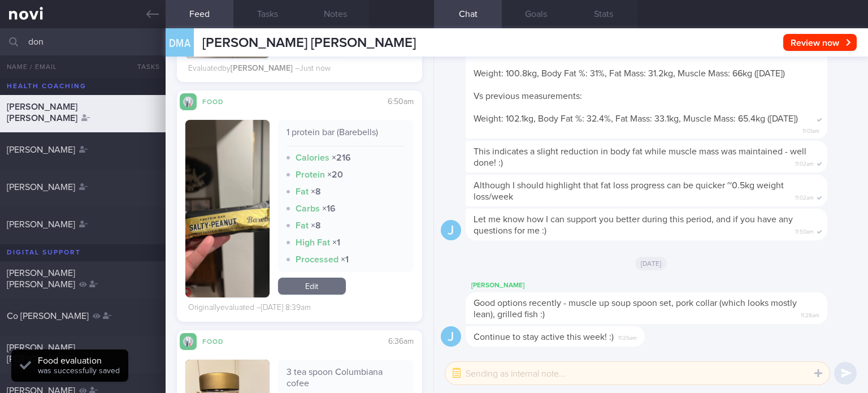
click at [305, 286] on link "Edit" at bounding box center [312, 285] width 68 height 17
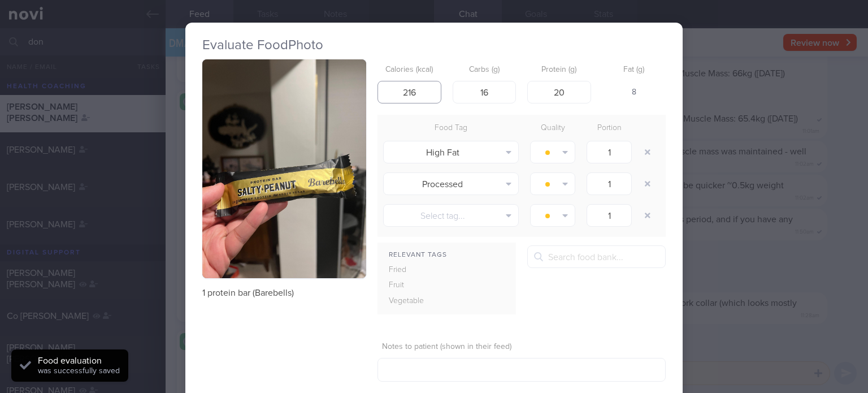
click at [416, 95] on input "216" at bounding box center [409, 92] width 64 height 23
click at [641, 149] on button "button" at bounding box center [647, 152] width 20 height 20
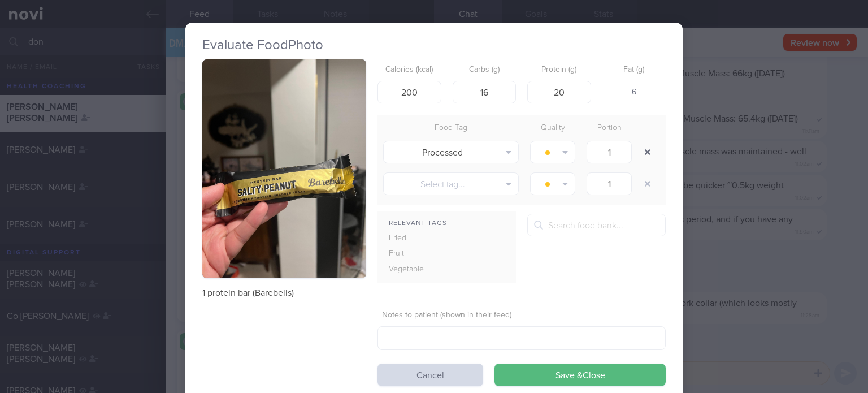
click at [641, 149] on button "button" at bounding box center [647, 152] width 20 height 20
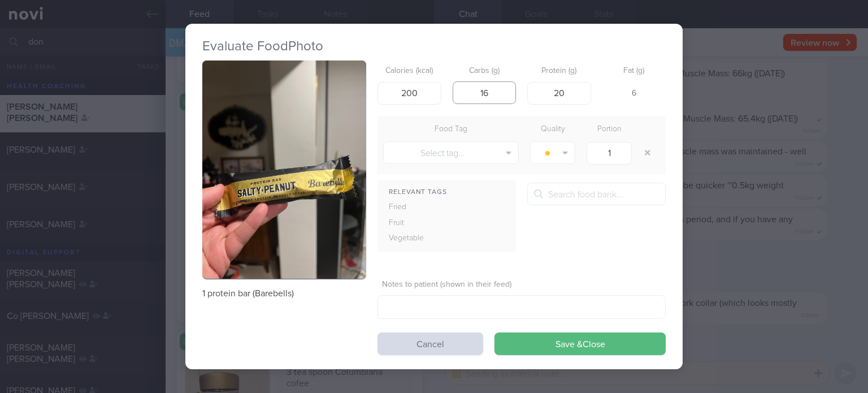
click at [504, 91] on input "16" at bounding box center [485, 92] width 64 height 23
click button "Save & Close" at bounding box center [579, 343] width 171 height 23
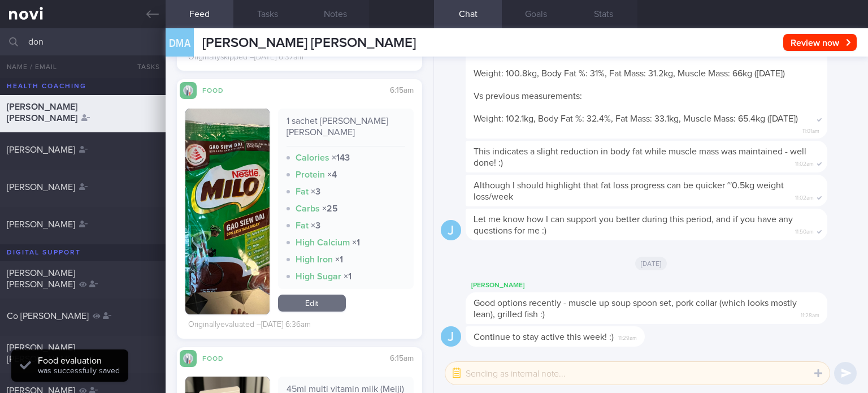
scroll to position [2848, 0]
click at [319, 295] on link "Edit" at bounding box center [312, 303] width 68 height 17
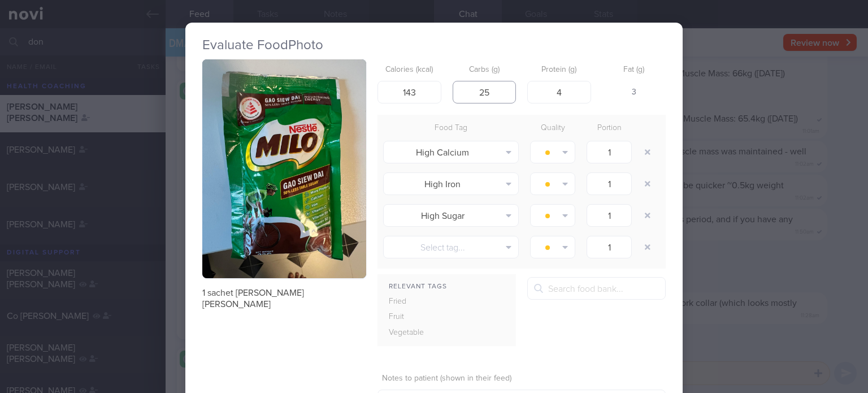
click at [501, 91] on input "25" at bounding box center [485, 92] width 64 height 23
click at [573, 95] on input "3" at bounding box center [559, 92] width 64 height 23
click at [421, 94] on input "143" at bounding box center [409, 92] width 64 height 23
click at [640, 148] on button "button" at bounding box center [647, 152] width 20 height 20
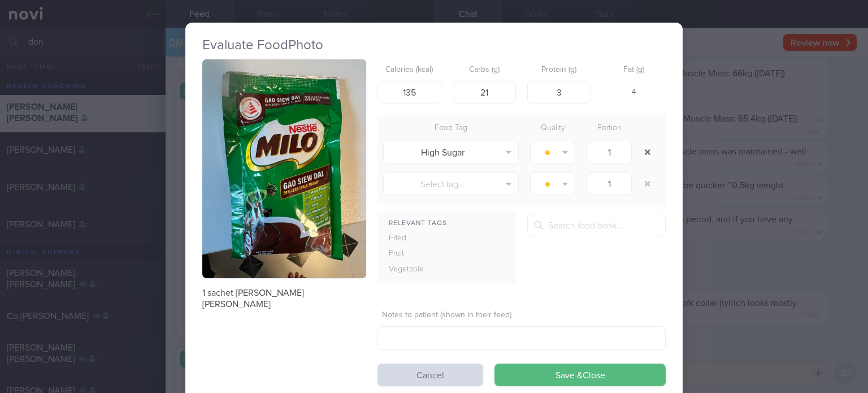
click at [640, 148] on button "button" at bounding box center [647, 152] width 20 height 20
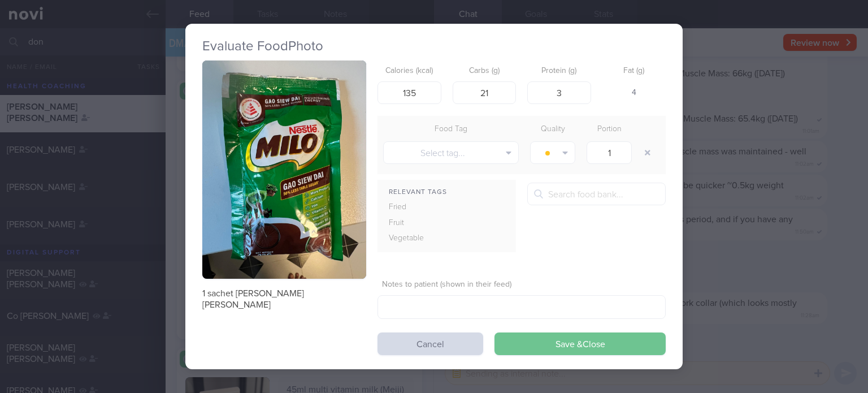
click at [524, 342] on button "Save & Close" at bounding box center [579, 343] width 171 height 23
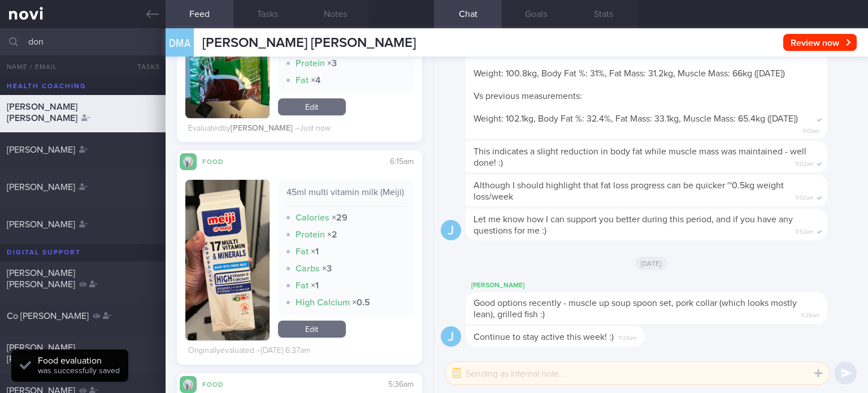
scroll to position [2987, 0]
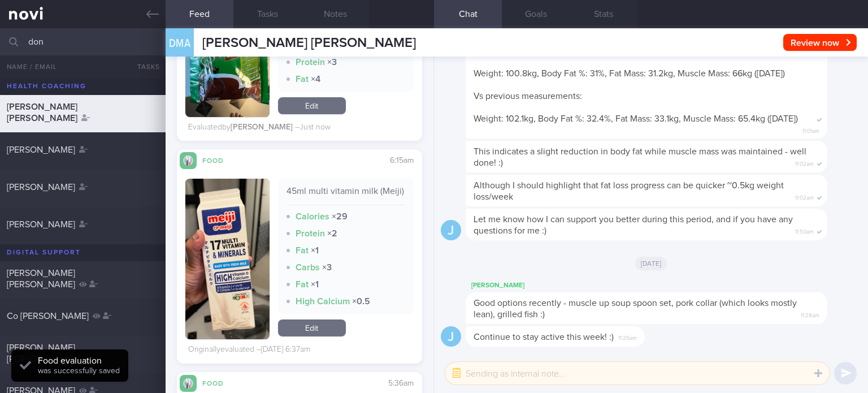
click at [302, 328] on link "Edit" at bounding box center [312, 327] width 68 height 17
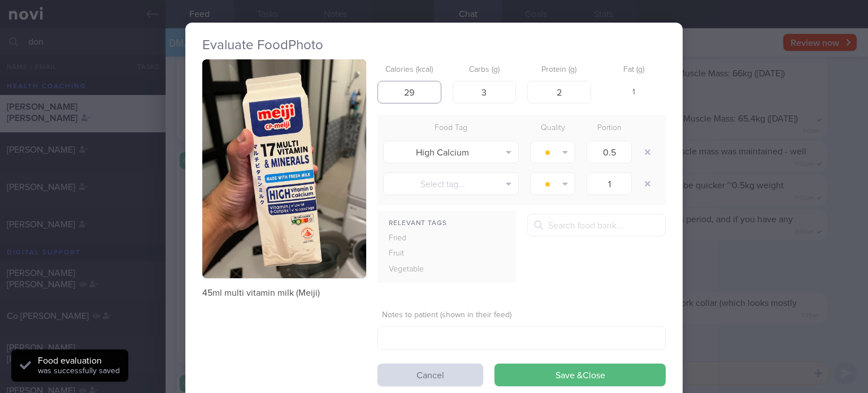
click at [409, 98] on input "29" at bounding box center [409, 92] width 64 height 23
click at [567, 82] on input "2" at bounding box center [559, 92] width 64 height 23
click at [645, 151] on icon "button" at bounding box center [648, 152] width 6 height 6
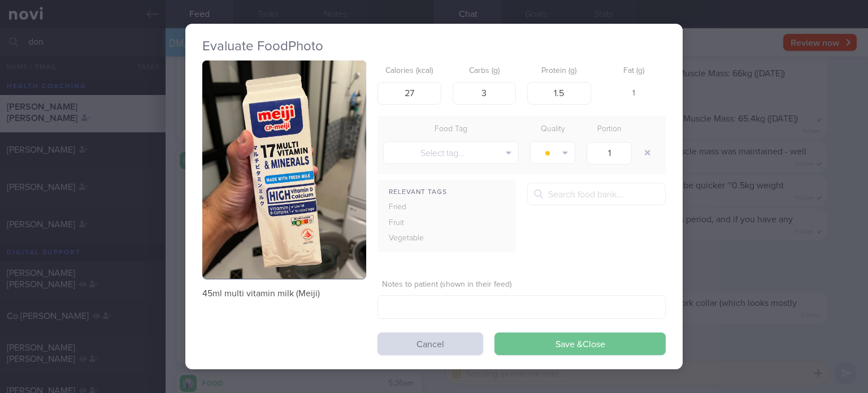
click at [567, 351] on button "Save & Close" at bounding box center [579, 343] width 171 height 23
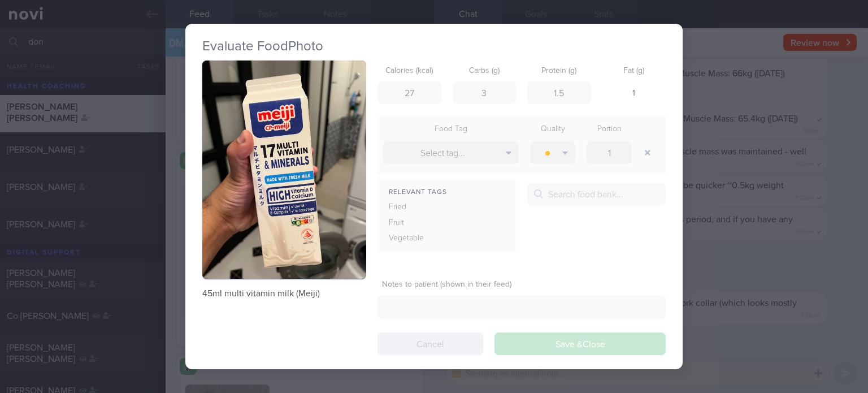
click at [593, 346] on div "45ml multi vitamin milk (Meiji) Calories (kcal) 27 Carbs (g) 3 Protein (g) 1.5 …" at bounding box center [433, 207] width 463 height 295
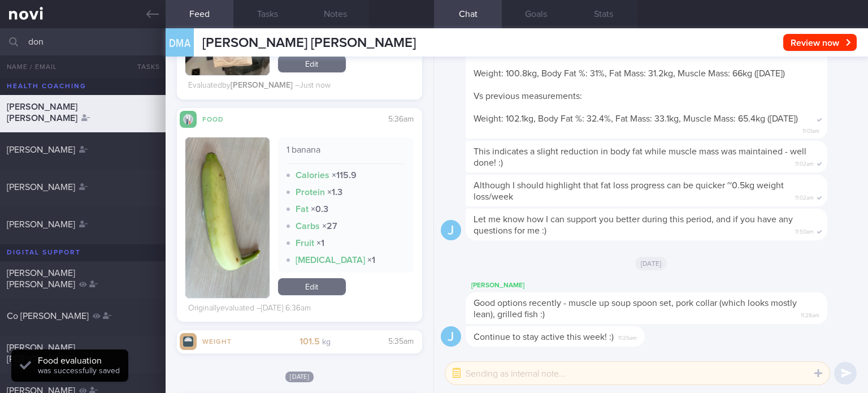
scroll to position [3225, 0]
click at [330, 292] on link "Edit" at bounding box center [312, 287] width 68 height 17
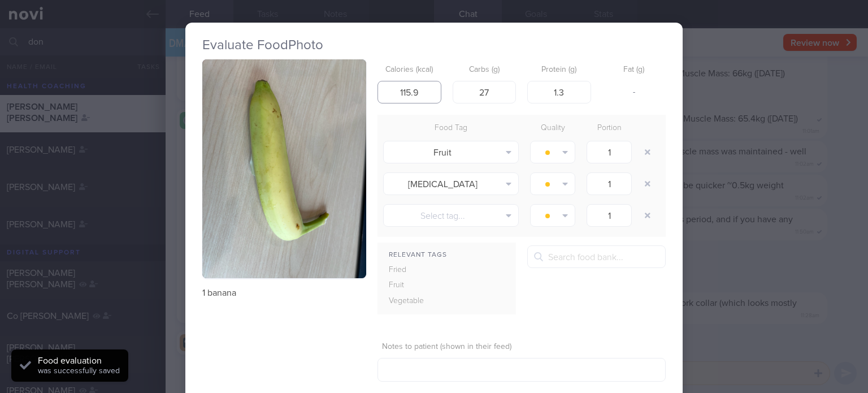
click at [425, 94] on input "115.9" at bounding box center [409, 92] width 64 height 23
click at [640, 188] on button "button" at bounding box center [647, 183] width 20 height 20
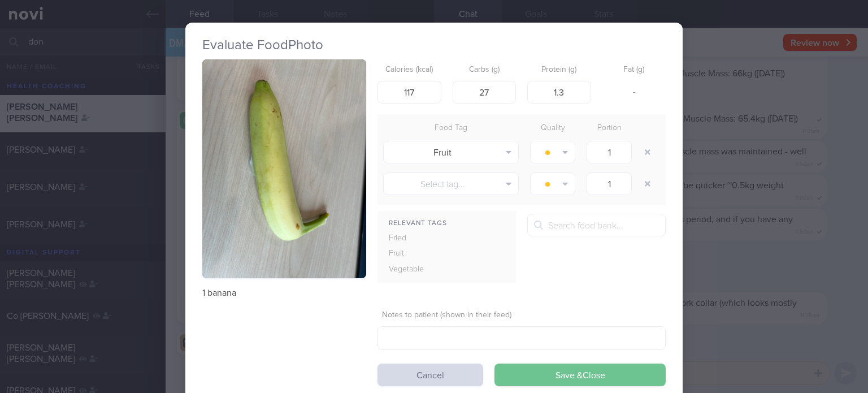
click at [572, 375] on button "Save & Close" at bounding box center [579, 374] width 171 height 23
